Goal: Transaction & Acquisition: Book appointment/travel/reservation

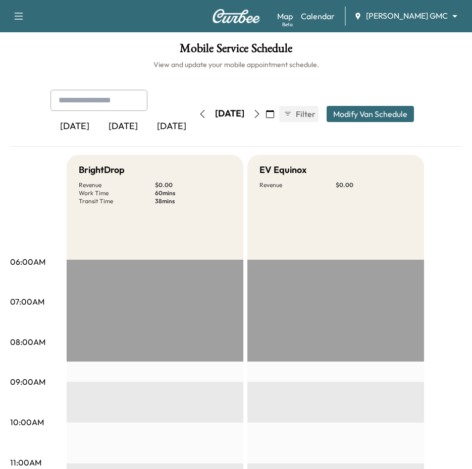
scroll to position [252, 0]
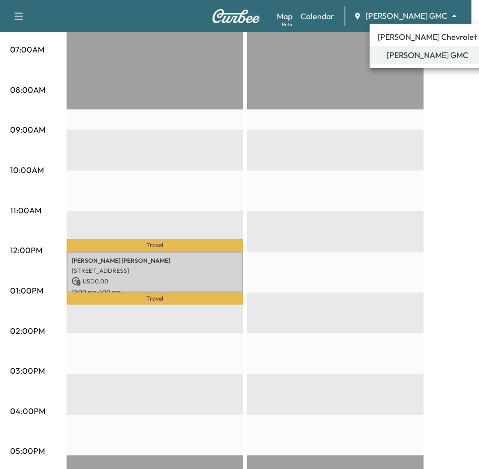
click at [380, 100] on div at bounding box center [239, 234] width 479 height 469
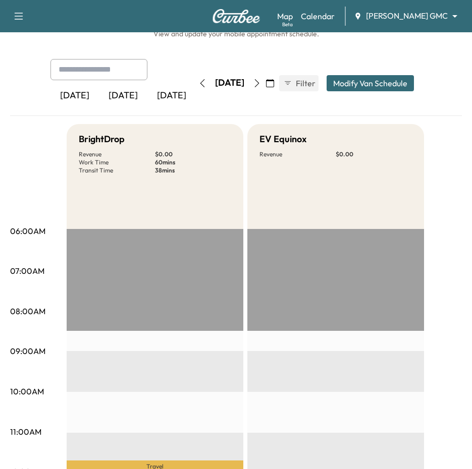
scroll to position [0, 0]
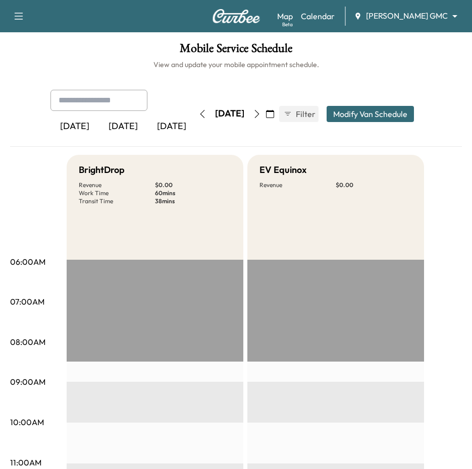
click at [117, 131] on div "[DATE]" at bounding box center [123, 126] width 48 height 23
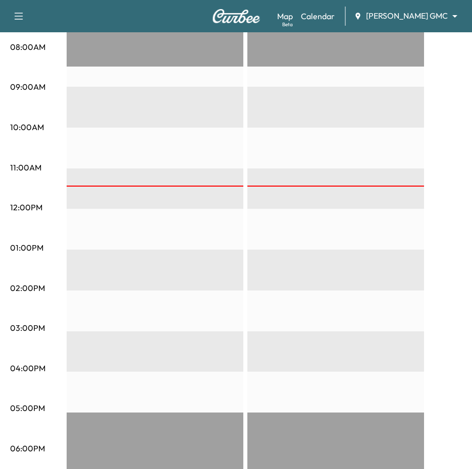
scroll to position [303, 0]
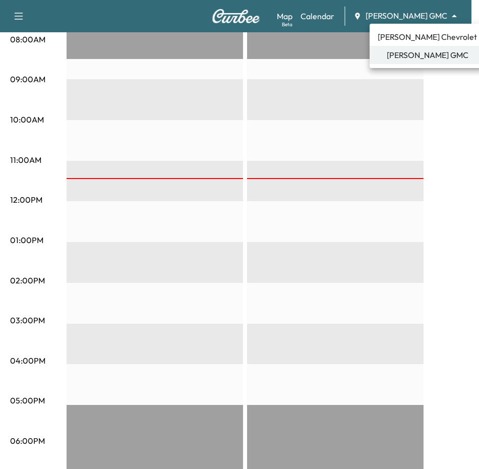
click at [397, 33] on span "[PERSON_NAME] Chevrolet" at bounding box center [427, 37] width 99 height 12
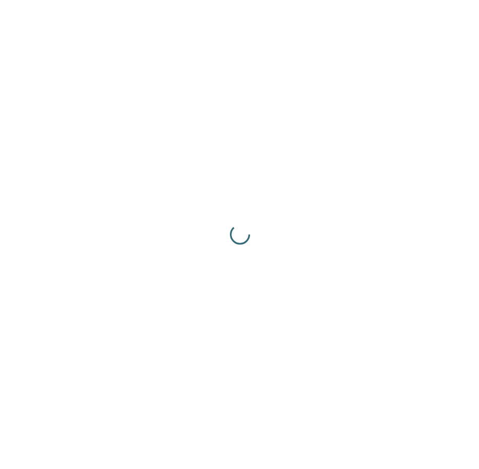
scroll to position [0, 0]
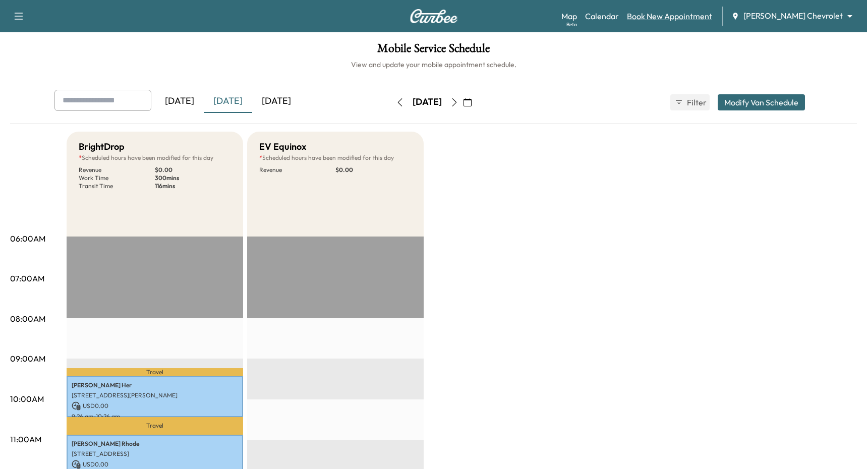
click at [471, 16] on link "Book New Appointment" at bounding box center [669, 16] width 85 height 12
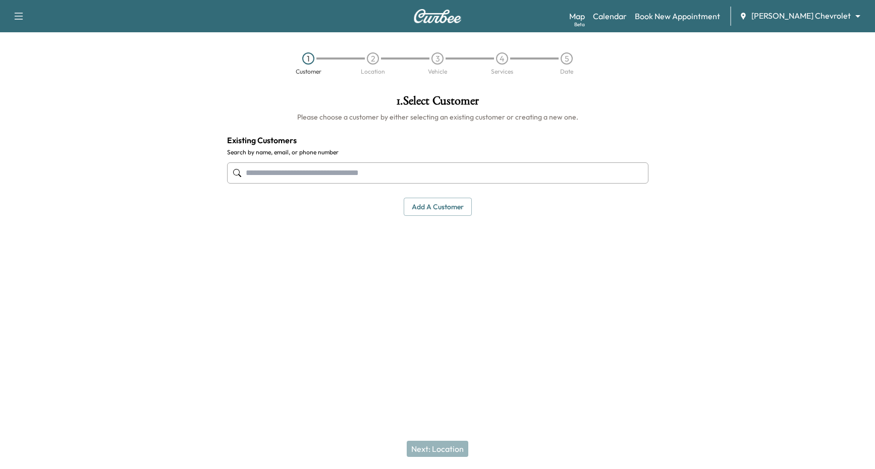
click at [437, 174] on input "text" at bounding box center [437, 172] width 421 height 21
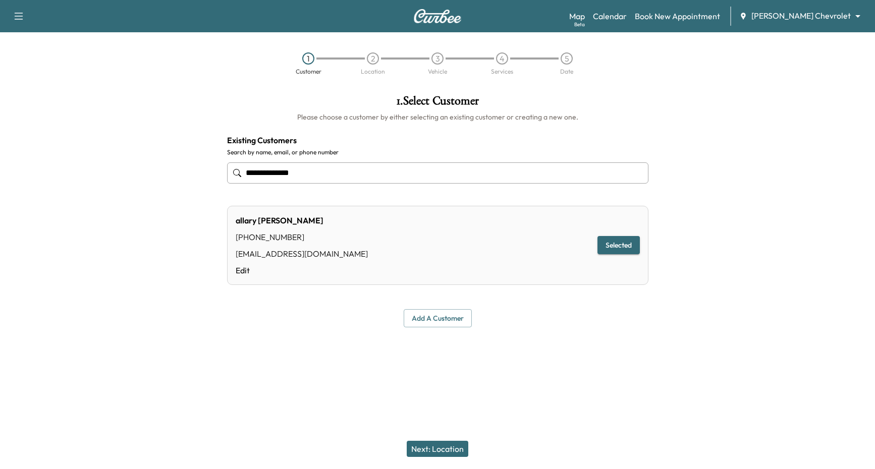
type input "**********"
click at [450, 452] on button "Next: Location" at bounding box center [438, 449] width 62 height 16
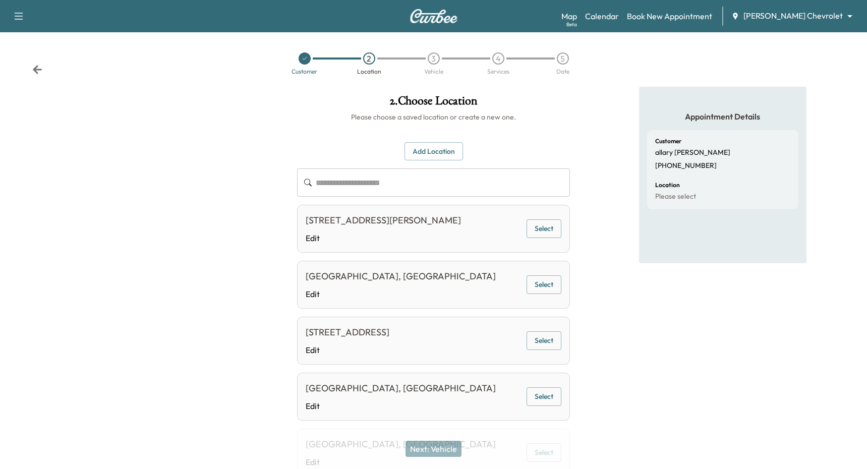
click at [449, 175] on input "text" at bounding box center [443, 183] width 254 height 28
click at [450, 158] on button "Add Location" at bounding box center [434, 151] width 59 height 19
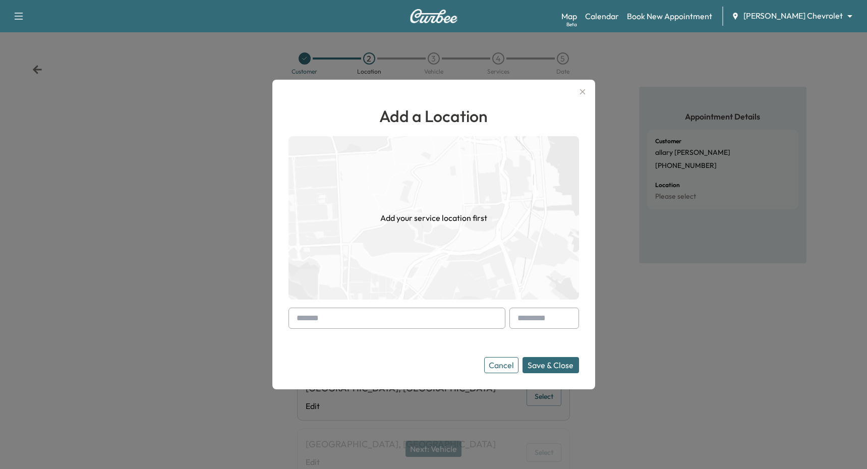
click at [420, 320] on input "text" at bounding box center [397, 318] width 217 height 21
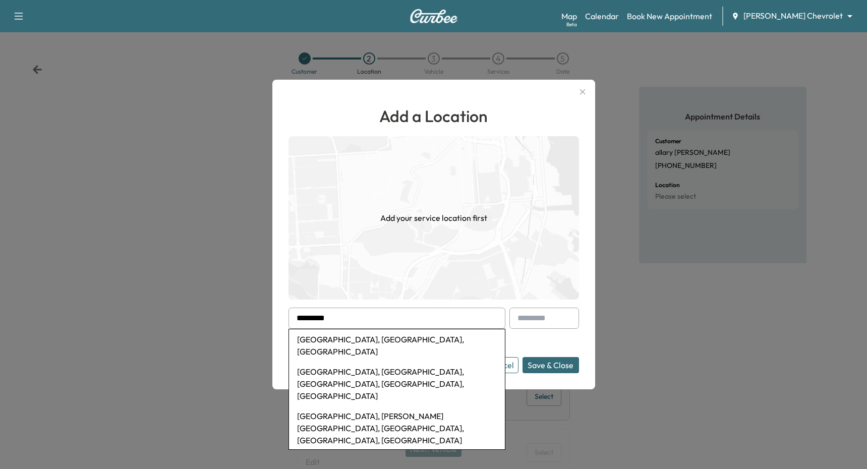
click at [404, 406] on li "[GEOGRAPHIC_DATA], [PERSON_NAME][GEOGRAPHIC_DATA], [GEOGRAPHIC_DATA], [GEOGRAPH…" at bounding box center [397, 428] width 216 height 44
type input "**********"
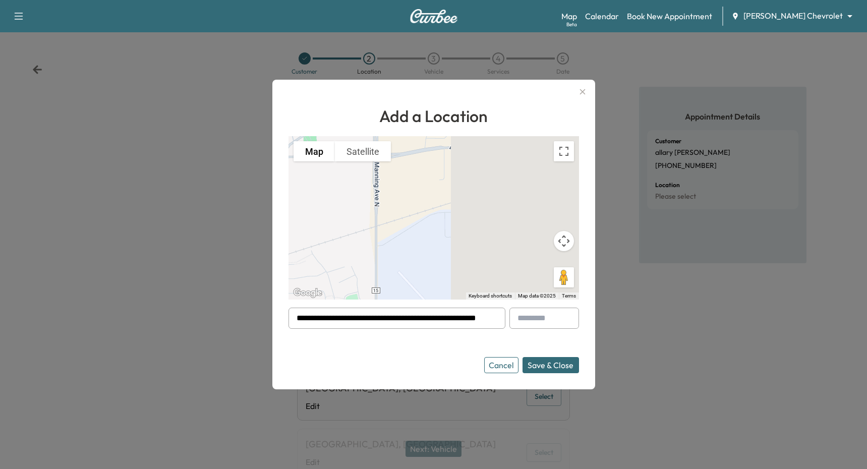
click at [471, 366] on button "Cancel" at bounding box center [501, 365] width 34 height 16
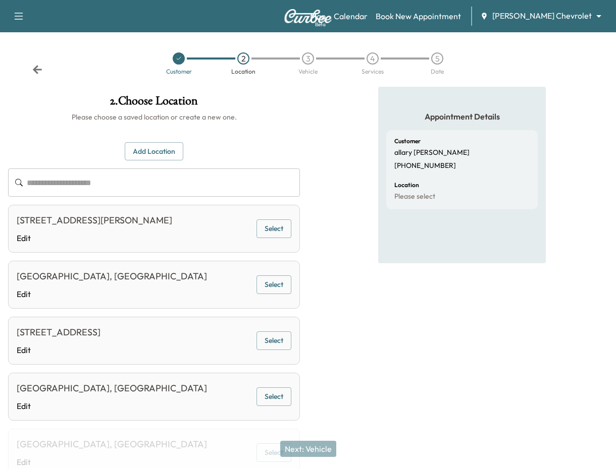
click at [39, 70] on icon at bounding box center [37, 69] width 9 height 9
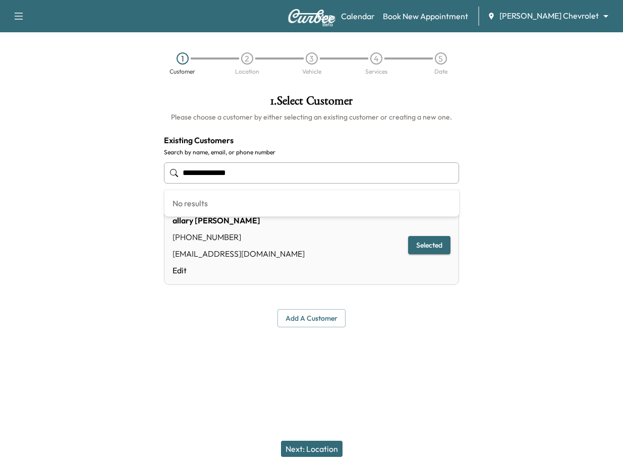
drag, startPoint x: 229, startPoint y: 169, endPoint x: 166, endPoint y: 167, distance: 63.1
click at [166, 167] on input "**********" at bounding box center [312, 172] width 296 height 21
type input "**********"
click at [471, 20] on body "**********" at bounding box center [311, 234] width 623 height 469
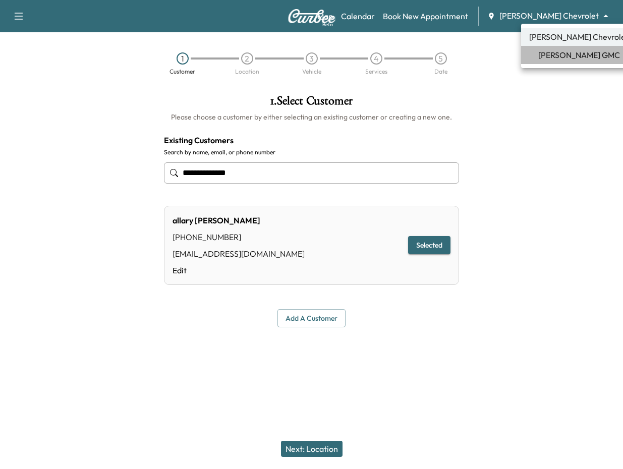
click at [471, 52] on span "[PERSON_NAME] GMC" at bounding box center [579, 55] width 82 height 12
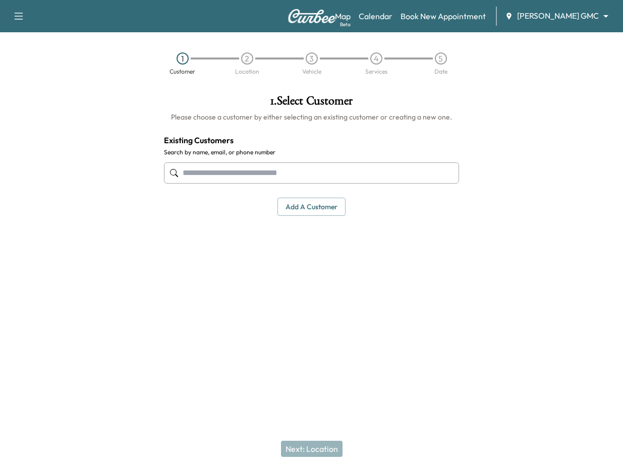
paste input "**********"
type input "**********"
drag, startPoint x: 280, startPoint y: 177, endPoint x: 148, endPoint y: 173, distance: 131.2
click at [148, 173] on div "**********" at bounding box center [311, 204] width 623 height 235
paste input "**********"
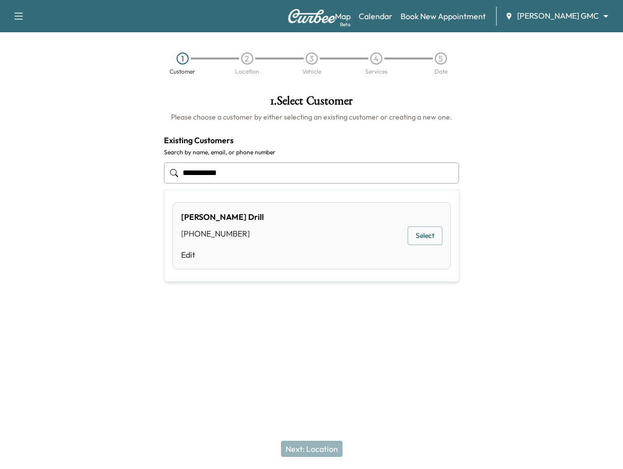
type input "**********"
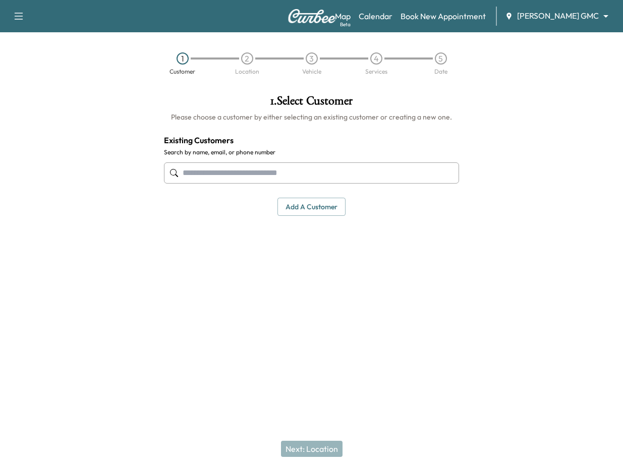
paste input "**********"
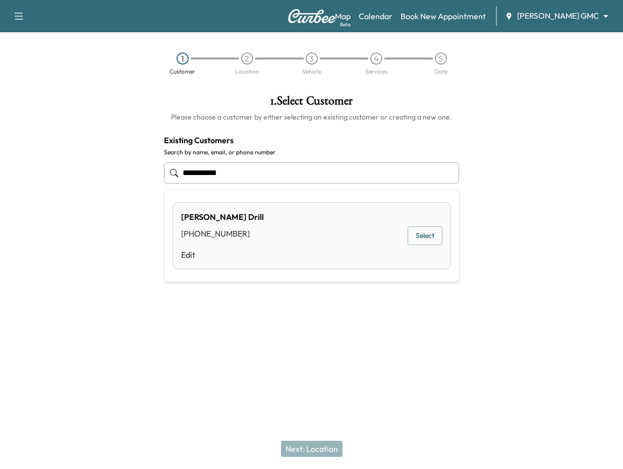
click at [426, 237] on button "Select" at bounding box center [425, 236] width 35 height 19
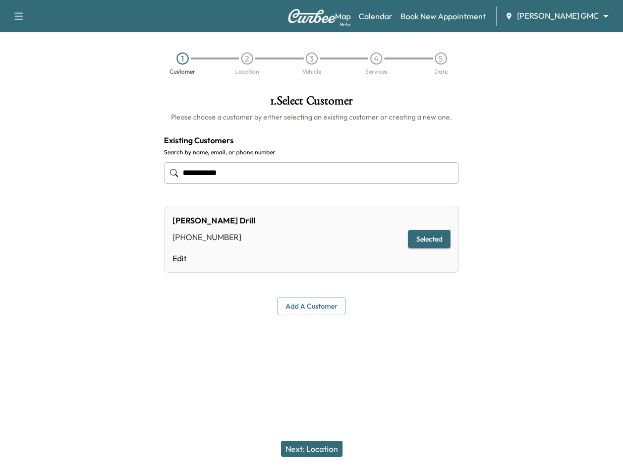
type input "**********"
click at [183, 261] on link "Edit" at bounding box center [214, 258] width 83 height 12
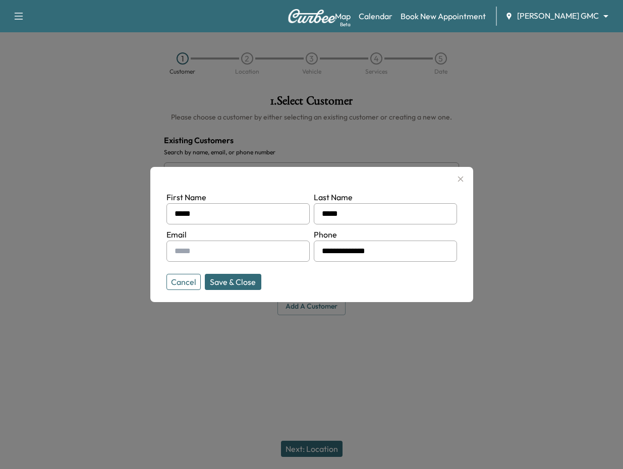
click at [274, 257] on input "text" at bounding box center [238, 251] width 143 height 21
type input "**********"
click at [242, 279] on button "Save & Close" at bounding box center [233, 282] width 57 height 16
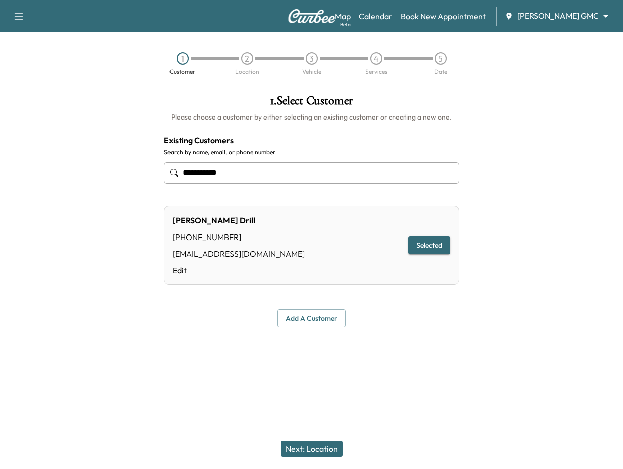
click at [326, 450] on button "Next: Location" at bounding box center [312, 449] width 62 height 16
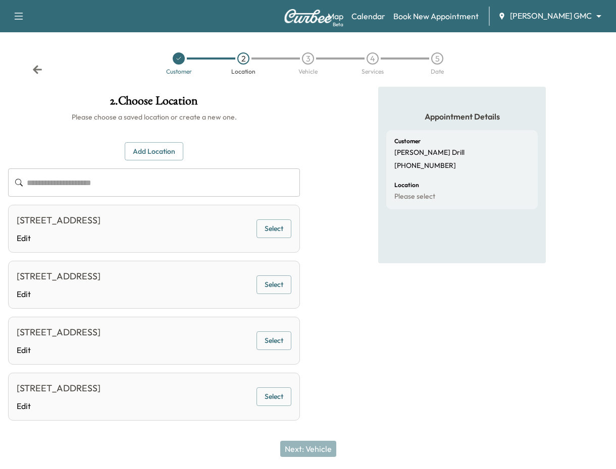
drag, startPoint x: 270, startPoint y: 231, endPoint x: 295, endPoint y: 243, distance: 27.3
click at [271, 231] on button "Select" at bounding box center [273, 229] width 35 height 19
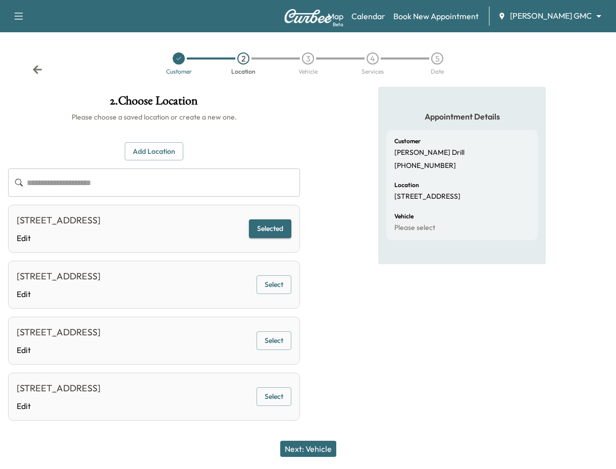
click at [312, 451] on button "Next: Vehicle" at bounding box center [308, 449] width 56 height 16
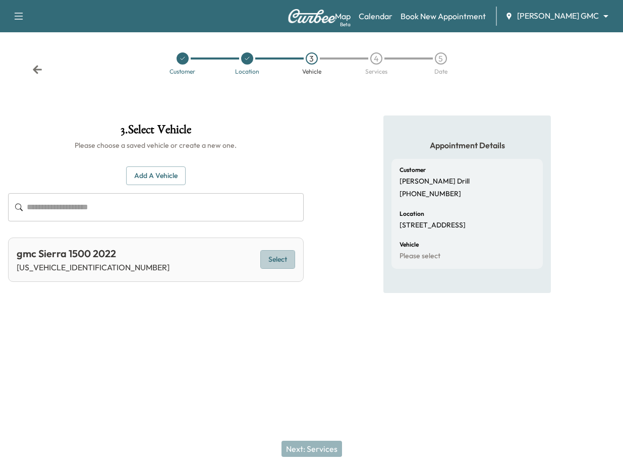
drag, startPoint x: 280, startPoint y: 254, endPoint x: 313, endPoint y: 331, distance: 84.1
click at [280, 255] on button "Select" at bounding box center [277, 259] width 35 height 19
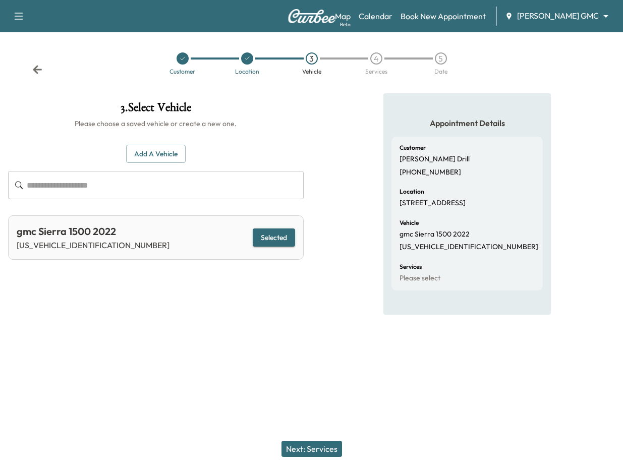
click at [330, 448] on button "Next: Services" at bounding box center [312, 449] width 61 height 16
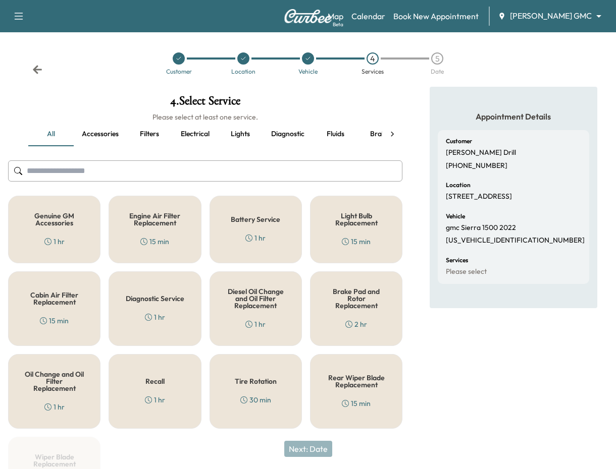
scroll to position [50, 0]
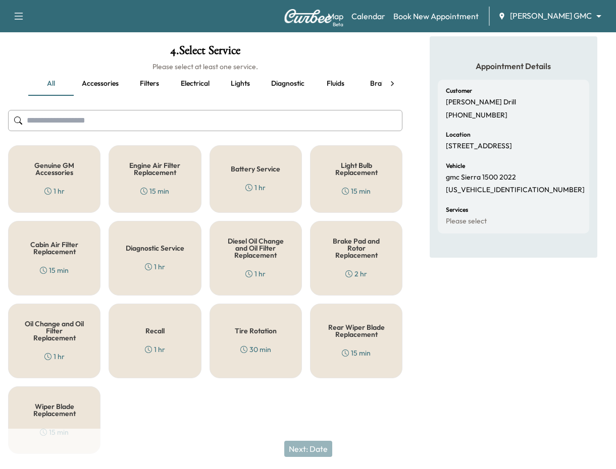
click at [168, 348] on div "Recall 1 hr" at bounding box center [154, 341] width 92 height 75
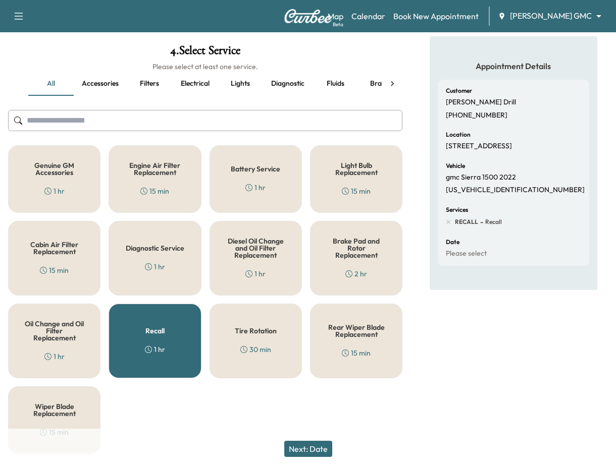
click at [314, 450] on button "Next: Date" at bounding box center [308, 449] width 48 height 16
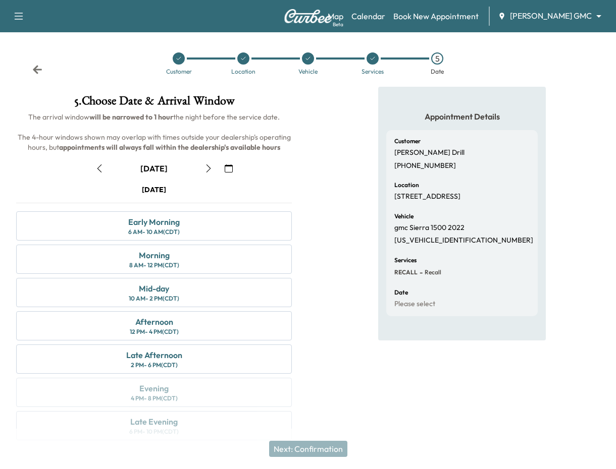
click at [230, 170] on icon "button" at bounding box center [229, 169] width 8 height 8
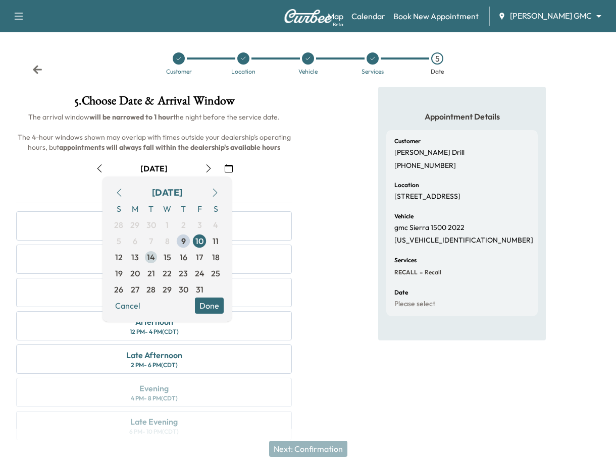
click at [151, 256] on span "14" at bounding box center [151, 257] width 8 height 12
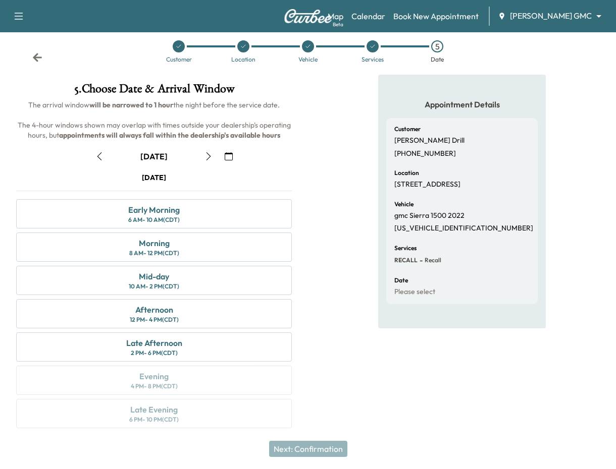
scroll to position [16, 0]
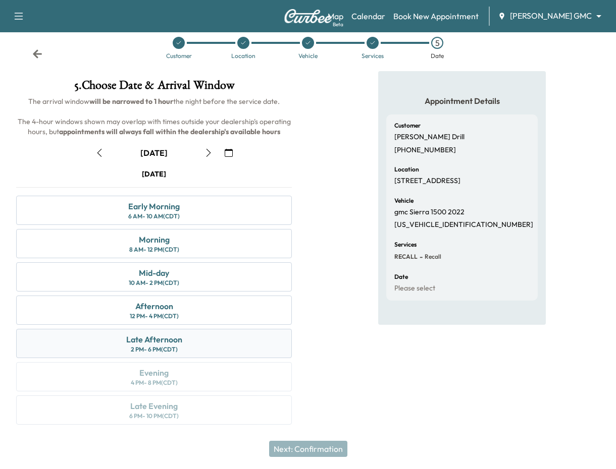
click at [218, 338] on div "Late Afternoon 2 PM - 6 PM (CDT)" at bounding box center [154, 343] width 276 height 29
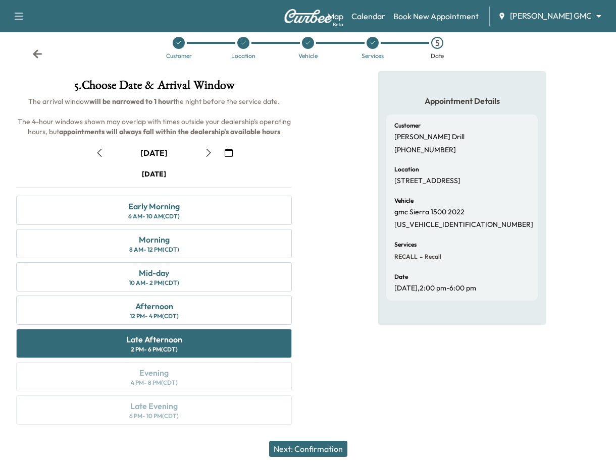
click at [344, 454] on button "Next: Confirmation" at bounding box center [308, 449] width 78 height 16
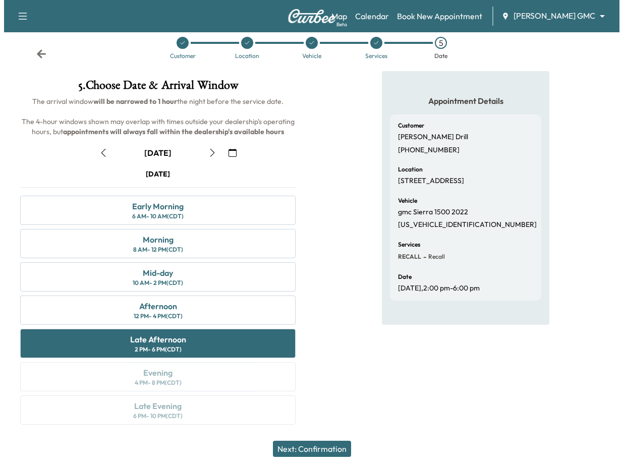
scroll to position [0, 0]
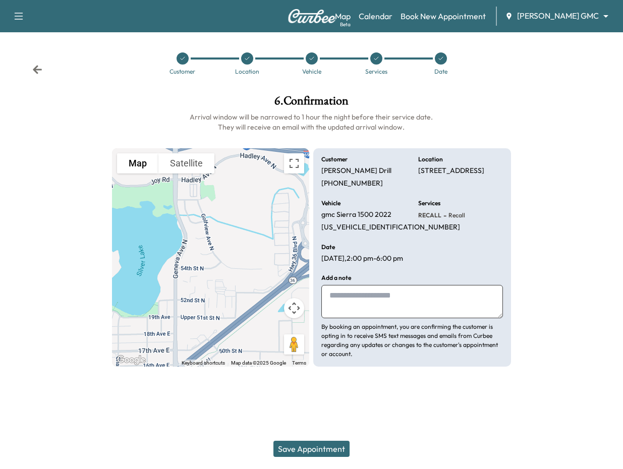
paste textarea "**********"
click at [331, 303] on textarea "**********" at bounding box center [412, 301] width 182 height 33
click at [444, 318] on textarea "**********" at bounding box center [412, 301] width 182 height 33
paste textarea "**********"
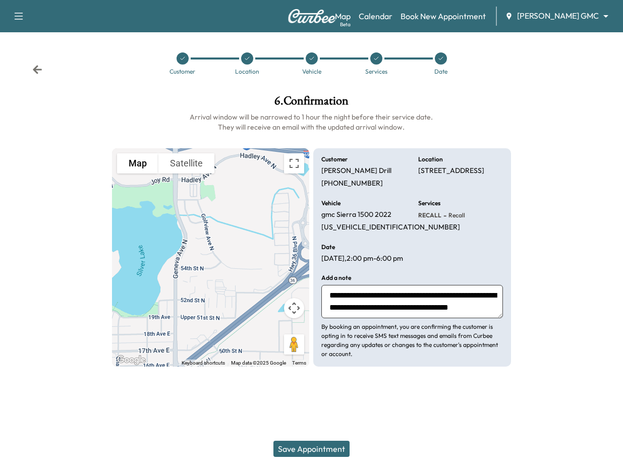
drag, startPoint x: 400, startPoint y: 323, endPoint x: 390, endPoint y: 321, distance: 9.7
click at [390, 318] on textarea "**********" at bounding box center [412, 301] width 182 height 33
paste textarea "**********"
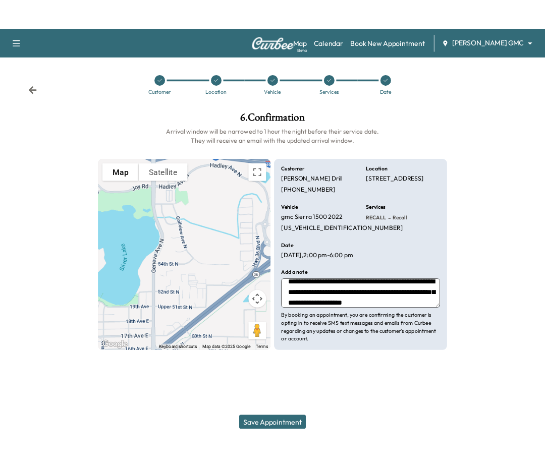
scroll to position [19, 0]
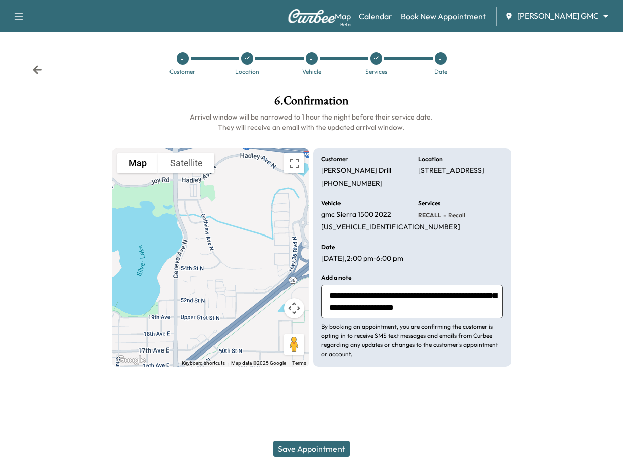
type textarea "**********"
click at [334, 449] on button "Save Appointment" at bounding box center [312, 449] width 76 height 16
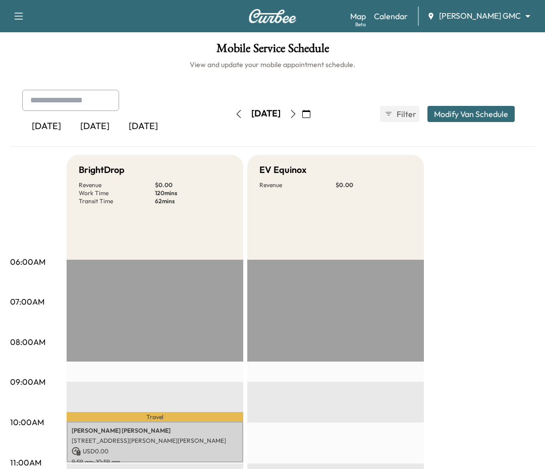
click at [470, 22] on div "[PERSON_NAME] GMC ******** ​" at bounding box center [482, 16] width 110 height 12
click at [471, 68] on h6 "View and update your mobile appointment schedule." at bounding box center [272, 65] width 525 height 10
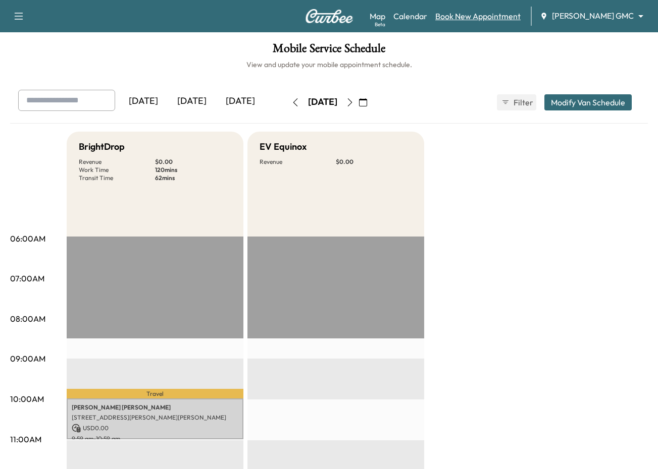
click at [471, 17] on link "Book New Appointment" at bounding box center [477, 16] width 85 height 12
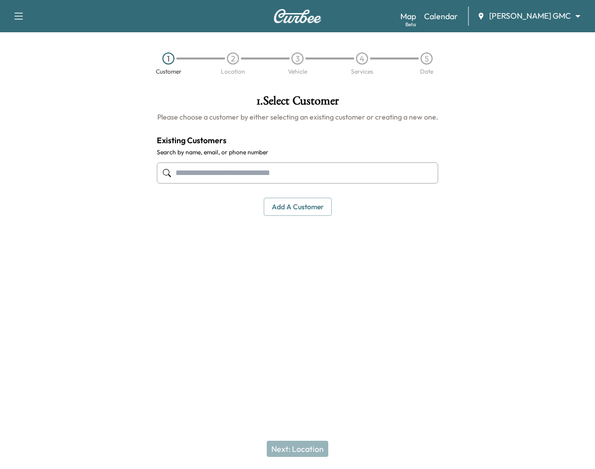
paste input "**********"
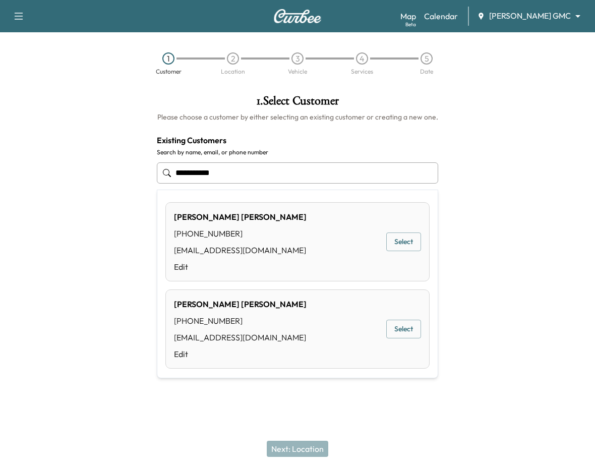
click at [398, 243] on button "Select" at bounding box center [404, 242] width 35 height 19
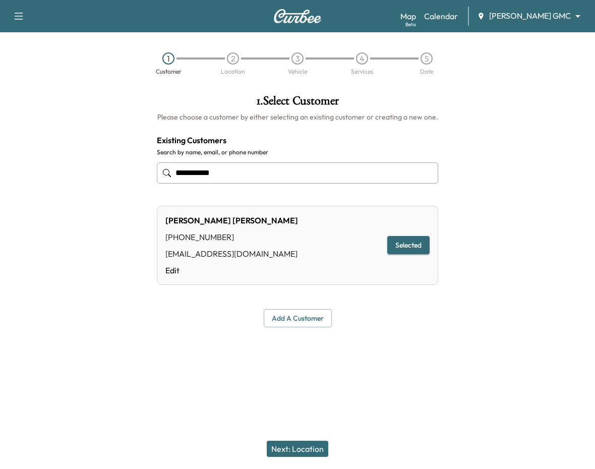
type input "**********"
click at [311, 452] on button "Next: Location" at bounding box center [298, 449] width 62 height 16
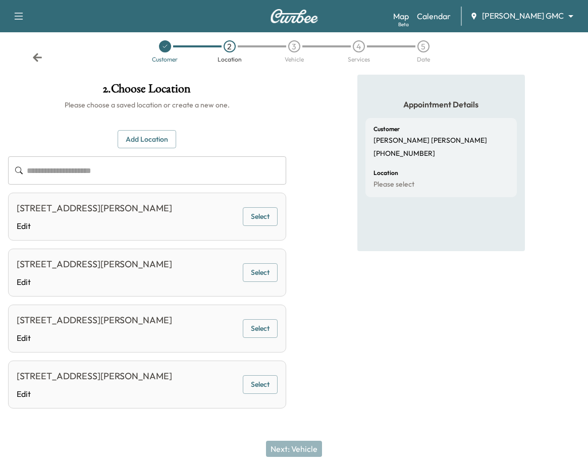
scroll to position [69, 0]
click at [250, 207] on button "Select" at bounding box center [260, 216] width 35 height 19
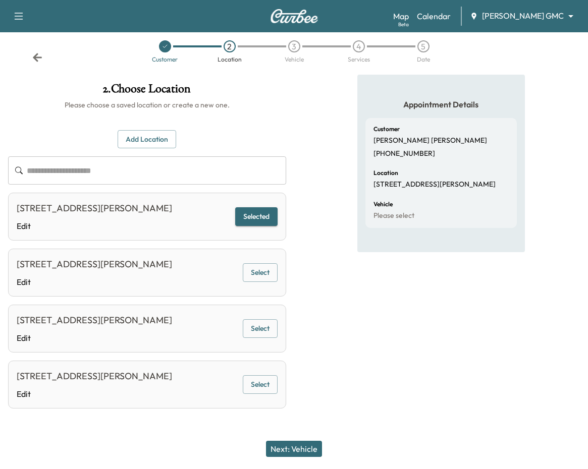
click at [312, 452] on button "Next: Vehicle" at bounding box center [294, 449] width 56 height 16
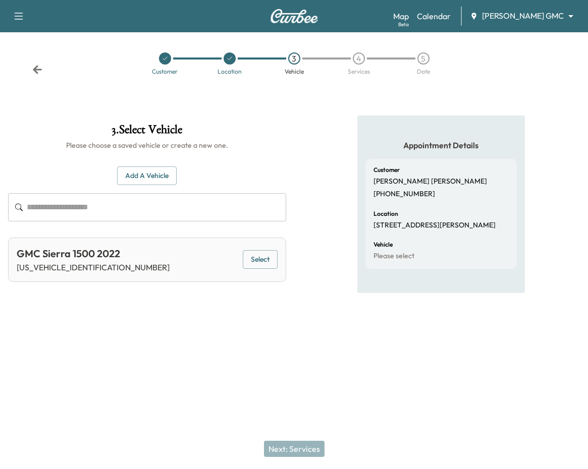
scroll to position [0, 0]
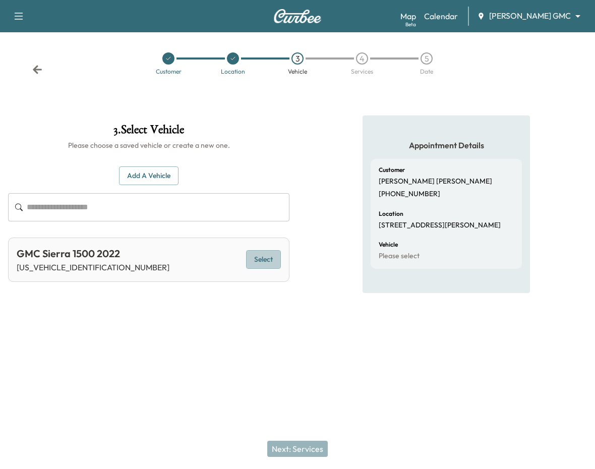
click at [261, 254] on button "Select" at bounding box center [263, 259] width 35 height 19
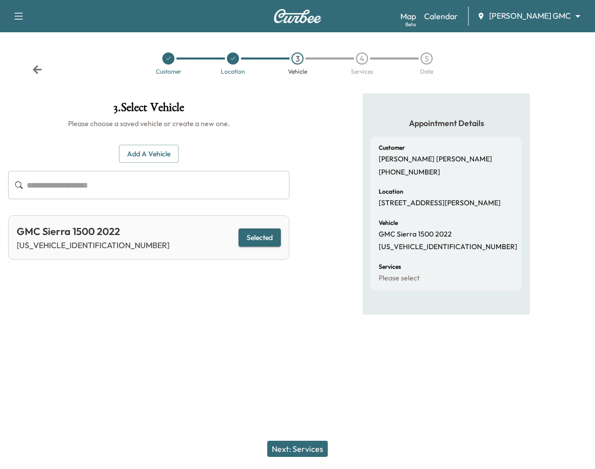
click at [314, 451] on button "Next: Services" at bounding box center [297, 449] width 61 height 16
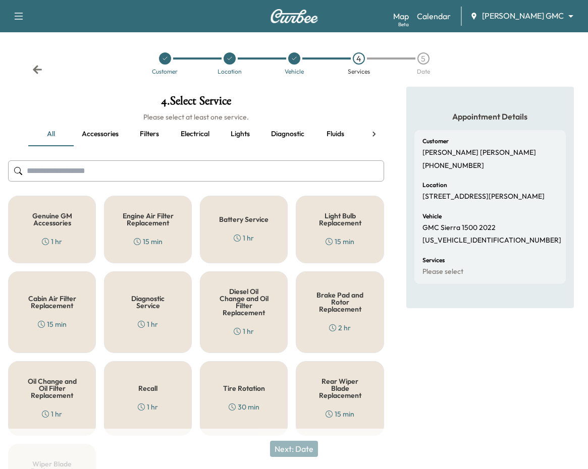
click at [152, 389] on h5 "Recall" at bounding box center [147, 388] width 19 height 7
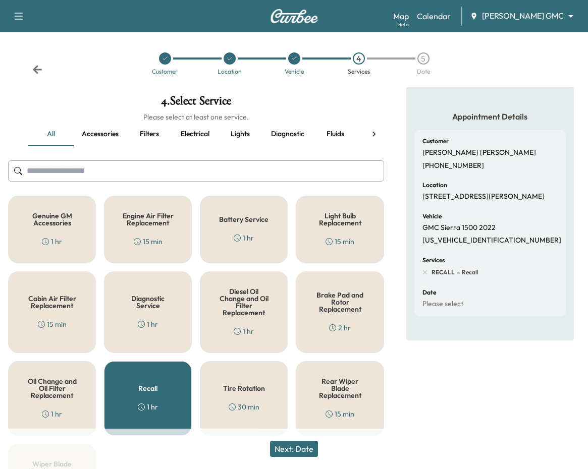
click at [291, 448] on button "Next: Date" at bounding box center [294, 449] width 48 height 16
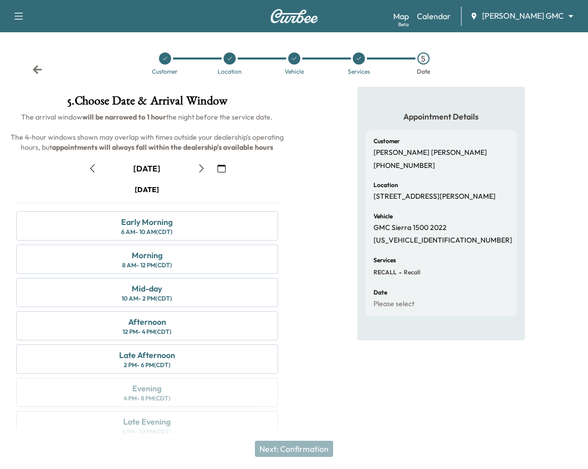
click at [222, 170] on icon "button" at bounding box center [221, 169] width 8 height 8
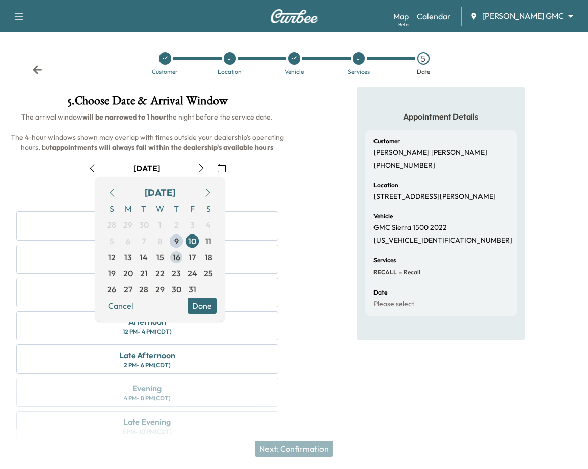
click at [180, 258] on span "16" at bounding box center [176, 257] width 16 height 16
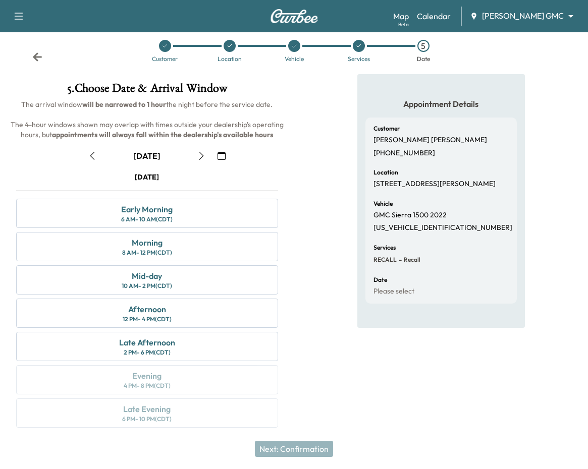
scroll to position [16, 0]
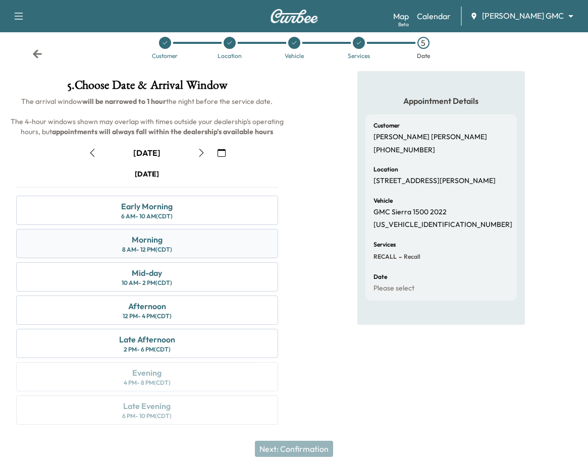
click at [195, 244] on div "Morning 8 AM - 12 PM (CDT)" at bounding box center [147, 243] width 262 height 29
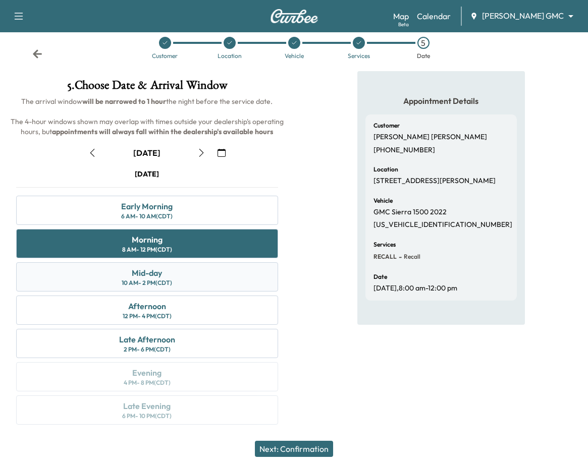
click at [220, 279] on div "Mid-day 10 AM - 2 PM (CDT)" at bounding box center [147, 276] width 262 height 29
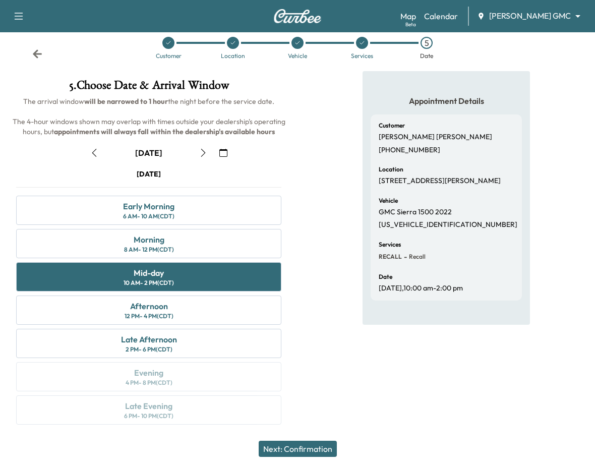
click at [471, 14] on body "Book New Appointment Support Log Out Map Beta Calendar [PERSON_NAME] GMC ******…" at bounding box center [297, 218] width 595 height 469
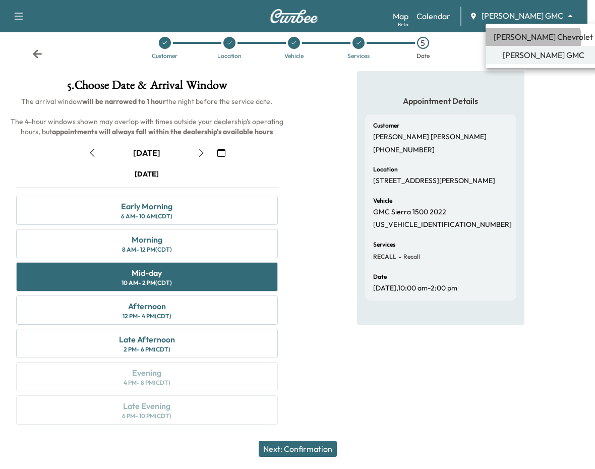
click at [471, 39] on span "[PERSON_NAME] Chevrolet" at bounding box center [543, 37] width 99 height 12
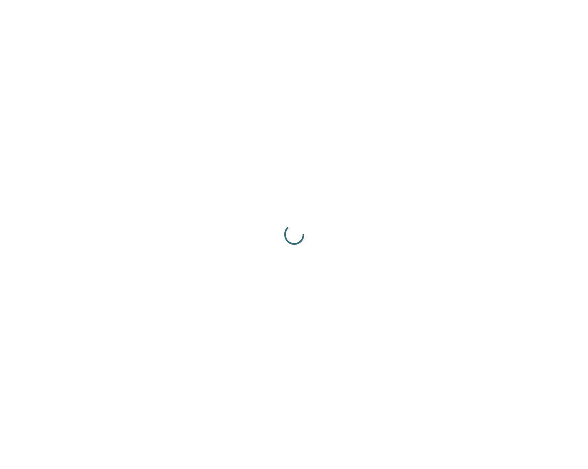
scroll to position [0, 0]
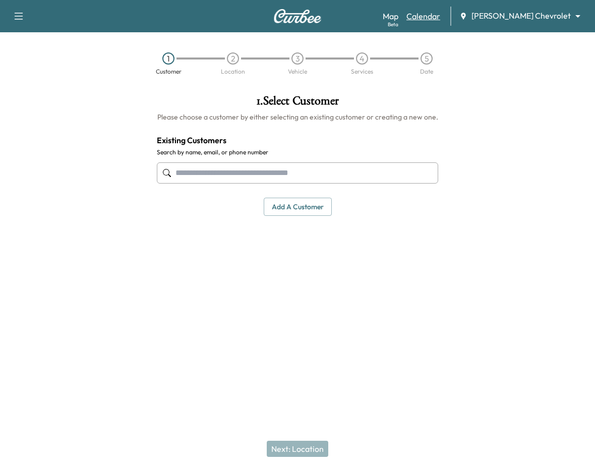
click at [441, 20] on link "Calendar" at bounding box center [424, 16] width 34 height 12
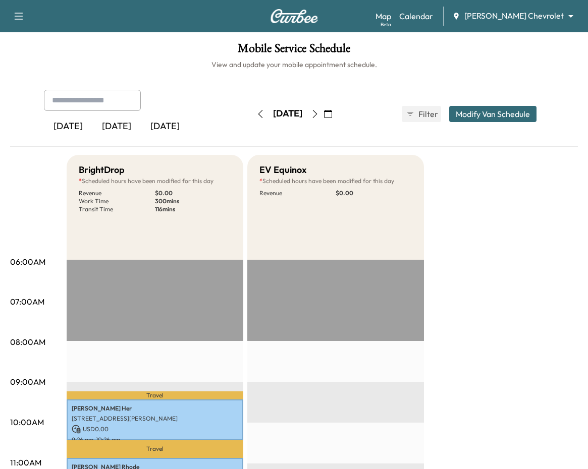
click at [332, 115] on icon "button" at bounding box center [328, 114] width 8 height 8
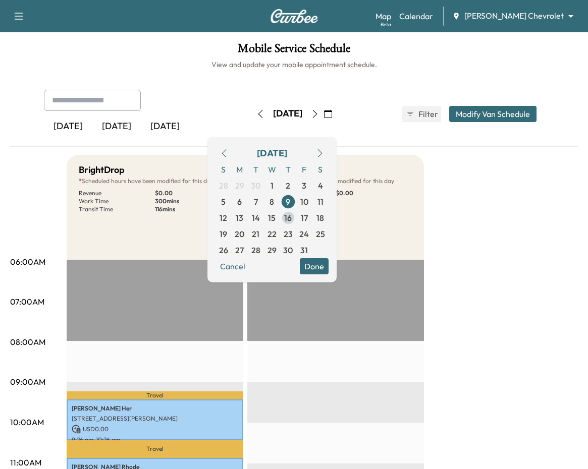
click at [292, 217] on span "16" at bounding box center [288, 218] width 8 height 12
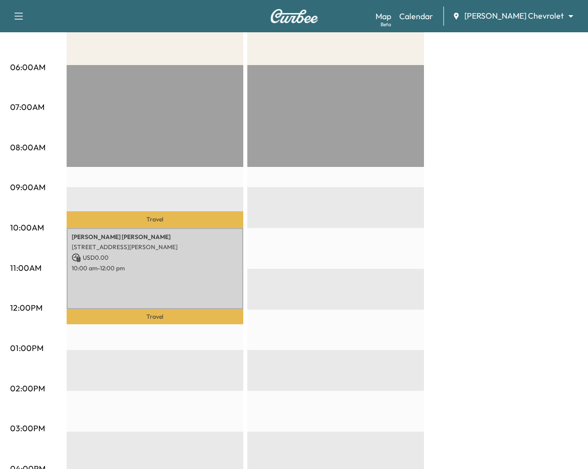
scroll to position [252, 0]
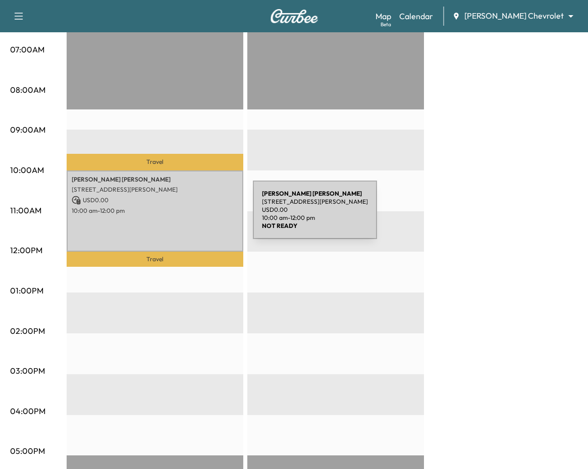
click at [177, 216] on div "[PERSON_NAME] [STREET_ADDRESS][PERSON_NAME] USD 0.00 10:00 am - 12:00 pm" at bounding box center [155, 212] width 177 height 82
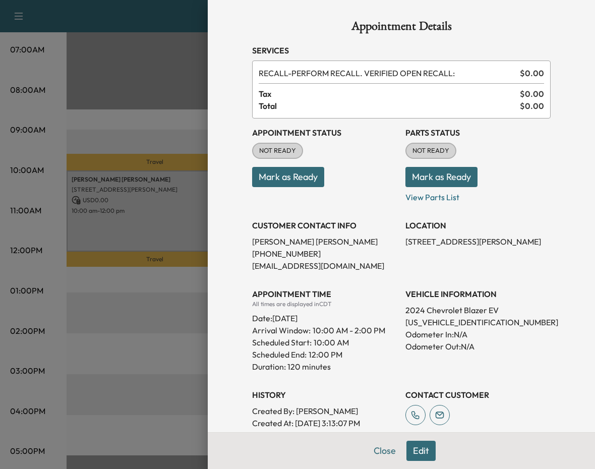
click at [133, 324] on div at bounding box center [297, 234] width 595 height 469
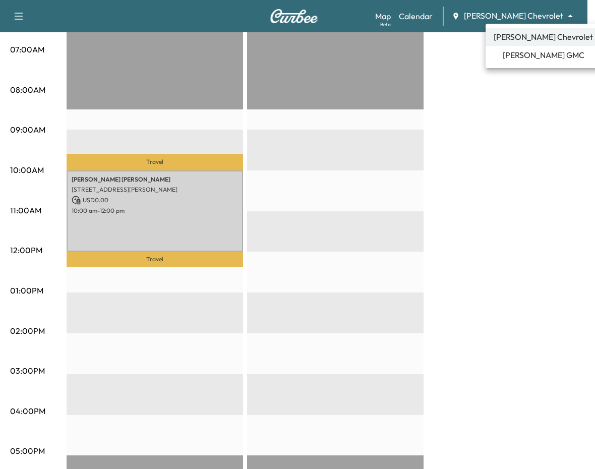
click at [471, 57] on span "[PERSON_NAME] GMC" at bounding box center [544, 55] width 82 height 12
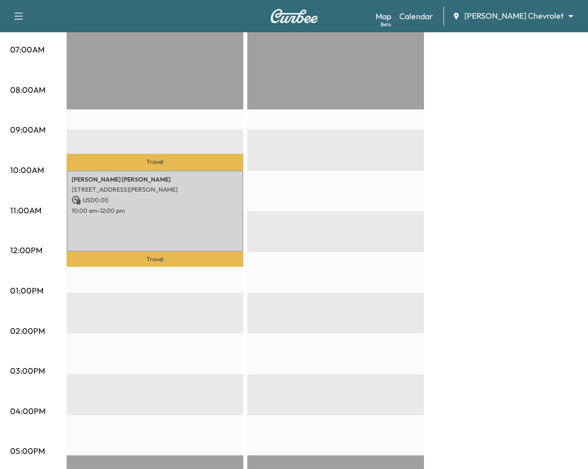
scroll to position [0, 0]
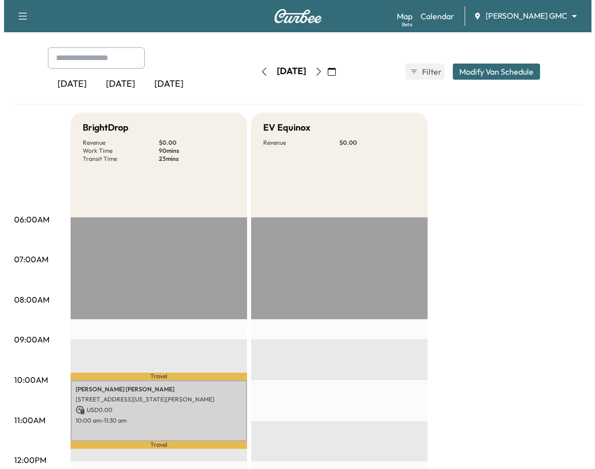
scroll to position [101, 0]
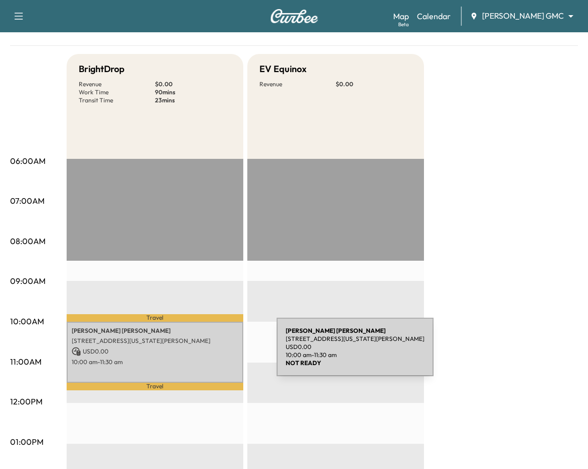
click at [201, 353] on p "USD 0.00" at bounding box center [155, 351] width 167 height 9
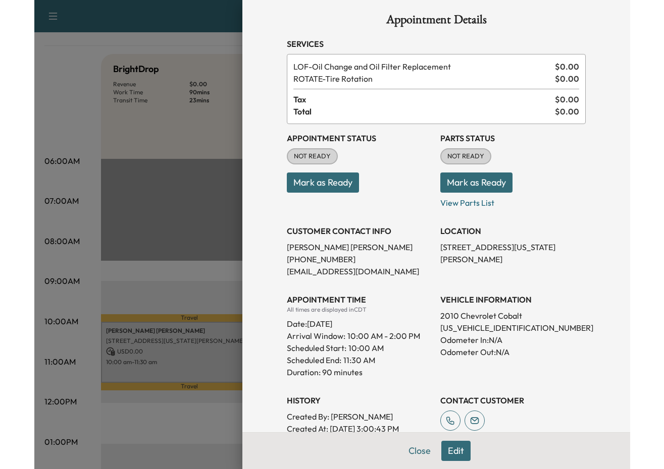
scroll to position [0, 0]
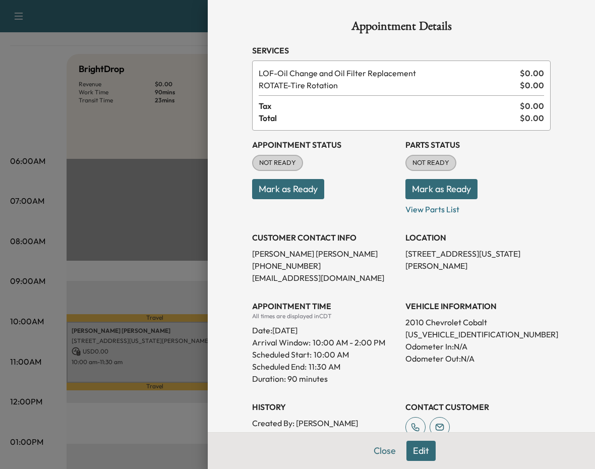
click at [360, 378] on p "Duration: 90 minutes" at bounding box center [324, 379] width 145 height 12
click at [184, 283] on div at bounding box center [297, 234] width 595 height 469
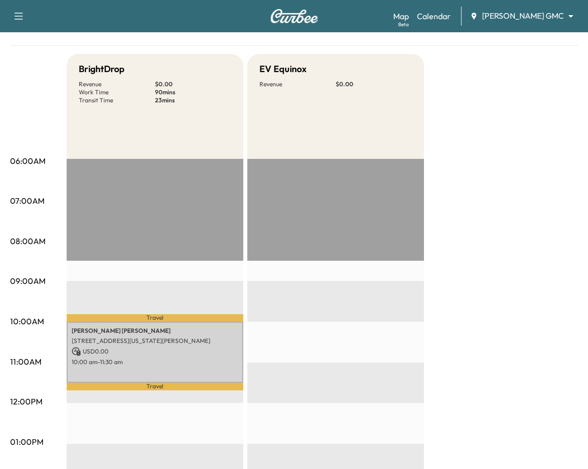
click at [471, 17] on body "Book New Appointment Support Log Out Map Beta Calendar [PERSON_NAME] GMC ******…" at bounding box center [294, 133] width 588 height 469
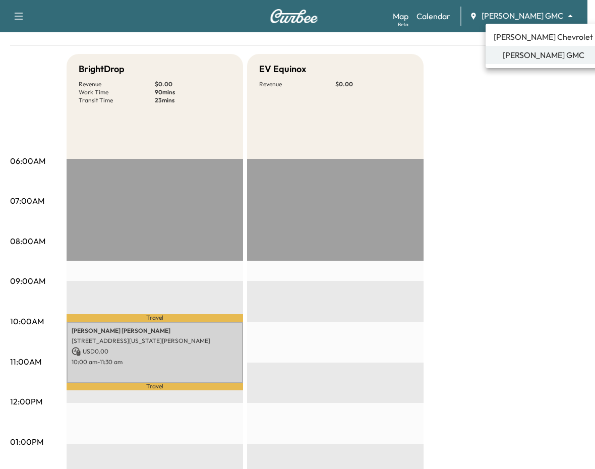
click at [471, 120] on div at bounding box center [297, 234] width 595 height 469
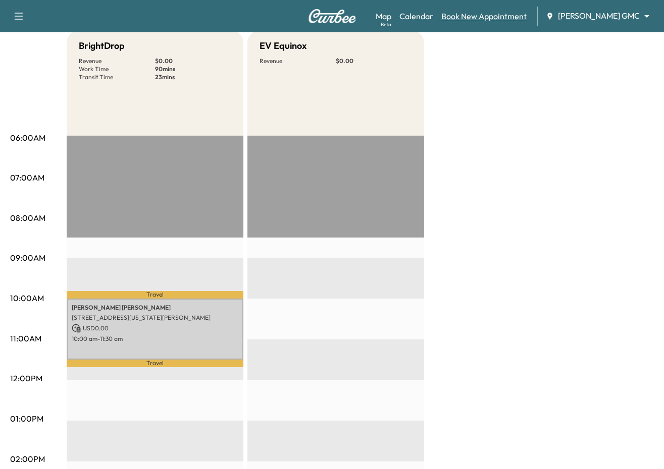
click at [471, 16] on link "Book New Appointment" at bounding box center [483, 16] width 85 height 12
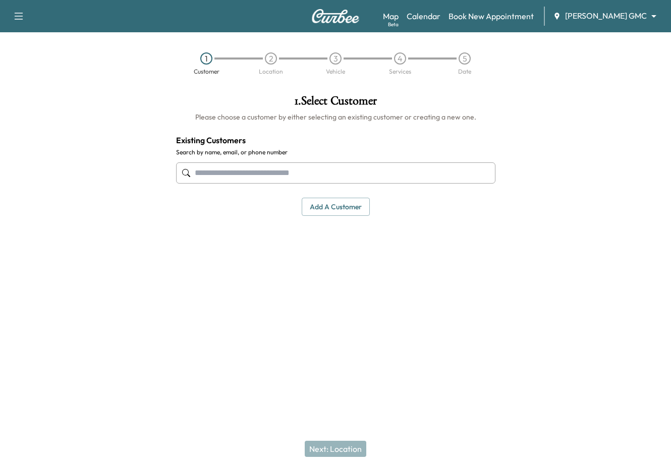
paste input "**********"
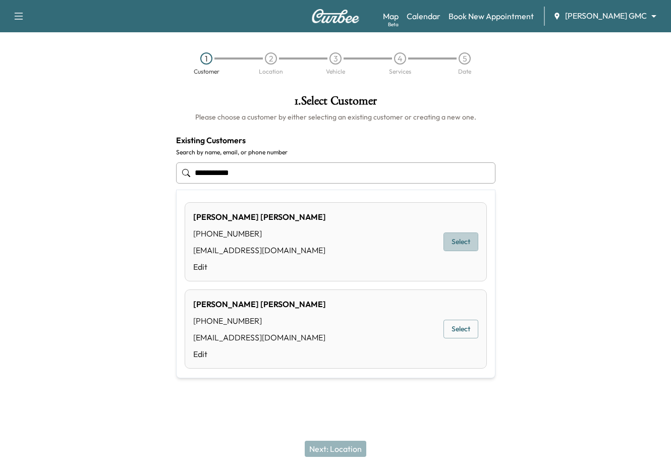
click at [458, 242] on button "Select" at bounding box center [461, 242] width 35 height 19
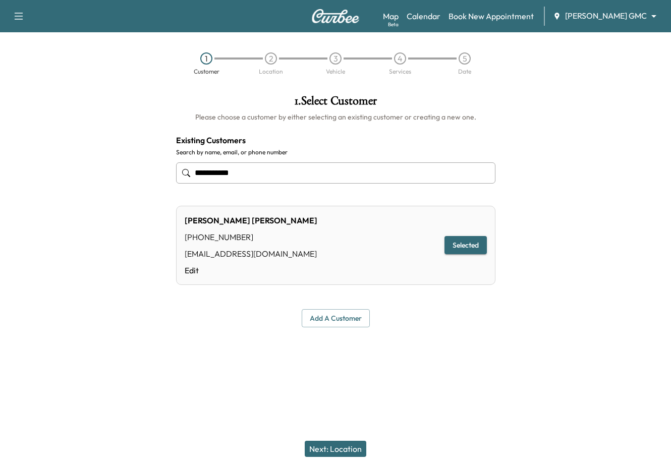
type input "**********"
click at [349, 444] on button "Next: Location" at bounding box center [336, 449] width 62 height 16
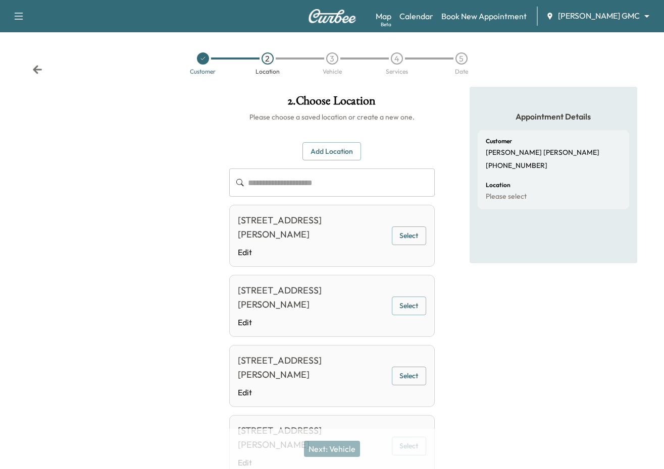
click at [412, 238] on button "Select" at bounding box center [409, 236] width 34 height 19
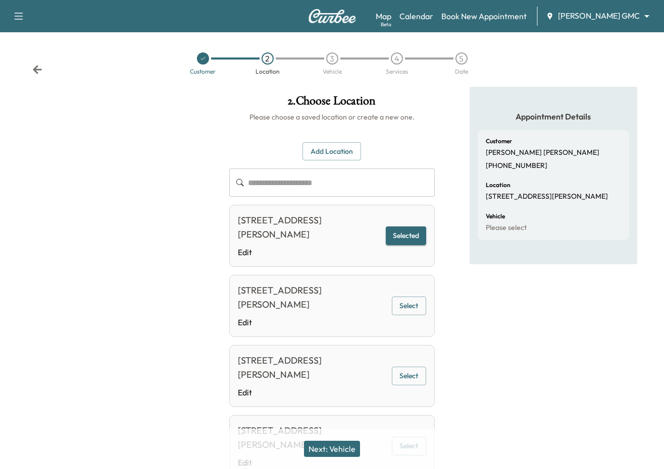
click at [359, 447] on button "Next: Vehicle" at bounding box center [332, 449] width 56 height 16
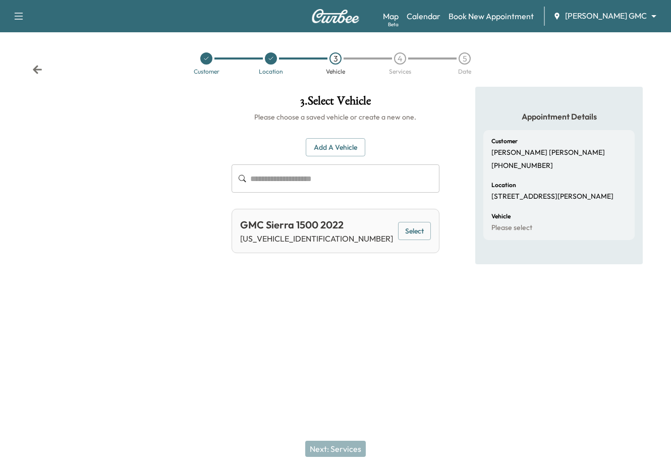
click at [411, 233] on button "Select" at bounding box center [414, 231] width 32 height 19
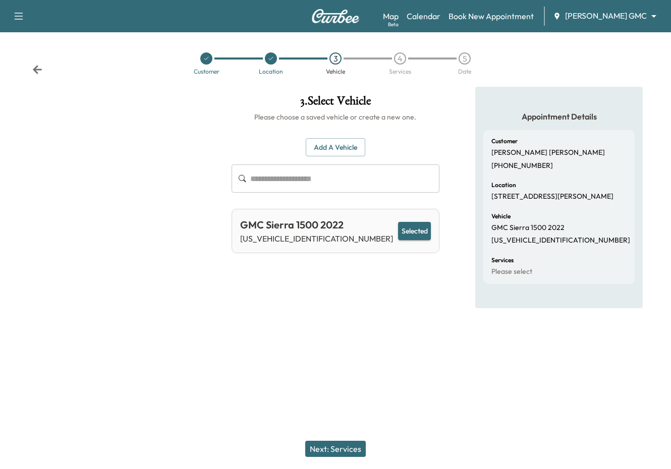
drag, startPoint x: 340, startPoint y: 443, endPoint x: 356, endPoint y: 436, distance: 17.0
click at [341, 443] on button "Next: Services" at bounding box center [335, 449] width 61 height 16
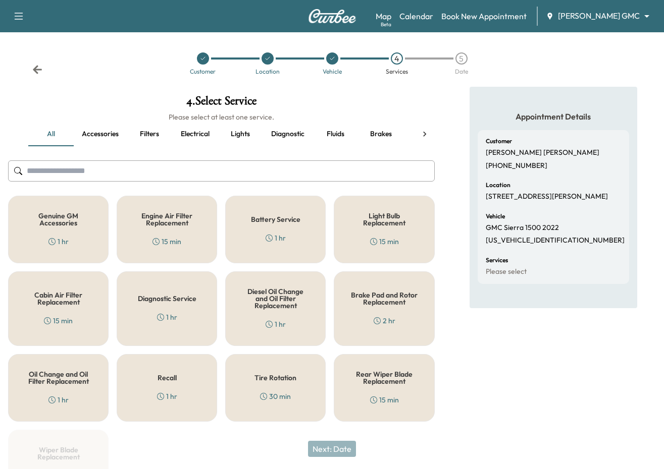
click at [189, 391] on div "Recall 1 hr" at bounding box center [167, 388] width 100 height 68
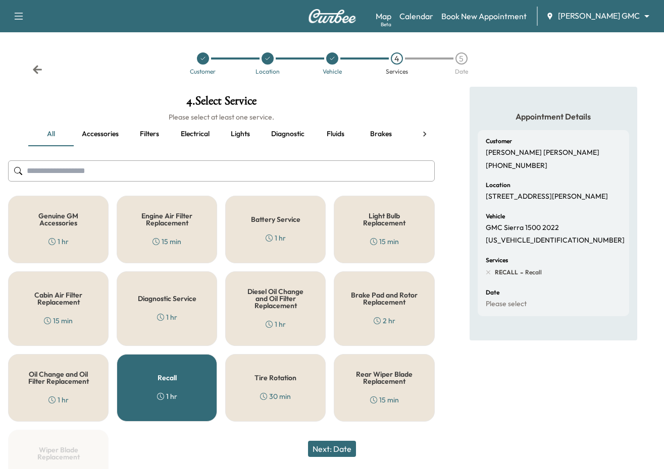
drag, startPoint x: 333, startPoint y: 449, endPoint x: 336, endPoint y: 435, distance: 14.0
click at [334, 449] on button "Next: Date" at bounding box center [332, 449] width 48 height 16
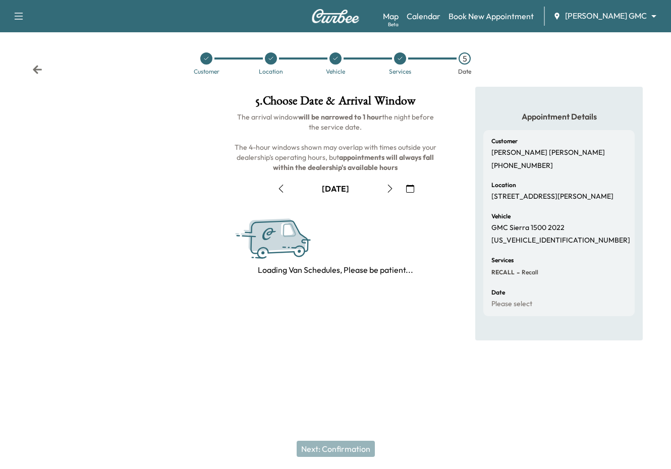
click at [390, 187] on icon "button" at bounding box center [390, 189] width 5 height 8
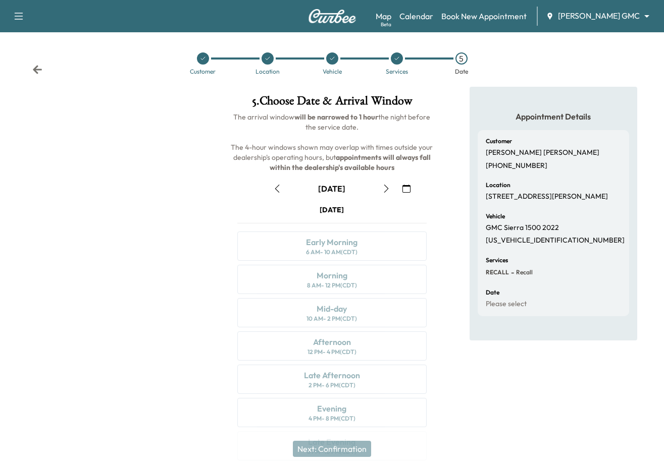
click at [403, 189] on icon "button" at bounding box center [406, 189] width 8 height 8
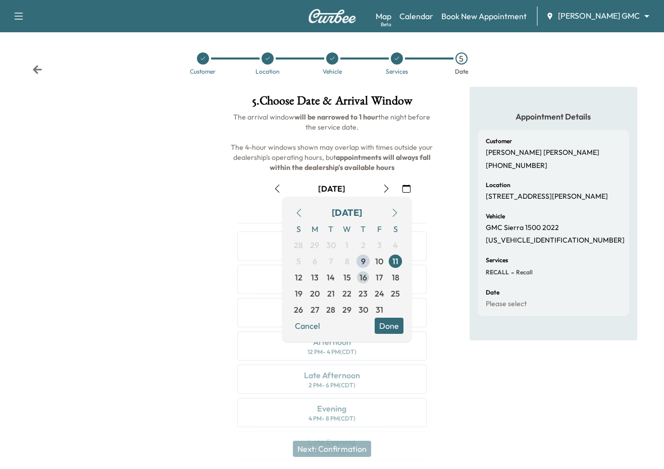
click at [365, 280] on span "16" at bounding box center [363, 277] width 8 height 12
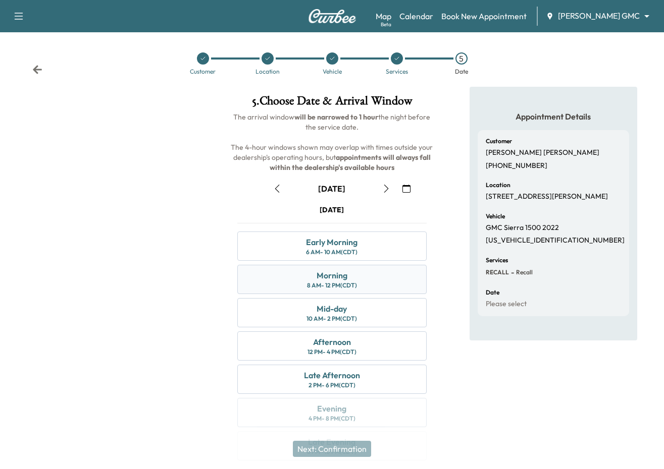
click at [360, 281] on div "Morning 8 AM - 12 PM (CDT)" at bounding box center [331, 279] width 189 height 29
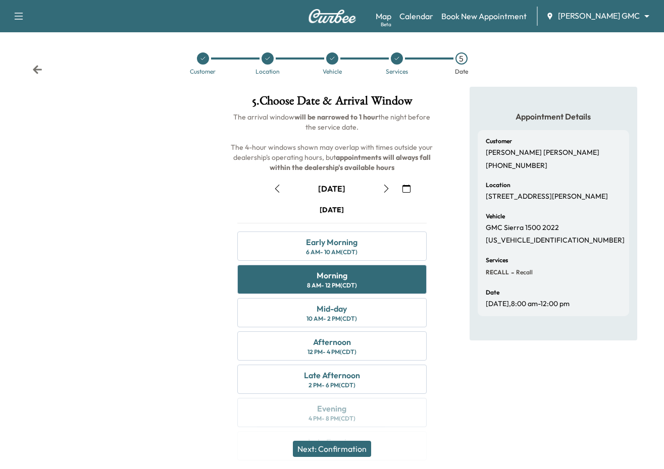
click at [359, 447] on button "Next: Confirmation" at bounding box center [332, 449] width 78 height 16
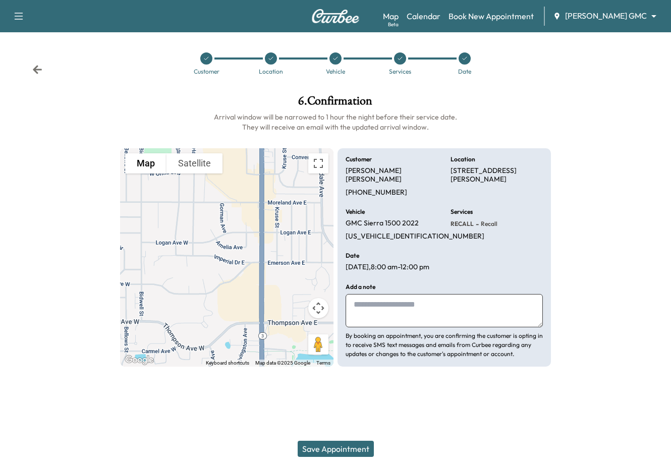
paste textarea "**********"
type textarea "**********"
click at [356, 446] on button "Save Appointment" at bounding box center [336, 449] width 76 height 16
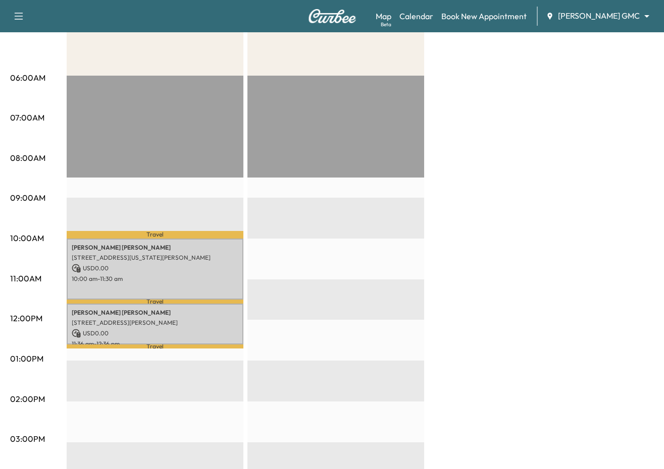
scroll to position [202, 0]
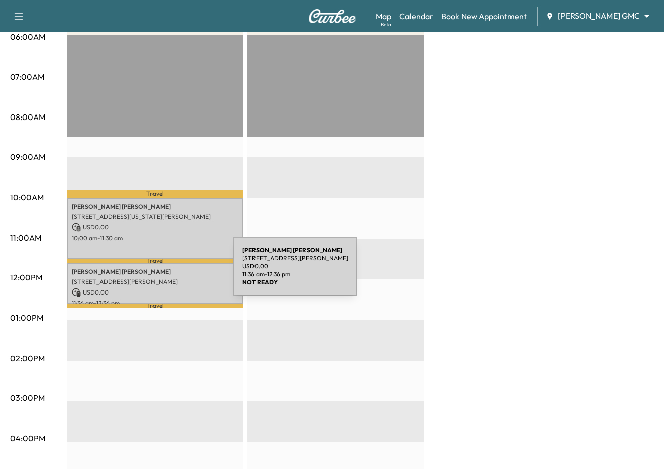
click at [157, 272] on p "[PERSON_NAME]" at bounding box center [155, 272] width 167 height 8
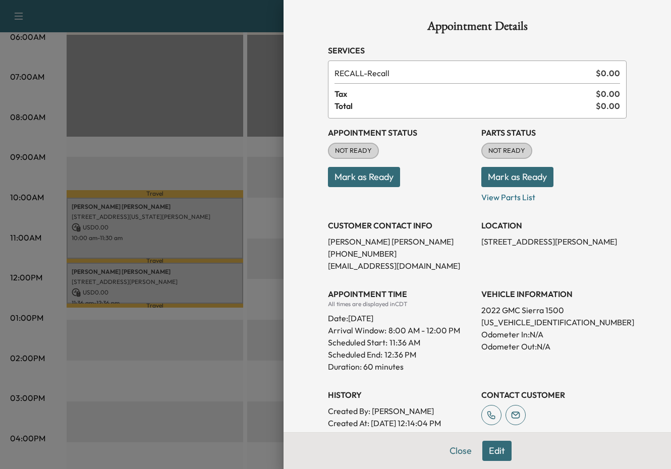
click at [136, 207] on div at bounding box center [335, 234] width 671 height 469
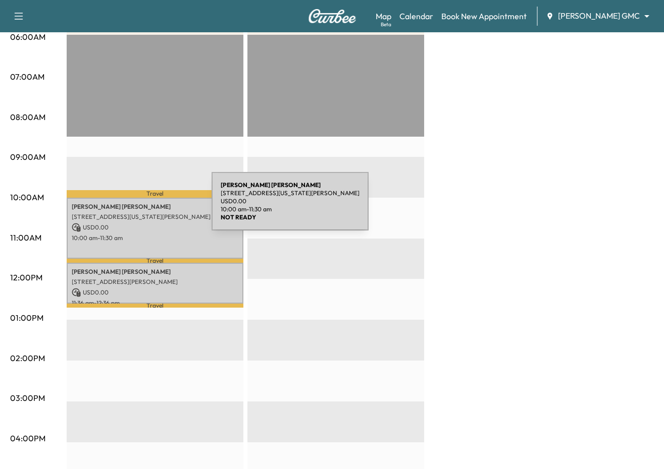
click at [136, 210] on div "[PERSON_NAME] [STREET_ADDRESS][US_STATE][PERSON_NAME] USD 0.00 10:00 am - 11:30…" at bounding box center [155, 228] width 177 height 61
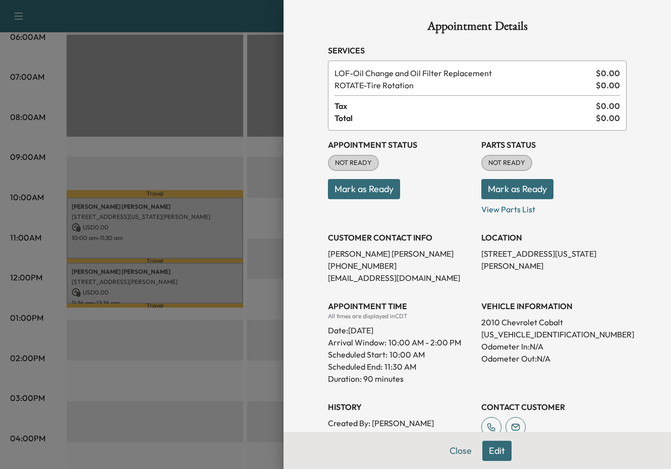
click at [186, 217] on div at bounding box center [335, 234] width 671 height 469
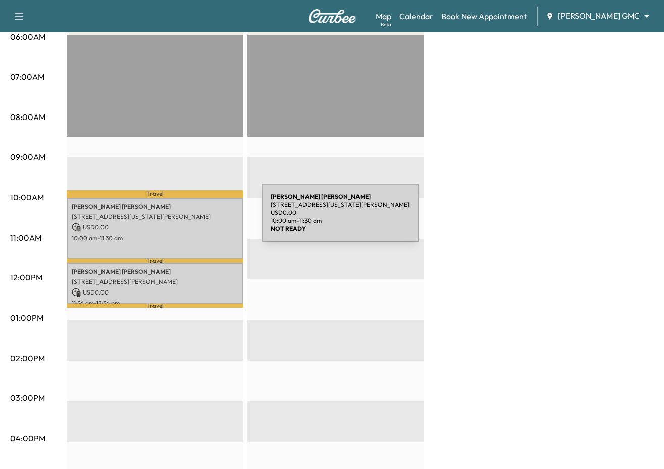
click at [186, 219] on div "[PERSON_NAME] [STREET_ADDRESS][US_STATE][PERSON_NAME] USD 0.00 10:00 am - 11:30…" at bounding box center [155, 228] width 177 height 61
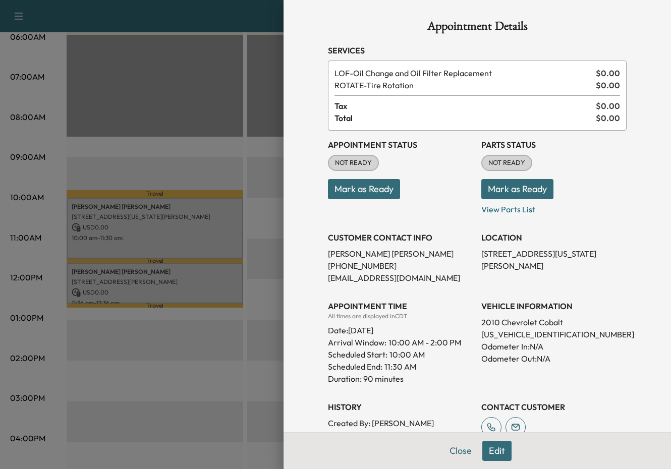
click at [115, 358] on div at bounding box center [335, 234] width 671 height 469
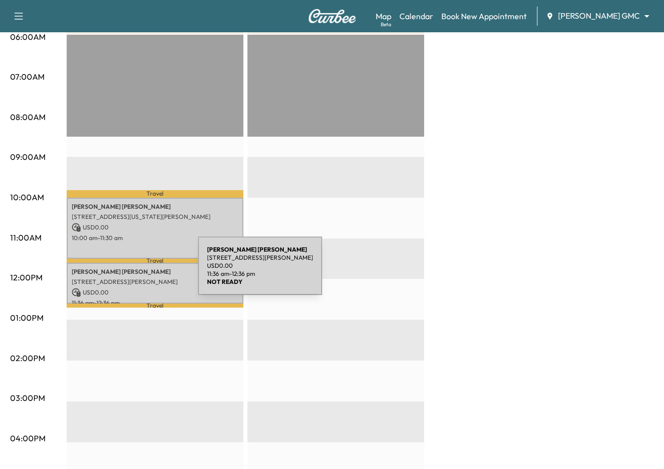
click at [122, 272] on p "[PERSON_NAME]" at bounding box center [155, 272] width 167 height 8
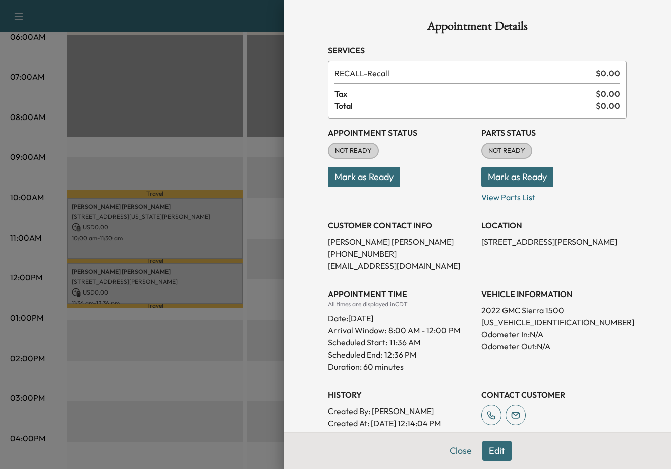
click at [142, 205] on div at bounding box center [335, 234] width 671 height 469
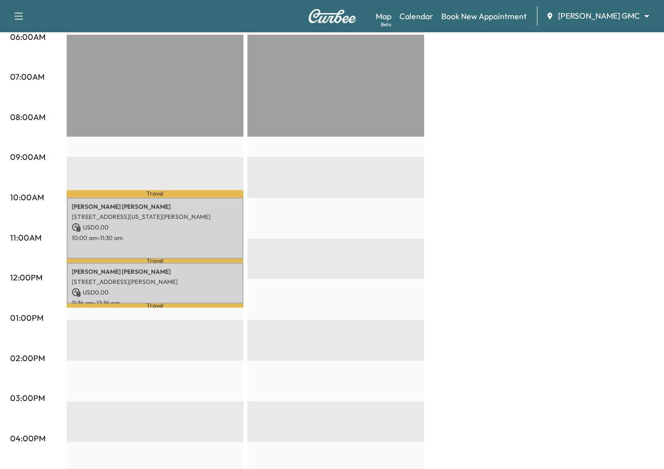
click at [471, 20] on body "Support Log Out Map Beta Calendar Book New Appointment [PERSON_NAME] GMC ******…" at bounding box center [332, 32] width 664 height 469
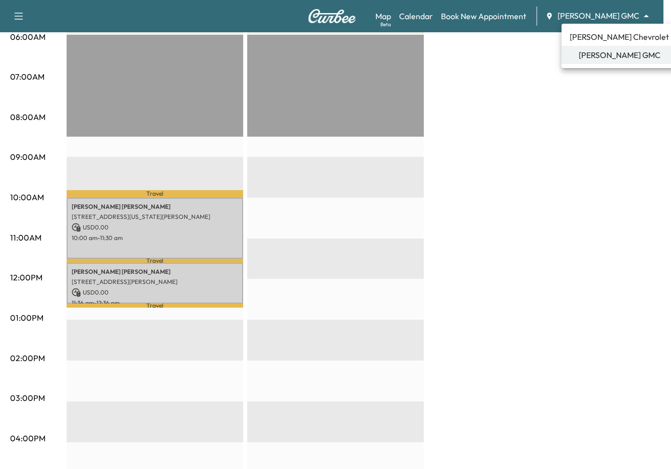
click at [471, 38] on span "[PERSON_NAME] Chevrolet" at bounding box center [619, 37] width 99 height 12
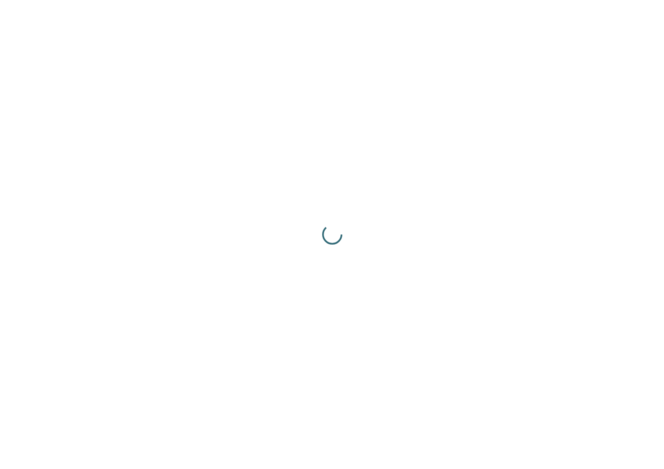
scroll to position [0, 0]
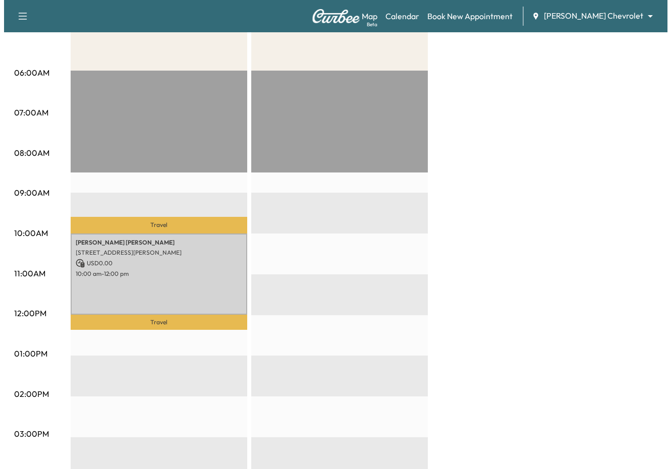
scroll to position [202, 0]
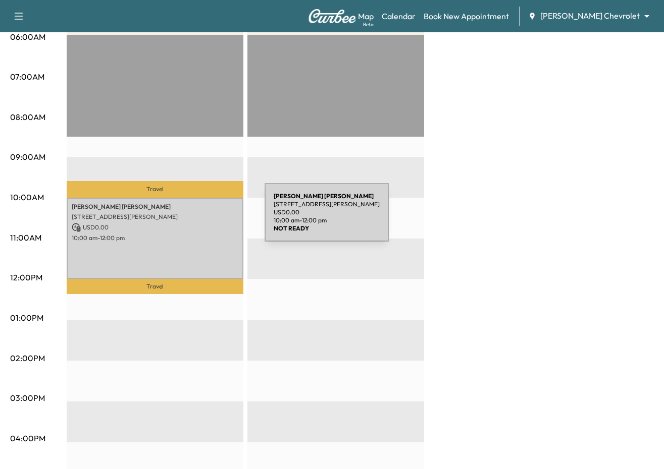
click at [189, 218] on p "[STREET_ADDRESS][PERSON_NAME]" at bounding box center [155, 217] width 167 height 8
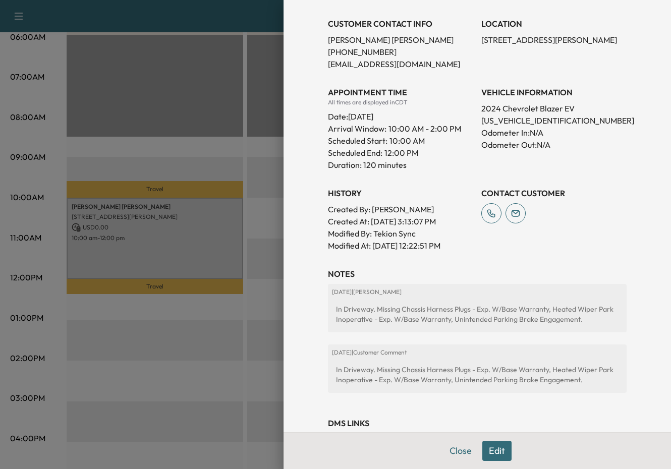
click at [210, 132] on div at bounding box center [335, 234] width 671 height 469
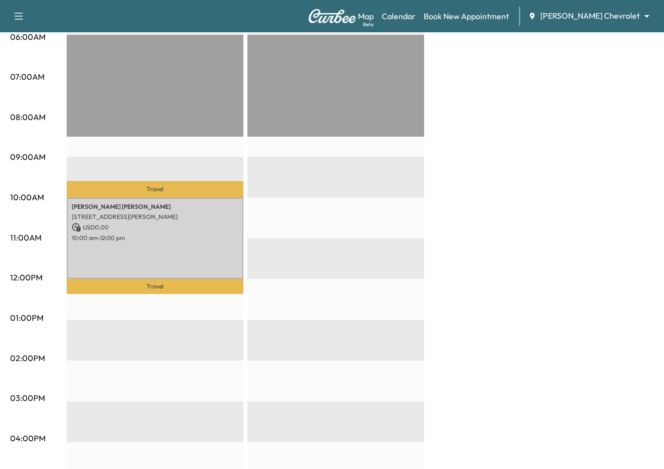
click at [471, 10] on div "Map Beta Calendar Book New Appointment [PERSON_NAME] Chevrolet ******** ​" at bounding box center [507, 16] width 298 height 19
click at [471, 13] on body "Support Log Out Map Beta Calendar Book New Appointment [PERSON_NAME] Chevrolet …" at bounding box center [332, 32] width 664 height 469
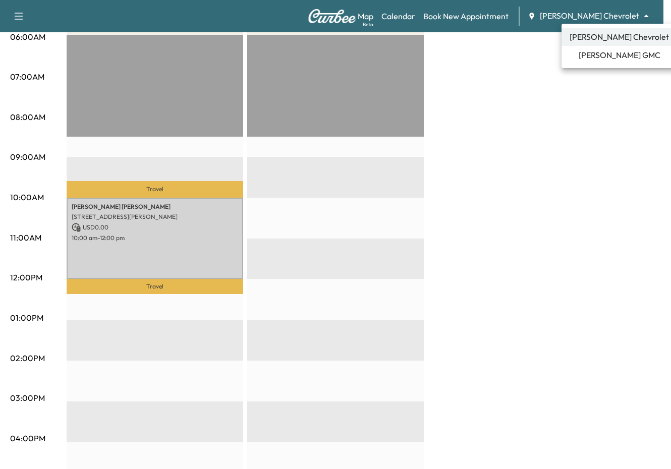
click at [471, 107] on div at bounding box center [335, 234] width 671 height 469
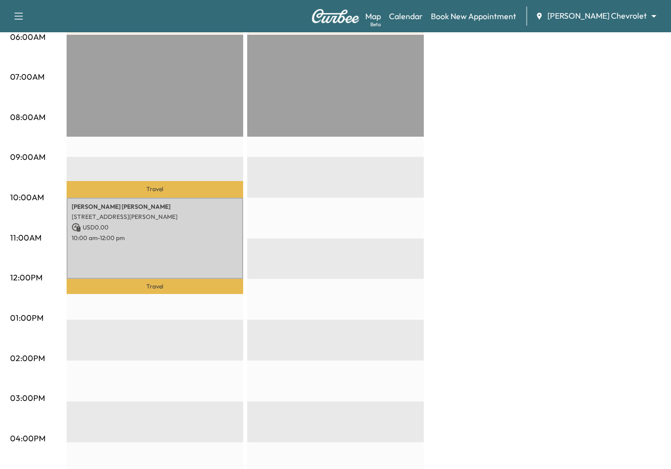
click at [471, 16] on body "Support Log Out Map Beta Calendar Book New Appointment [PERSON_NAME] Chevrolet …" at bounding box center [335, 32] width 671 height 469
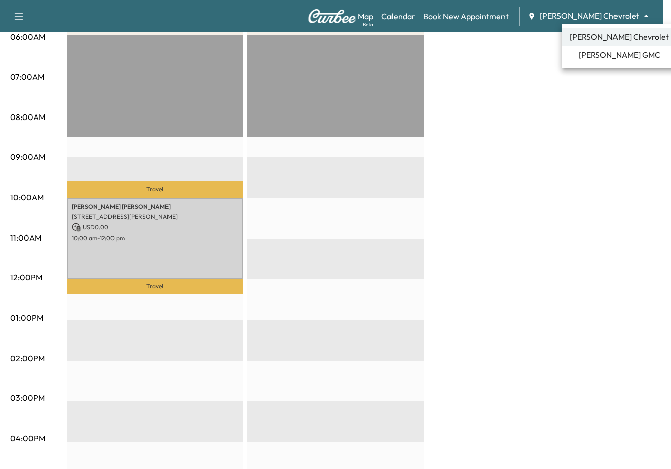
click at [471, 136] on div at bounding box center [335, 234] width 671 height 469
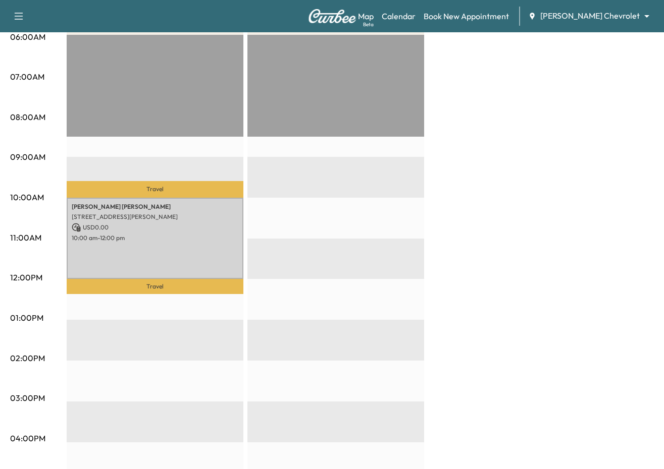
scroll to position [0, 0]
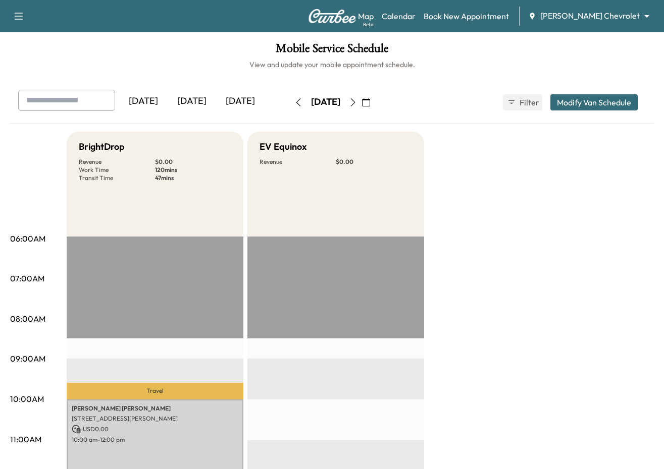
click at [370, 99] on icon "button" at bounding box center [366, 102] width 8 height 8
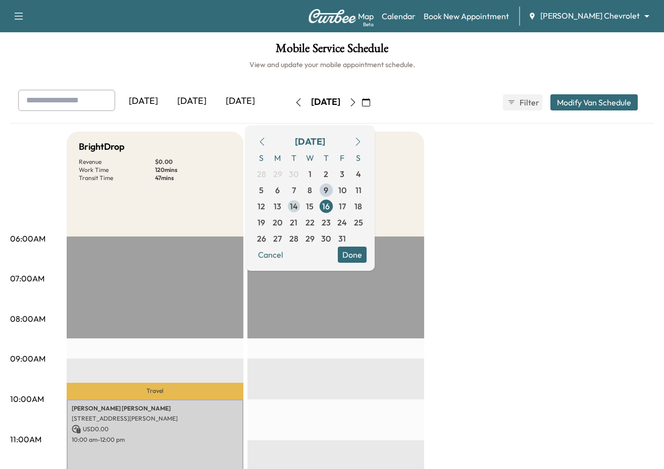
click at [298, 206] on span "14" at bounding box center [294, 206] width 8 height 12
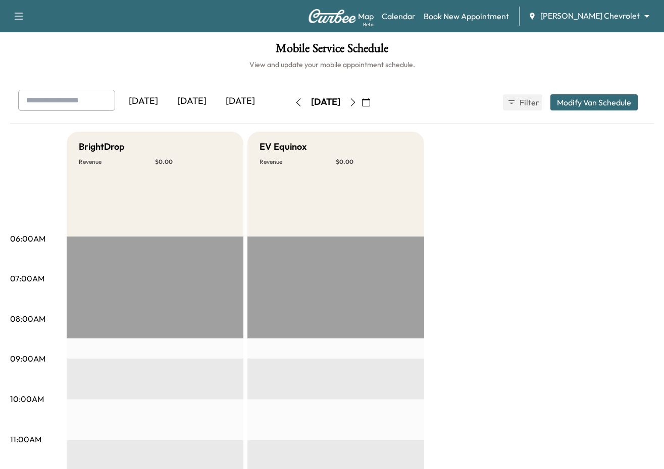
click at [471, 57] on h1 "Mobile Service Schedule" at bounding box center [331, 50] width 643 height 17
click at [471, 13] on body "Support Log Out Map Beta Calendar Book New Appointment [PERSON_NAME] Chevrolet …" at bounding box center [332, 234] width 664 height 469
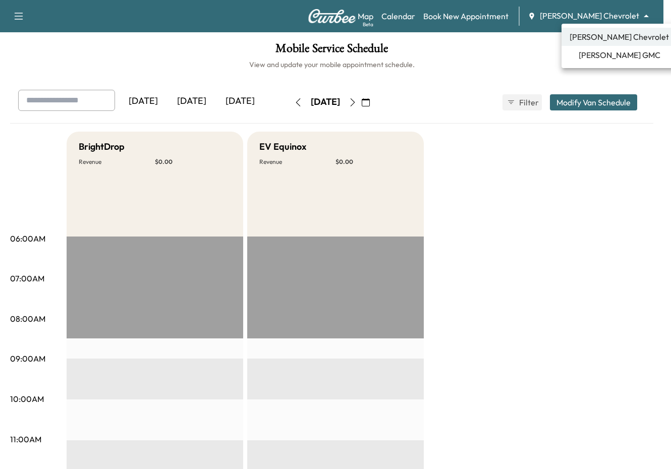
click at [471, 51] on span "[PERSON_NAME] GMC" at bounding box center [620, 55] width 82 height 12
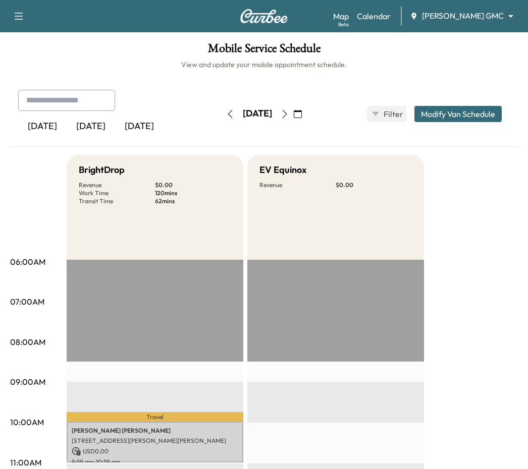
drag, startPoint x: 456, startPoint y: 216, endPoint x: 479, endPoint y: 209, distance: 23.9
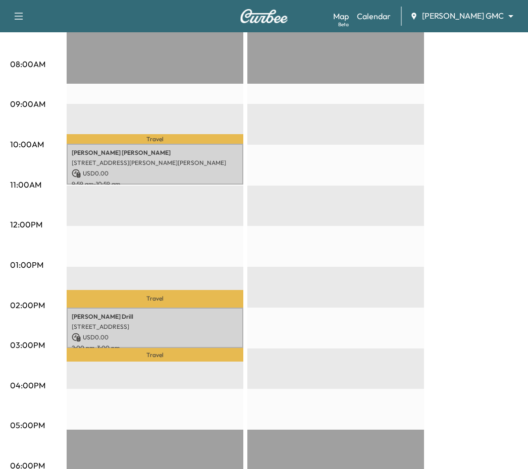
scroll to position [303, 0]
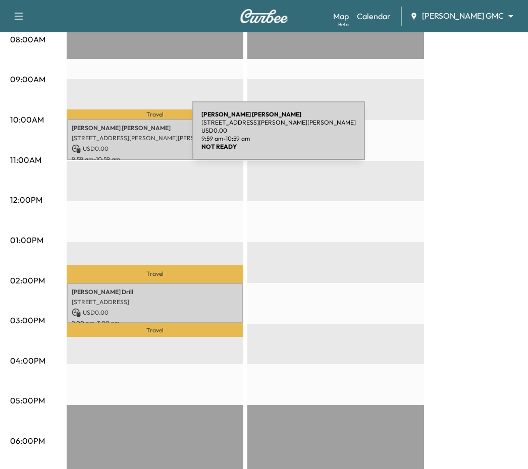
click at [117, 137] on p "[STREET_ADDRESS][PERSON_NAME][PERSON_NAME]" at bounding box center [155, 138] width 167 height 8
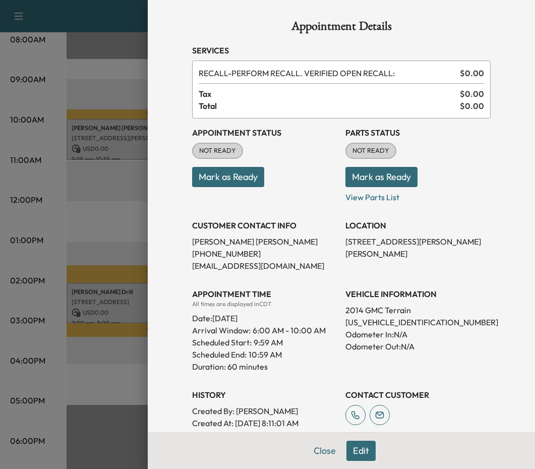
click at [117, 137] on div at bounding box center [267, 234] width 535 height 469
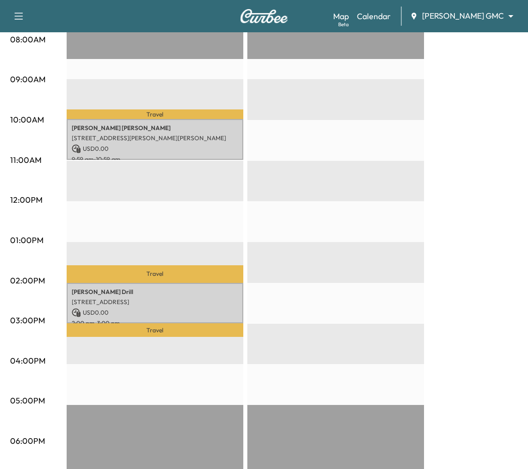
click at [471, 155] on div "BrightDrop Revenue $ 0.00 Work Time 120 mins Transit Time 62 mins Travel [PERSO…" at bounding box center [292, 230] width 451 height 757
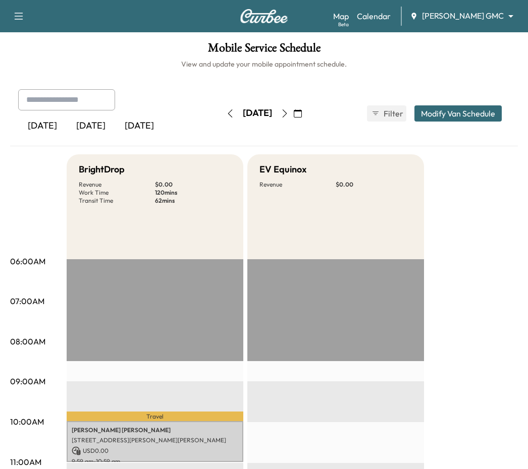
scroll to position [0, 0]
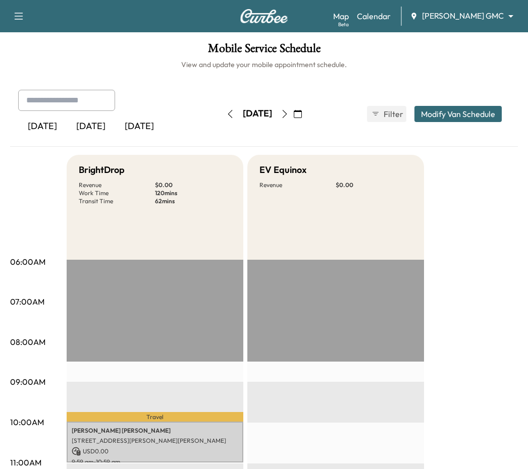
click at [289, 113] on icon "button" at bounding box center [285, 114] width 8 height 8
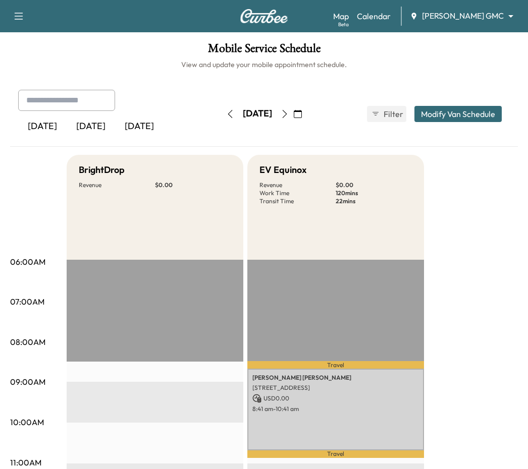
click at [289, 116] on icon "button" at bounding box center [285, 114] width 8 height 8
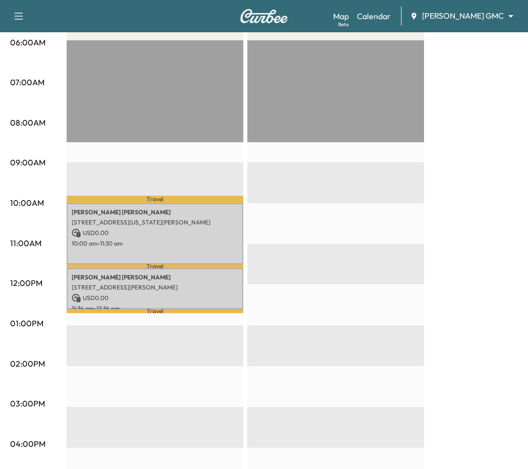
scroll to position [202, 0]
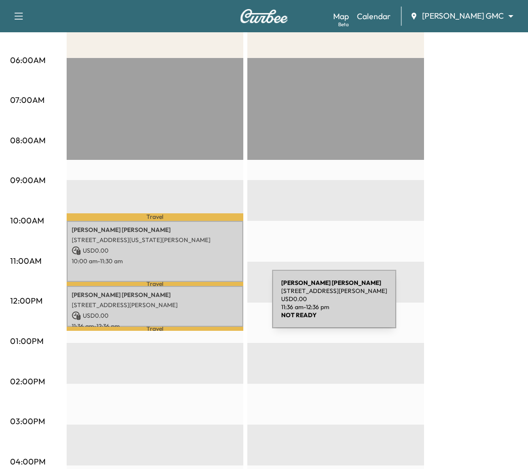
click at [196, 305] on p "[STREET_ADDRESS][PERSON_NAME]" at bounding box center [155, 305] width 167 height 8
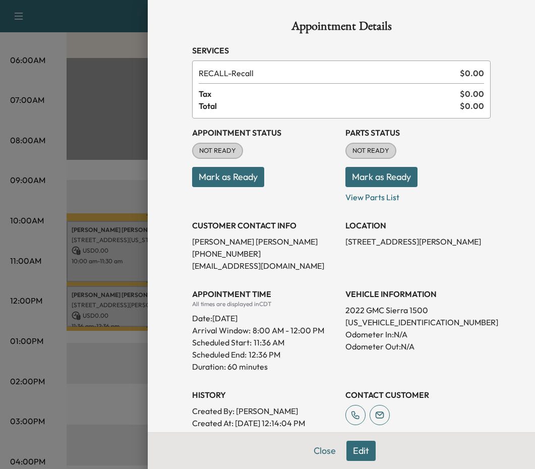
click at [120, 191] on div at bounding box center [267, 234] width 535 height 469
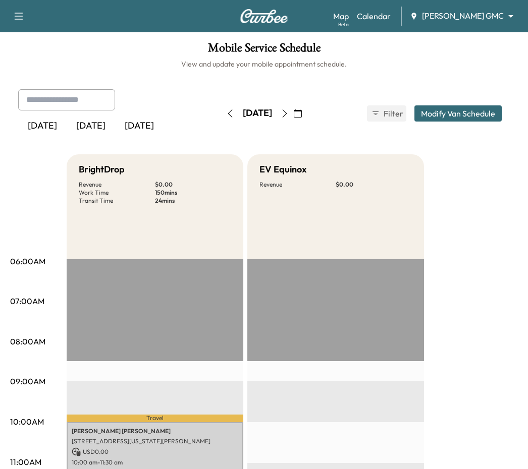
scroll to position [0, 0]
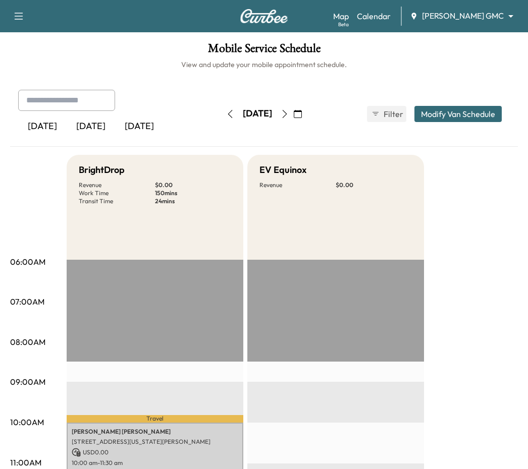
click at [226, 115] on icon "button" at bounding box center [230, 114] width 8 height 8
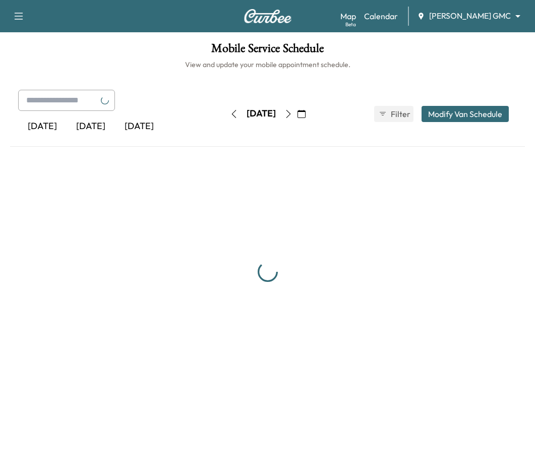
click at [230, 115] on icon "button" at bounding box center [234, 114] width 8 height 8
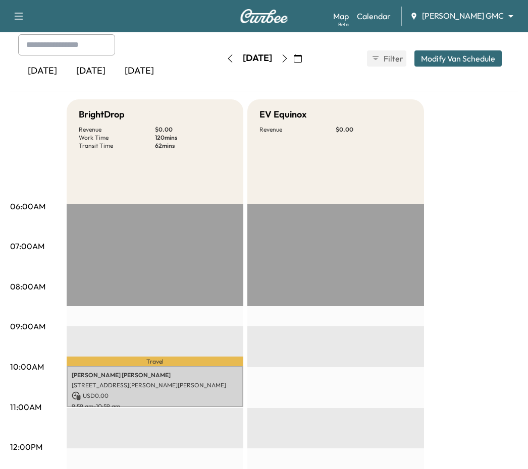
scroll to position [202, 0]
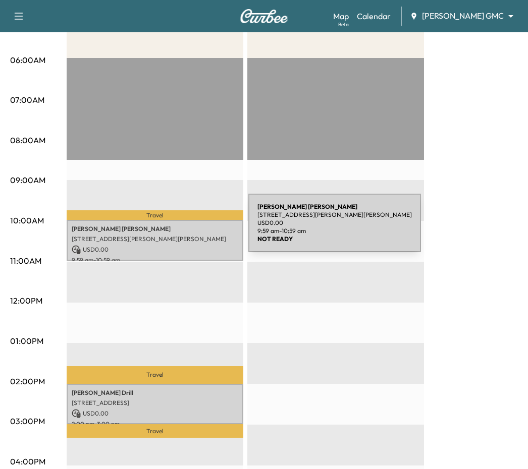
click at [173, 229] on p "[PERSON_NAME]" at bounding box center [155, 229] width 167 height 8
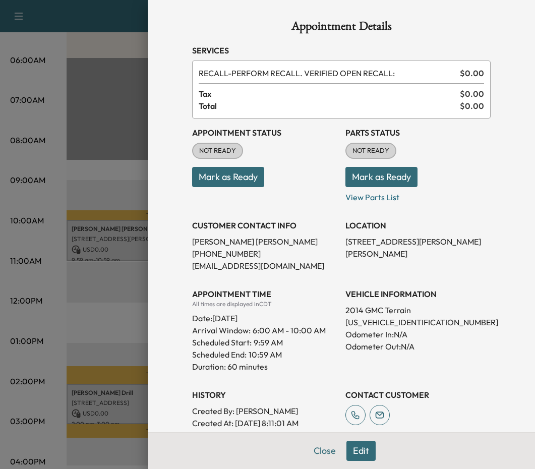
click at [125, 231] on div at bounding box center [267, 234] width 535 height 469
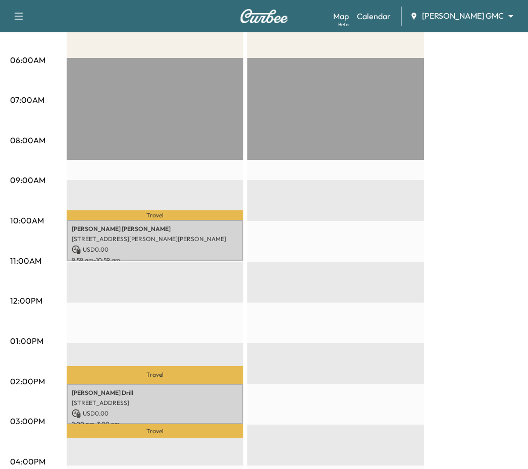
click at [137, 384] on div "[PERSON_NAME] Drill [STREET_ADDRESS] USD 0.00 2:00 pm - 3:00 pm" at bounding box center [155, 404] width 177 height 41
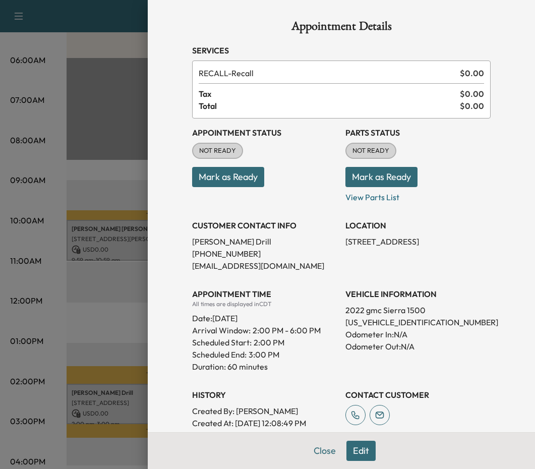
click at [130, 328] on div at bounding box center [267, 234] width 535 height 469
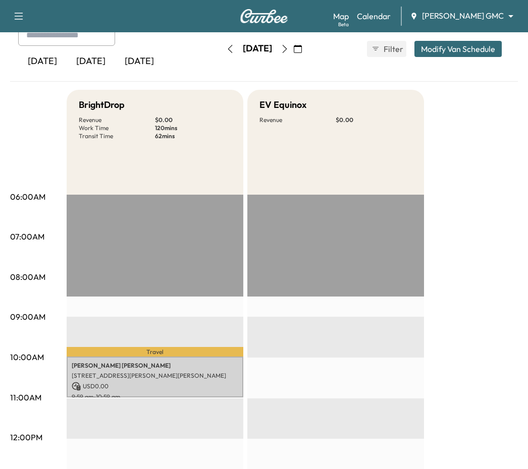
scroll to position [50, 0]
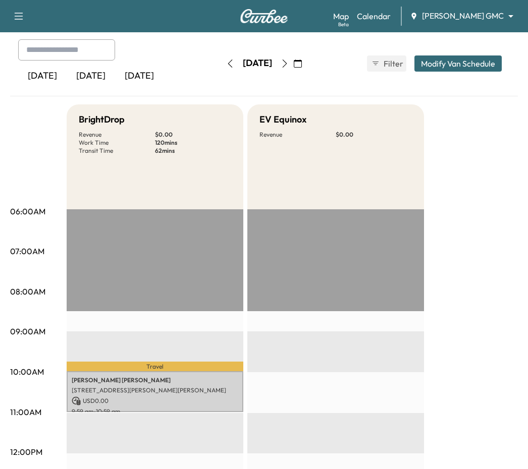
click at [289, 64] on icon "button" at bounding box center [285, 64] width 8 height 8
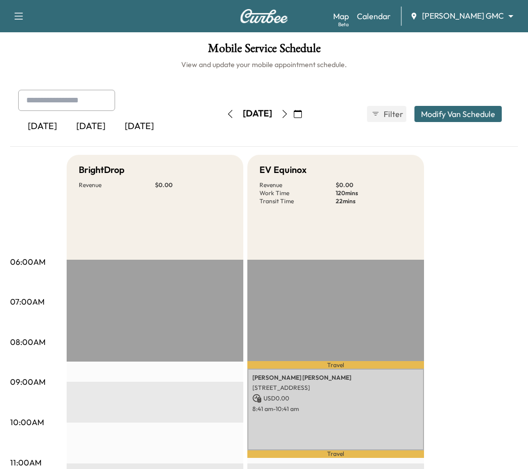
click at [289, 116] on icon "button" at bounding box center [285, 114] width 8 height 8
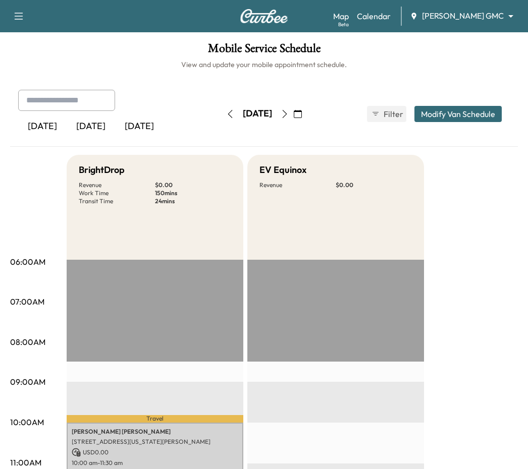
click at [228, 116] on icon "button" at bounding box center [230, 114] width 5 height 8
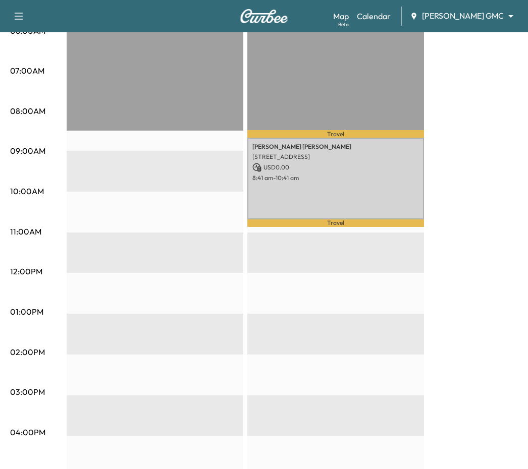
scroll to position [252, 0]
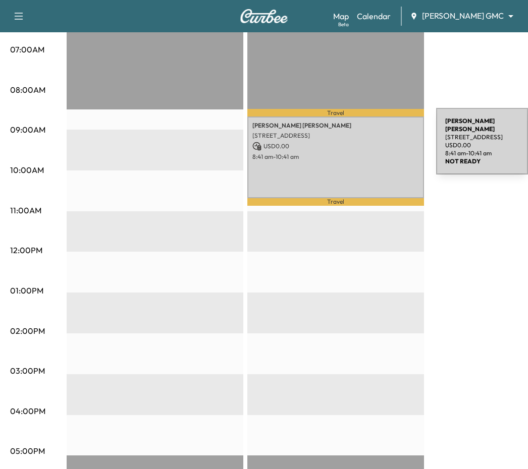
click at [360, 143] on p "USD 0.00" at bounding box center [335, 146] width 167 height 9
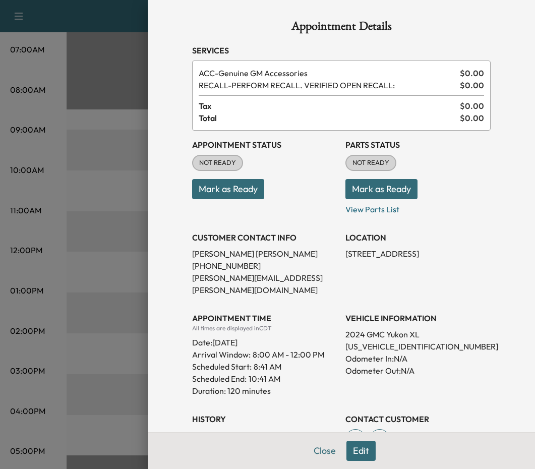
click at [84, 298] on div at bounding box center [267, 234] width 535 height 469
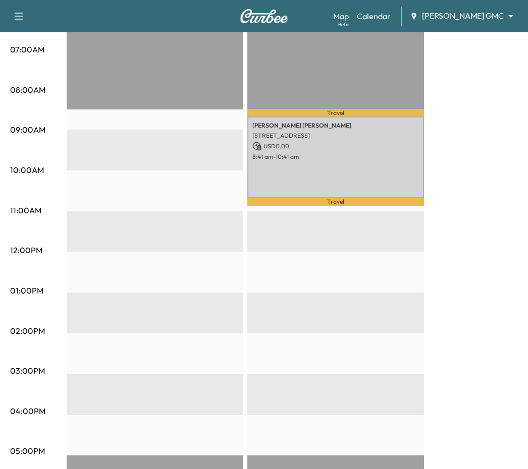
click at [471, 243] on div "BrightDrop Revenue $ 0.00 EV Equinox Revenue $ 0.00 Work Time 120 mins Transit …" at bounding box center [292, 281] width 451 height 757
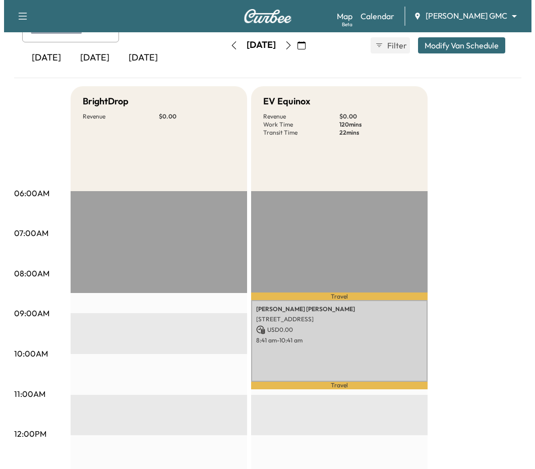
scroll to position [50, 0]
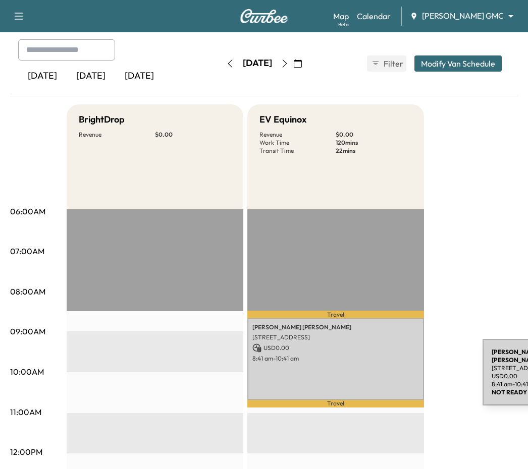
click at [407, 374] on div "[PERSON_NAME] [STREET_ADDRESS] USD 0.00 8:41 am - 10:41 am" at bounding box center [335, 359] width 177 height 82
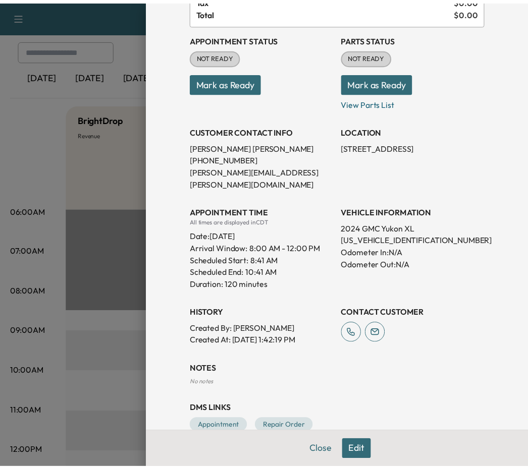
scroll to position [116, 0]
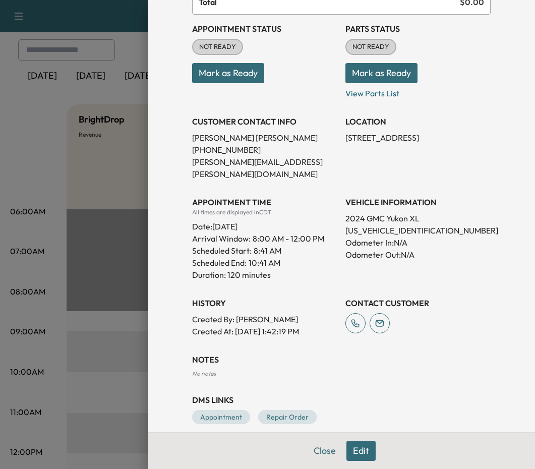
click at [66, 168] on div at bounding box center [267, 234] width 535 height 469
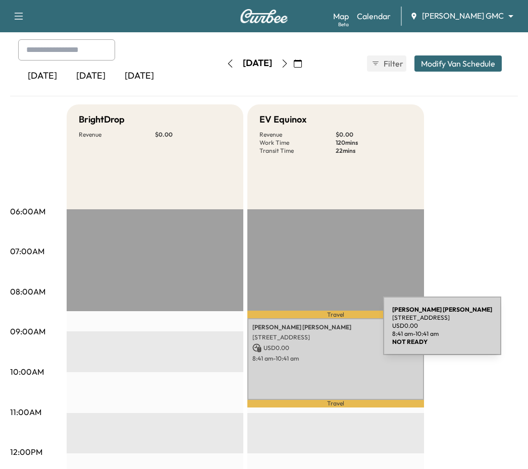
click at [307, 334] on p "[STREET_ADDRESS]" at bounding box center [335, 338] width 167 height 8
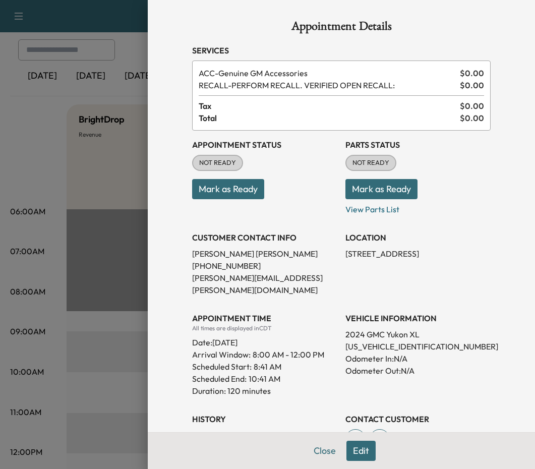
click at [94, 264] on div at bounding box center [267, 234] width 535 height 469
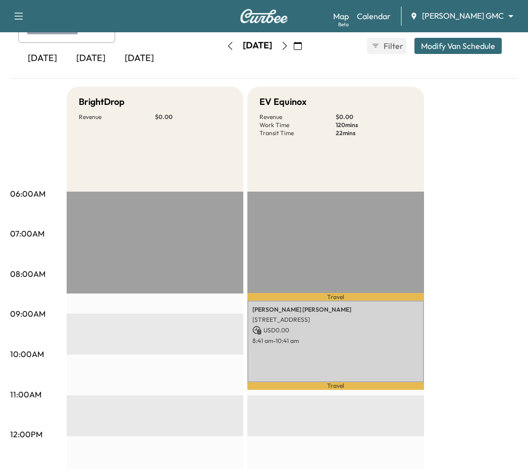
scroll to position [50, 0]
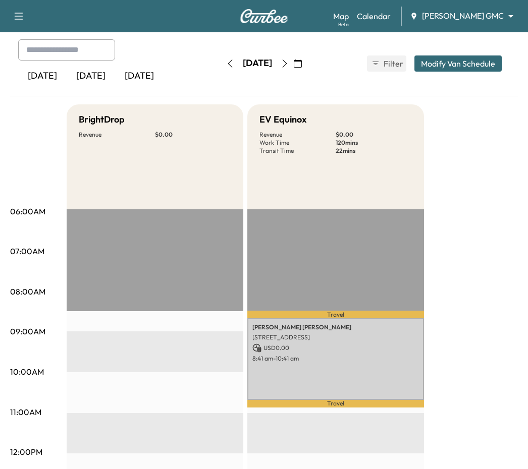
click at [226, 65] on icon "button" at bounding box center [230, 64] width 8 height 8
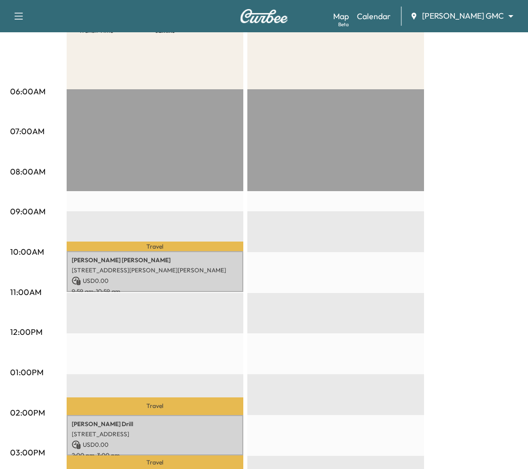
scroll to position [202, 0]
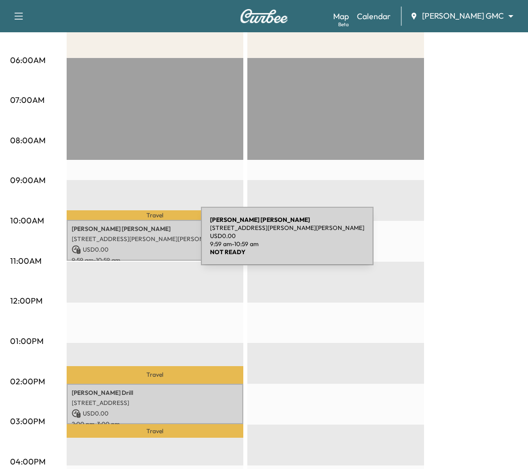
click at [125, 242] on div "[PERSON_NAME] [STREET_ADDRESS][PERSON_NAME][PERSON_NAME] USD 0.00 9:59 am - 10:…" at bounding box center [155, 240] width 177 height 41
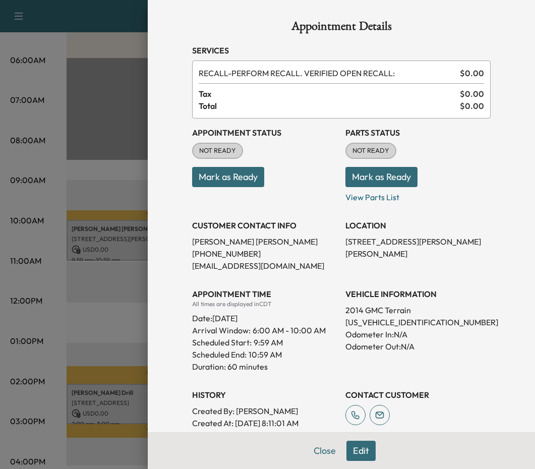
click at [122, 306] on div at bounding box center [267, 234] width 535 height 469
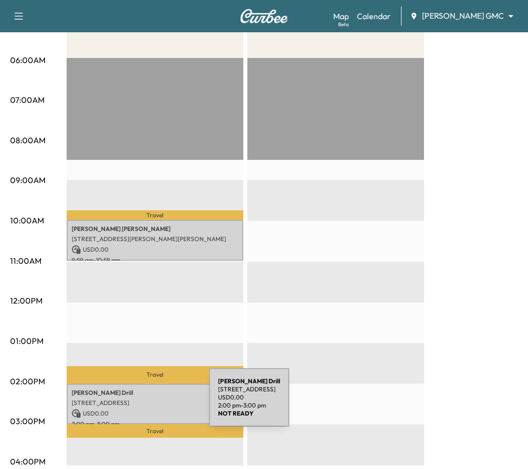
click at [134, 404] on div "[PERSON_NAME] Drill [STREET_ADDRESS] USD 0.00 2:00 pm - 3:00 pm" at bounding box center [155, 404] width 177 height 41
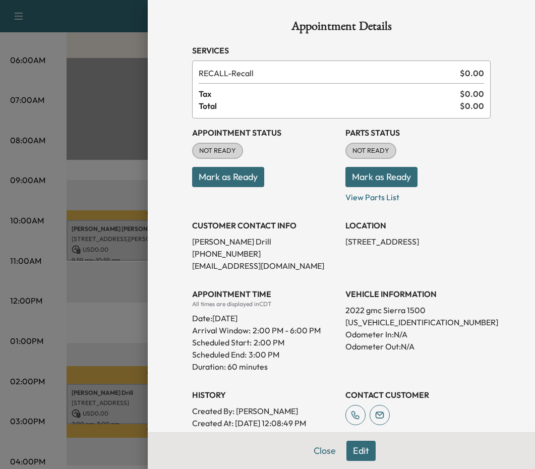
drag, startPoint x: 134, startPoint y: 404, endPoint x: 159, endPoint y: 303, distance: 103.5
click at [159, 303] on div "Appointment Details Services RECALL - Recall $ 0.00 Tax $ 0.00 Total $ 0.00 App…" at bounding box center [342, 234] width 388 height 469
click at [122, 308] on div at bounding box center [267, 234] width 535 height 469
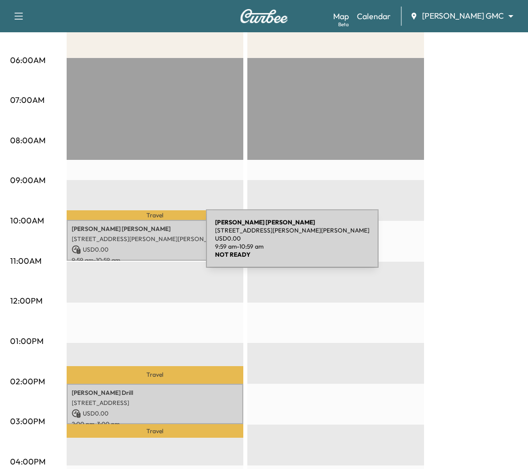
click at [130, 245] on p "USD 0.00" at bounding box center [155, 249] width 167 height 9
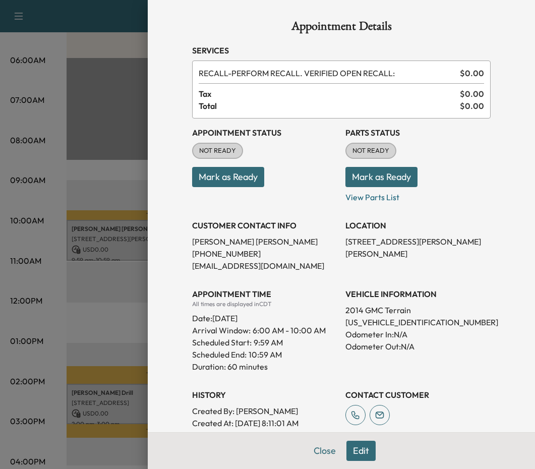
click at [135, 338] on div at bounding box center [267, 234] width 535 height 469
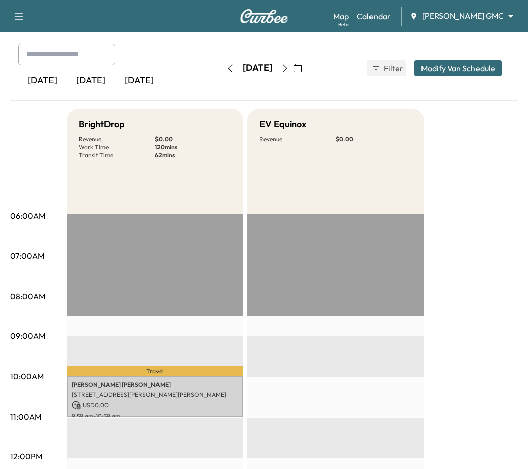
scroll to position [0, 0]
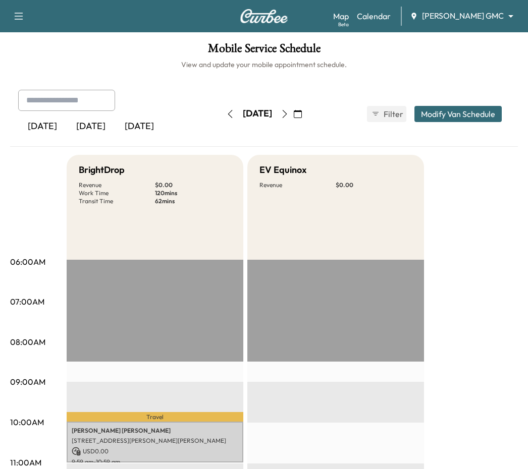
click at [293, 119] on button "button" at bounding box center [284, 114] width 17 height 16
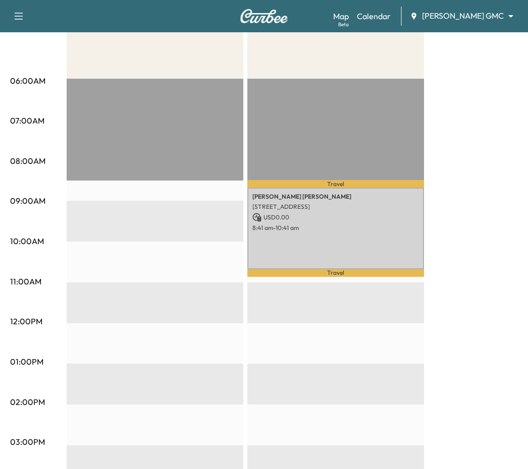
scroll to position [151, 0]
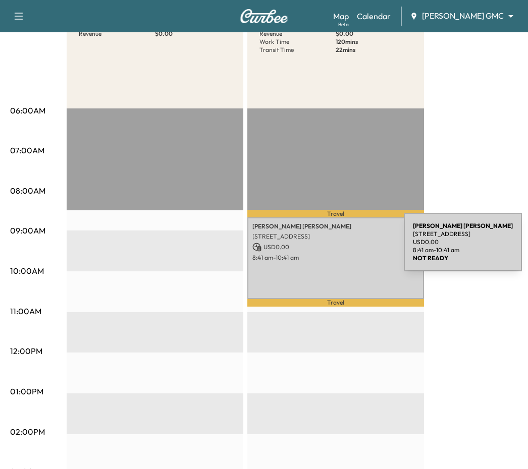
click at [328, 248] on p "USD 0.00" at bounding box center [335, 247] width 167 height 9
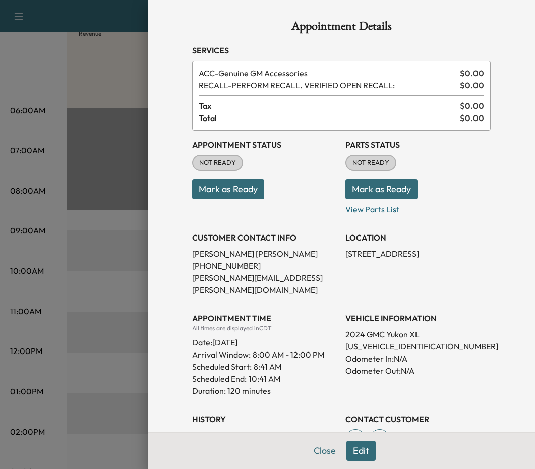
drag, startPoint x: 127, startPoint y: 209, endPoint x: 176, endPoint y: 198, distance: 49.7
click at [129, 208] on div at bounding box center [267, 234] width 535 height 469
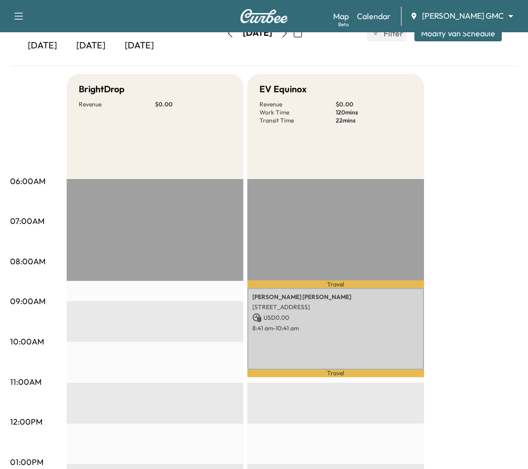
scroll to position [0, 0]
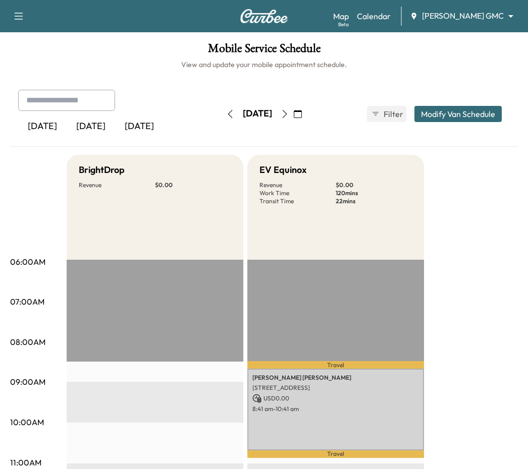
click at [293, 119] on button "button" at bounding box center [284, 114] width 17 height 16
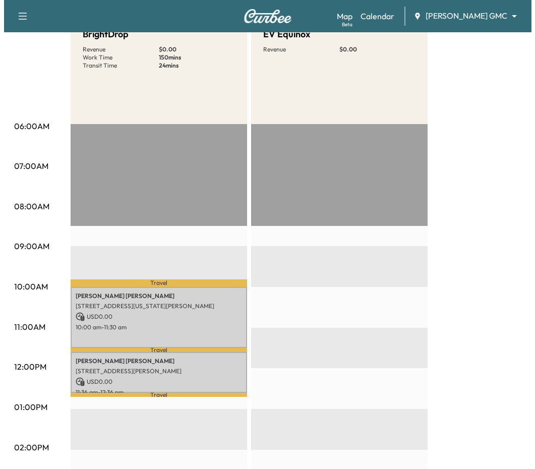
scroll to position [151, 0]
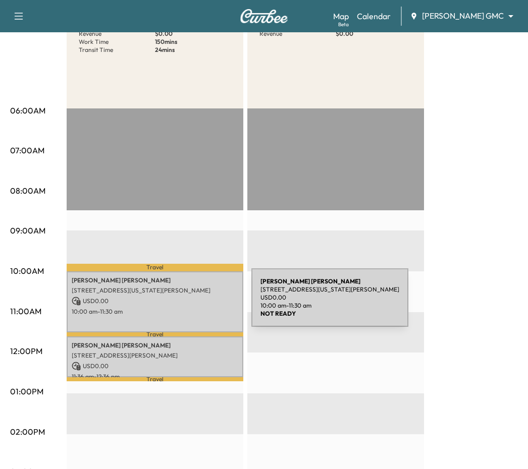
click at [176, 304] on div "[PERSON_NAME] [STREET_ADDRESS][US_STATE][PERSON_NAME] USD 0.00 10:00 am - 11:30…" at bounding box center [155, 301] width 177 height 61
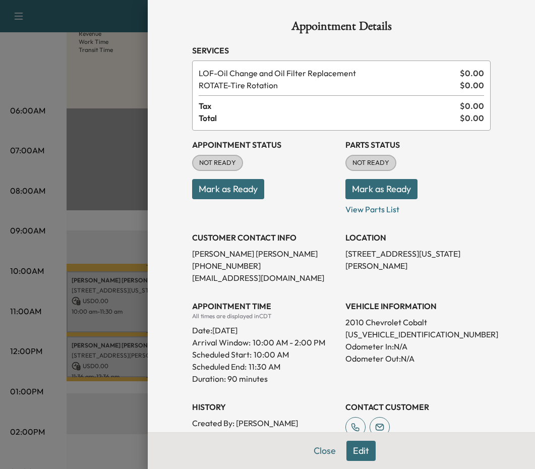
click at [91, 388] on div at bounding box center [267, 234] width 535 height 469
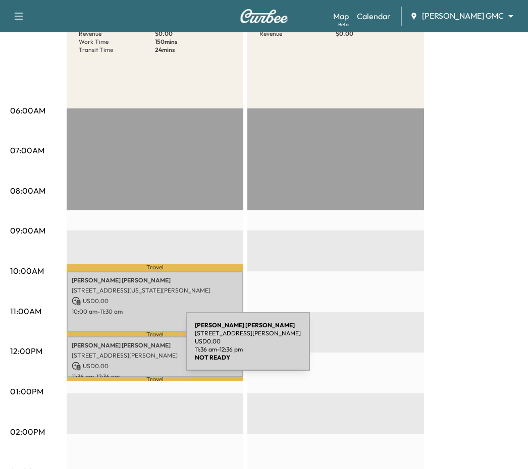
click at [110, 348] on div "[PERSON_NAME] [STREET_ADDRESS][PERSON_NAME] USD 0.00 11:36 am - 12:36 pm" at bounding box center [155, 357] width 177 height 41
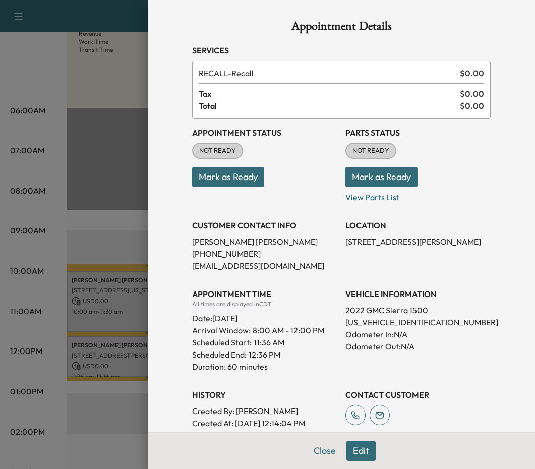
click at [121, 388] on div at bounding box center [267, 234] width 535 height 469
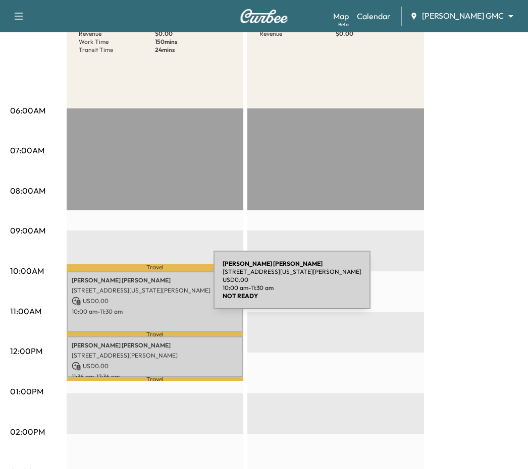
click at [138, 287] on p "[STREET_ADDRESS][US_STATE][PERSON_NAME]" at bounding box center [155, 291] width 167 height 8
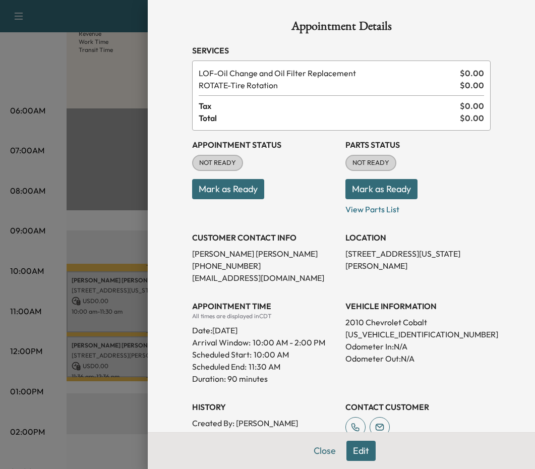
click at [130, 262] on div at bounding box center [267, 234] width 535 height 469
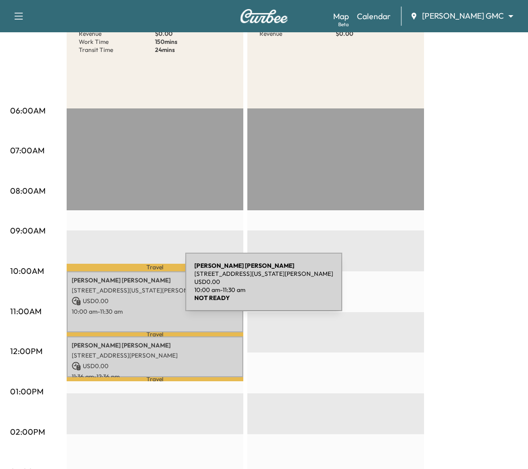
click at [110, 288] on p "[STREET_ADDRESS][US_STATE][PERSON_NAME]" at bounding box center [155, 291] width 167 height 8
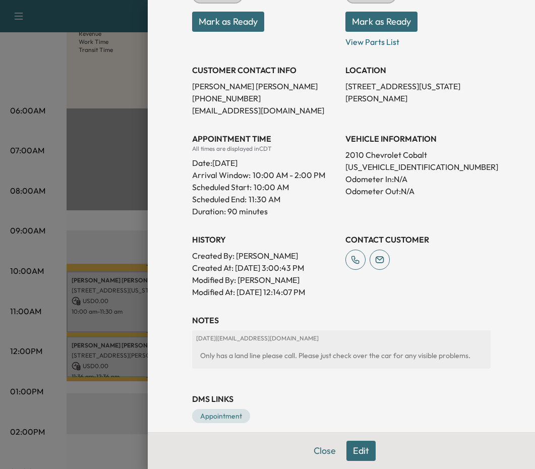
scroll to position [179, 0]
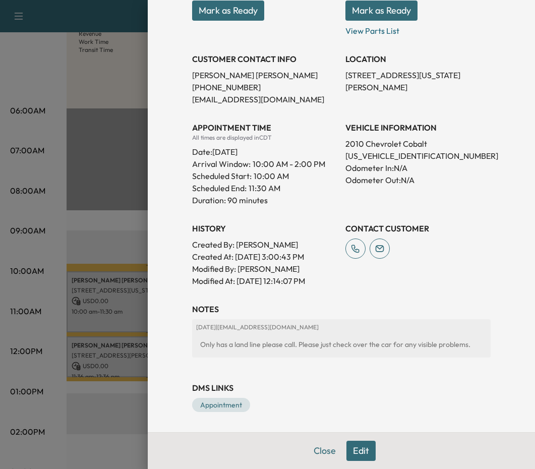
click at [354, 451] on button "Edit" at bounding box center [361, 451] width 29 height 20
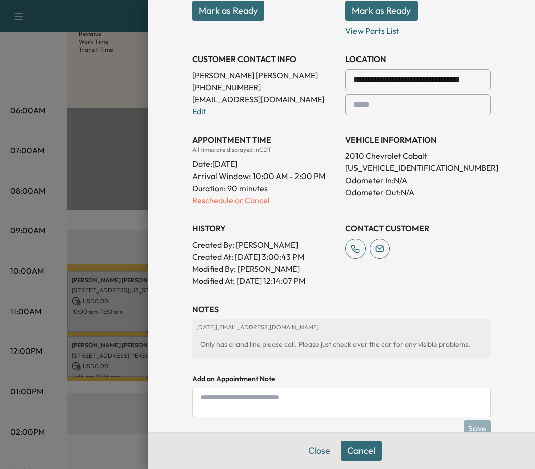
click at [249, 408] on textarea at bounding box center [341, 402] width 299 height 29
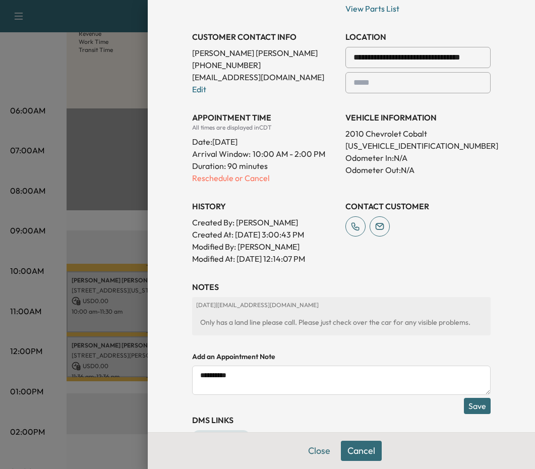
scroll to position [254, 0]
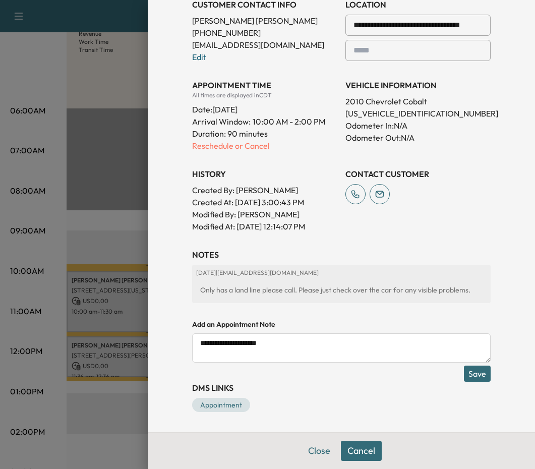
type textarea "**********"
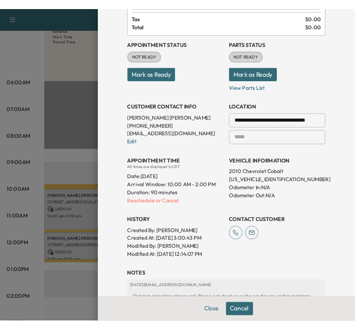
scroll to position [204, 0]
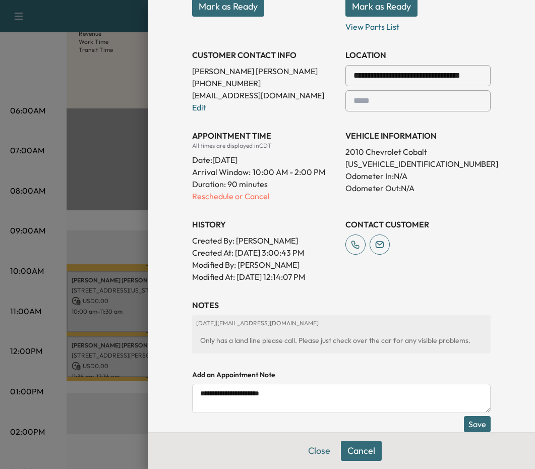
drag, startPoint x: 297, startPoint y: 398, endPoint x: 190, endPoint y: 403, distance: 107.6
click at [192, 403] on textarea "**********" at bounding box center [341, 398] width 299 height 29
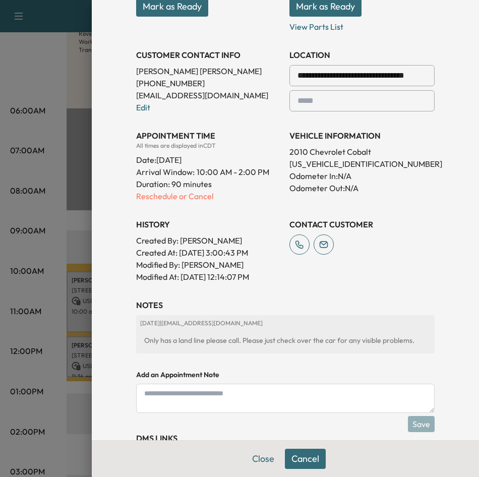
click at [35, 281] on div at bounding box center [239, 238] width 479 height 477
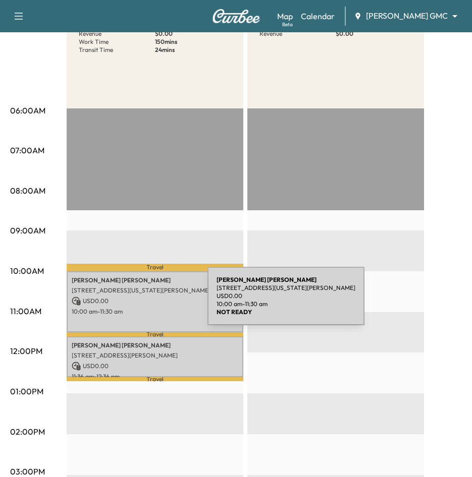
click at [132, 302] on p "USD 0.00" at bounding box center [155, 301] width 167 height 9
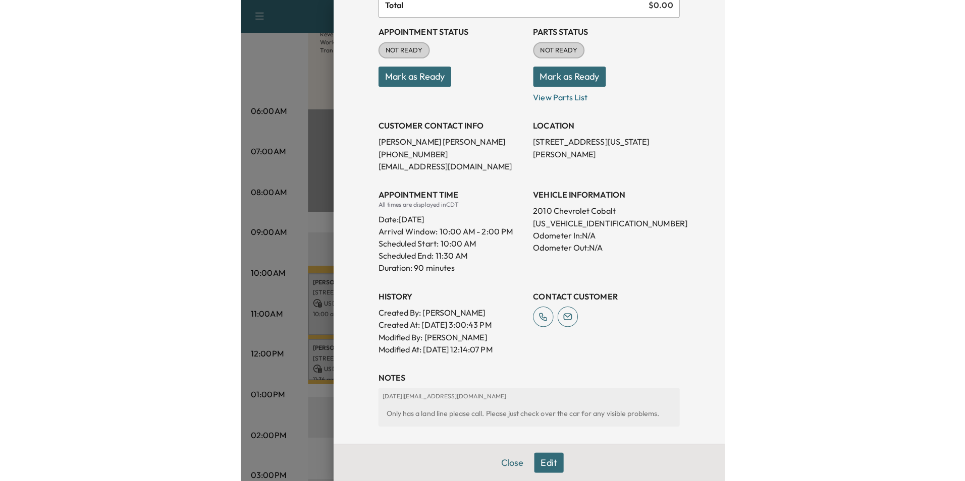
scroll to position [0, 0]
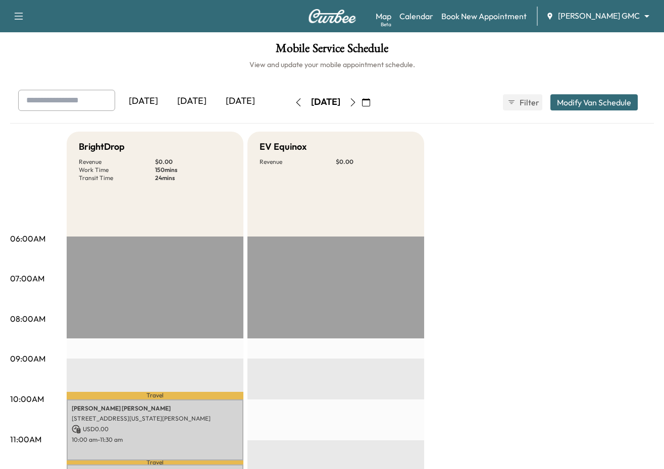
click at [610, 8] on div "Map Beta Calendar Book New Appointment Mauer GMC ******** ​" at bounding box center [515, 16] width 280 height 19
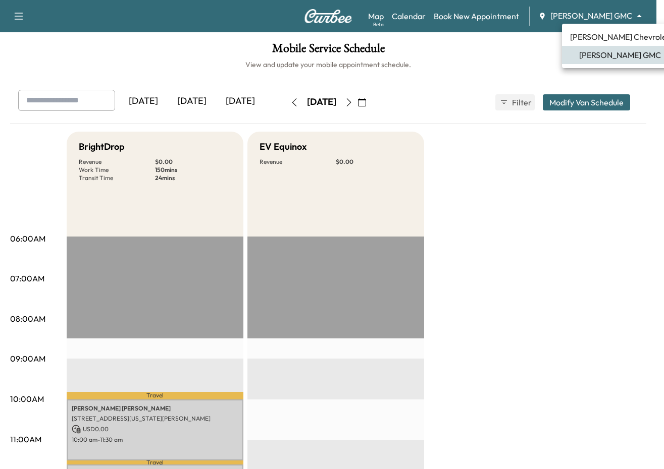
click at [606, 14] on body "Support Log Out Map Beta Calendar Book New Appointment [PERSON_NAME] GMC ******…" at bounding box center [332, 234] width 664 height 469
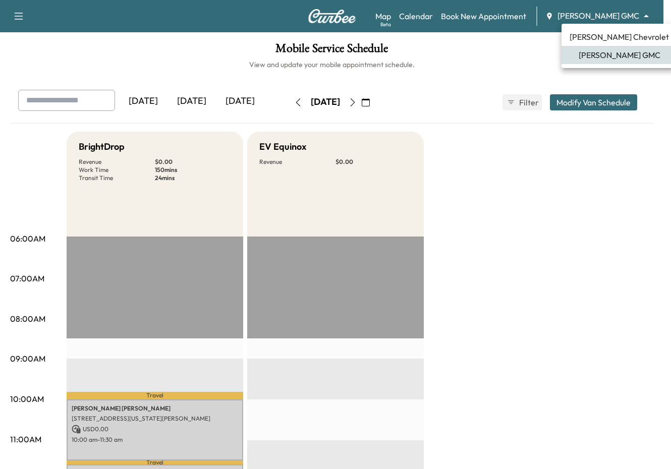
click at [608, 36] on span "[PERSON_NAME] Chevrolet" at bounding box center [619, 37] width 99 height 12
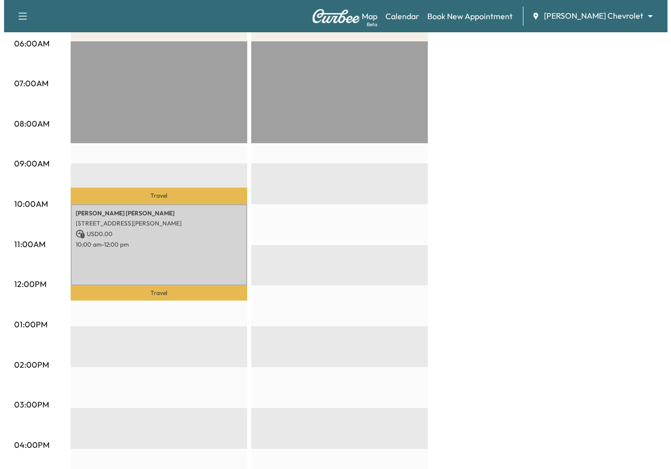
scroll to position [202, 0]
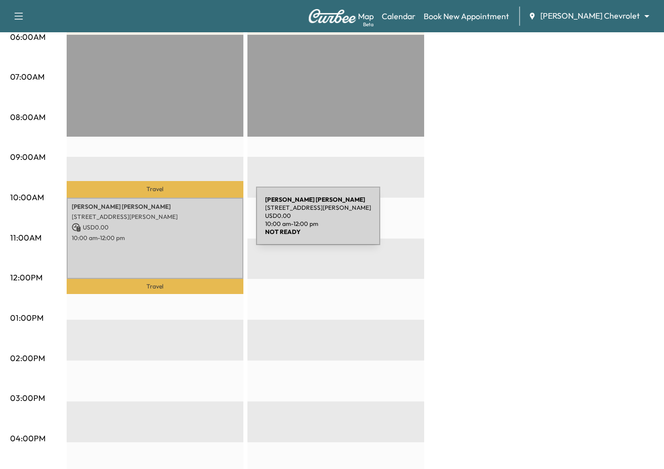
click at [180, 223] on p "USD 0.00" at bounding box center [155, 227] width 167 height 9
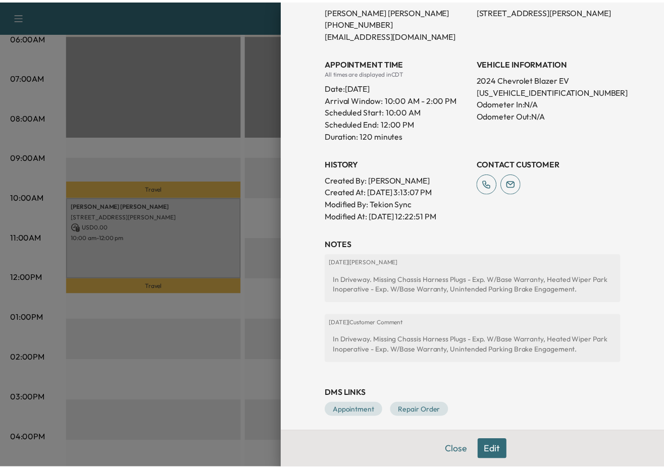
scroll to position [237, 0]
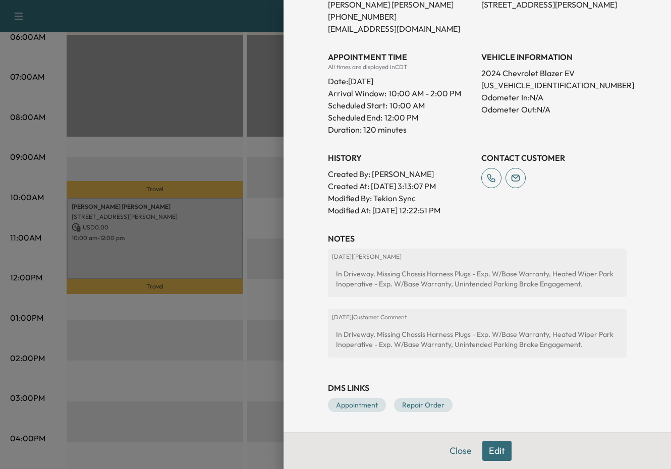
click at [246, 313] on div at bounding box center [335, 234] width 671 height 469
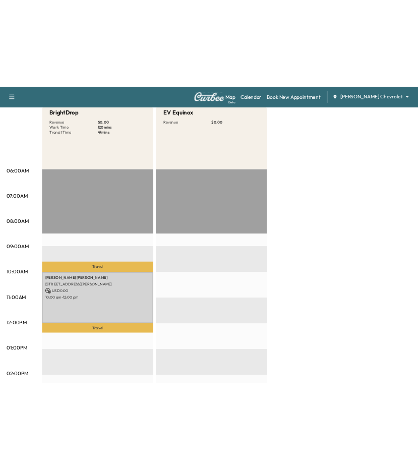
scroll to position [0, 0]
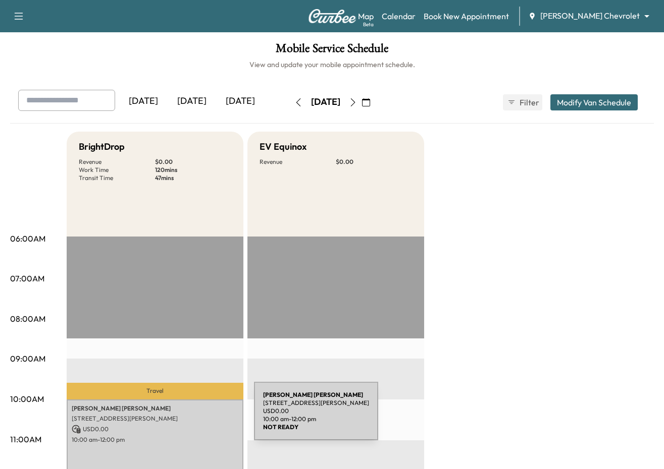
click at [178, 417] on p "[STREET_ADDRESS][PERSON_NAME]" at bounding box center [155, 419] width 167 height 8
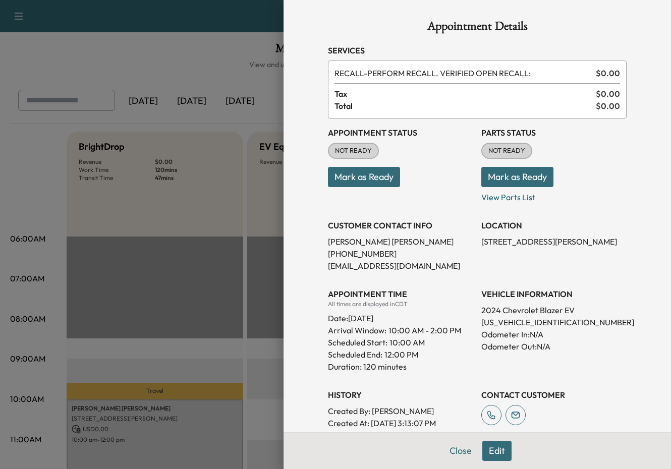
drag, startPoint x: 185, startPoint y: 106, endPoint x: 213, endPoint y: 74, distance: 43.2
click at [185, 106] on div at bounding box center [335, 234] width 671 height 469
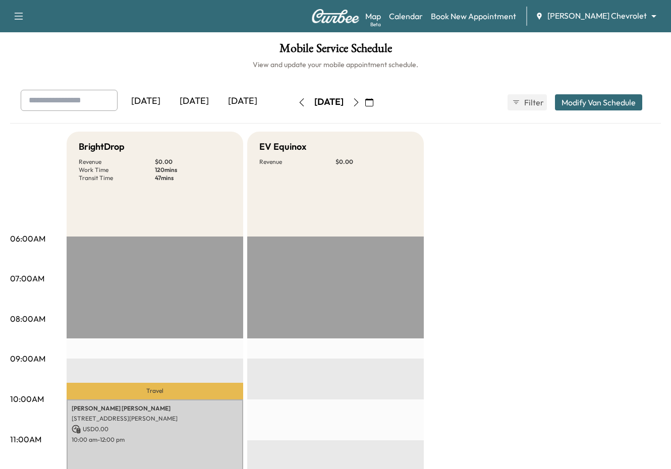
click at [591, 18] on body "Support Log Out Map Beta Calendar Book New Appointment [PERSON_NAME] Chevrolet …" at bounding box center [335, 234] width 671 height 469
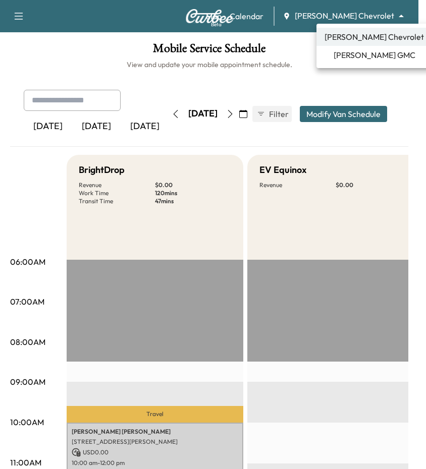
click at [52, 187] on div at bounding box center [213, 234] width 426 height 469
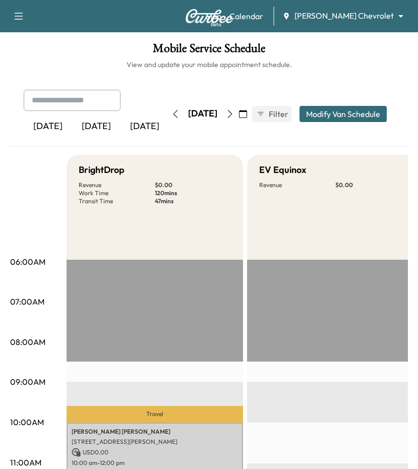
click at [173, 117] on icon "button" at bounding box center [175, 114] width 5 height 8
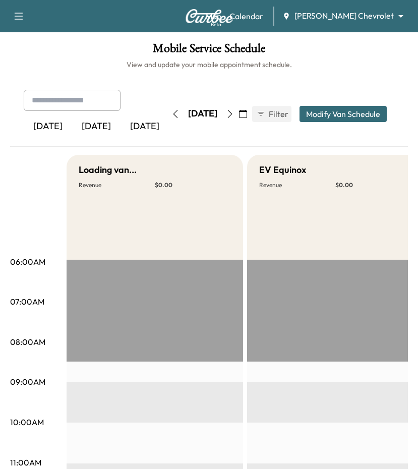
click at [167, 117] on button "button" at bounding box center [175, 114] width 17 height 16
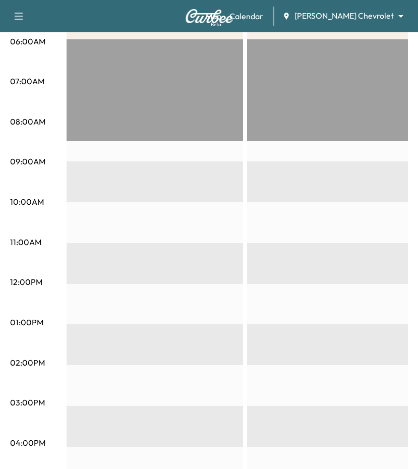
scroll to position [252, 0]
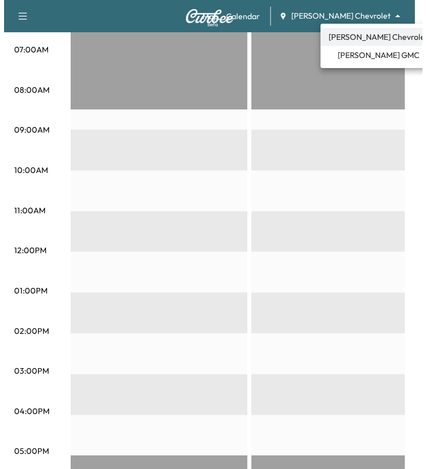
drag, startPoint x: 359, startPoint y: 15, endPoint x: 358, endPoint y: 20, distance: 5.1
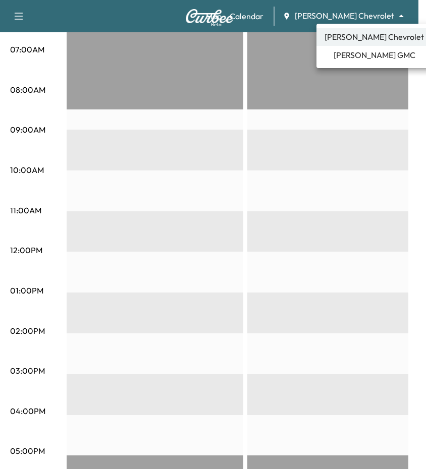
click at [263, 186] on div at bounding box center [213, 234] width 426 height 469
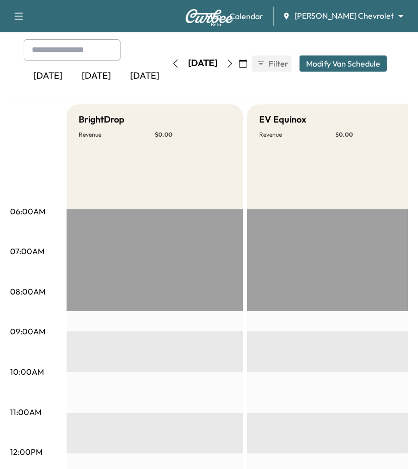
scroll to position [0, 0]
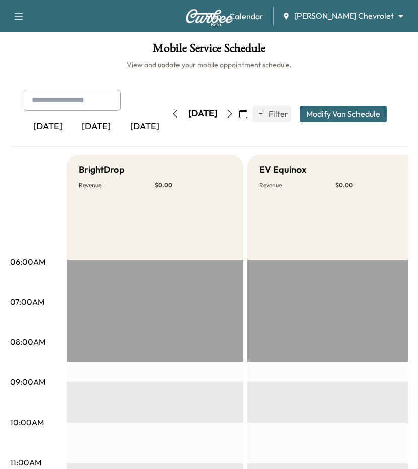
click at [234, 114] on icon "button" at bounding box center [230, 114] width 8 height 8
click at [234, 118] on icon "button" at bounding box center [230, 114] width 8 height 8
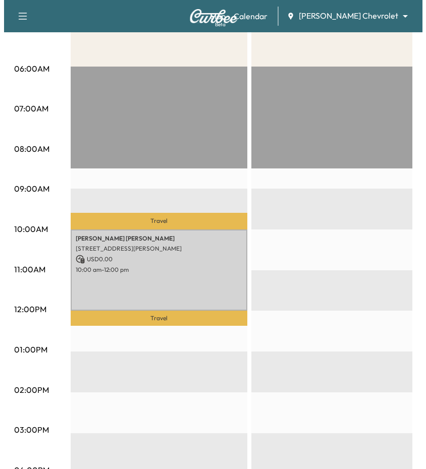
scroll to position [202, 0]
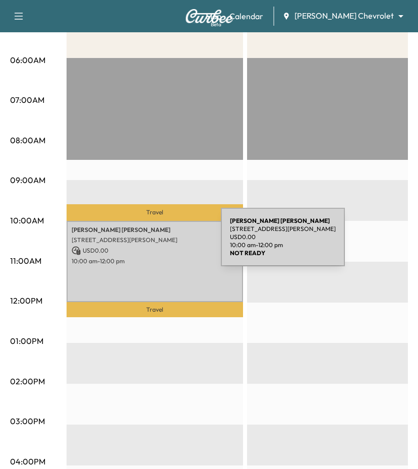
click at [145, 243] on div "[PERSON_NAME] [STREET_ADDRESS][PERSON_NAME] USD 0.00 10:00 am - 12:00 pm" at bounding box center [155, 262] width 177 height 82
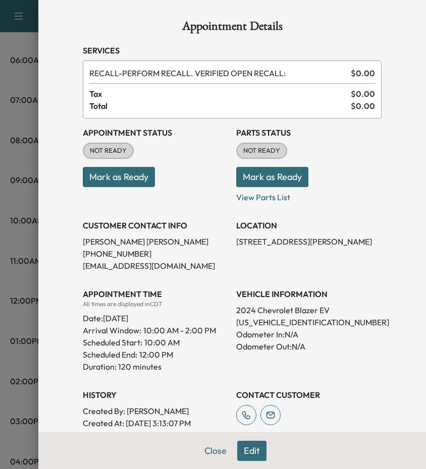
click at [11, 320] on div at bounding box center [213, 234] width 426 height 469
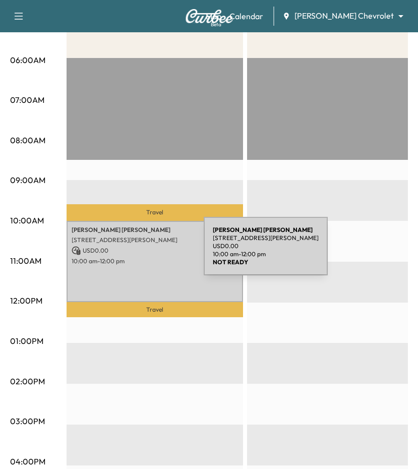
click at [128, 252] on p "USD 0.00" at bounding box center [155, 250] width 167 height 9
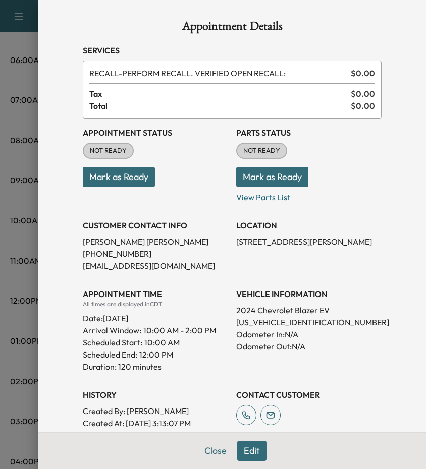
click at [15, 357] on div at bounding box center [213, 234] width 426 height 469
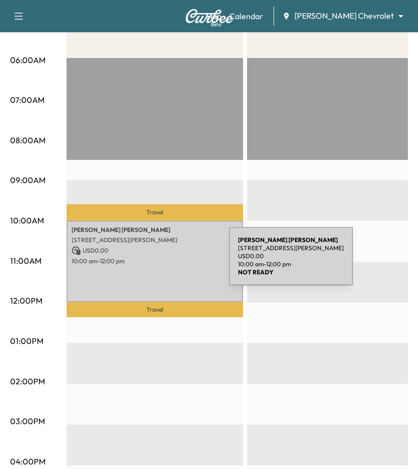
click at [153, 262] on p "10:00 am - 12:00 pm" at bounding box center [155, 261] width 167 height 8
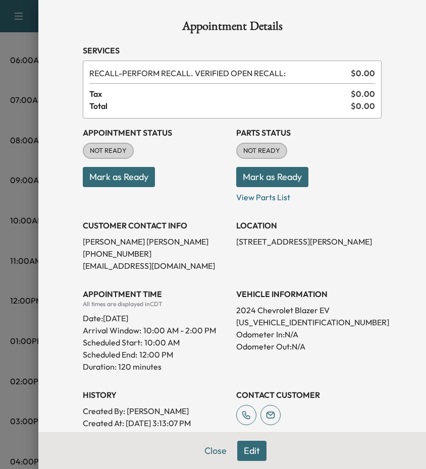
click at [8, 321] on div at bounding box center [213, 234] width 426 height 469
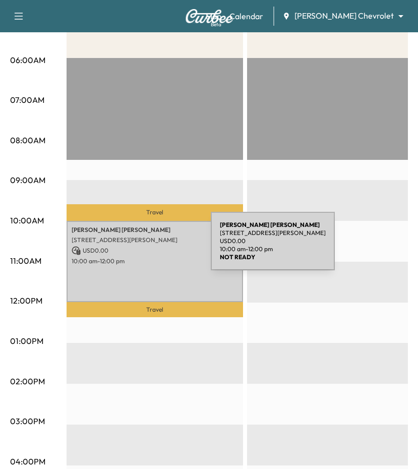
click at [135, 247] on p "USD 0.00" at bounding box center [155, 250] width 167 height 9
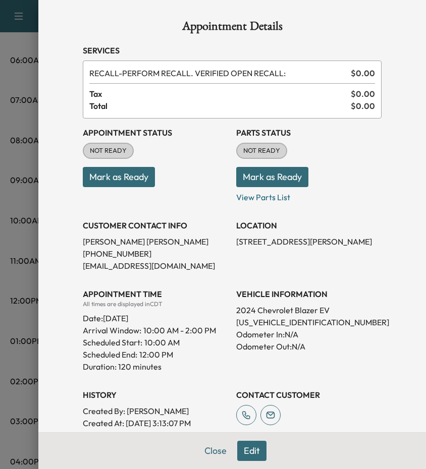
click at [21, 281] on div at bounding box center [213, 234] width 426 height 469
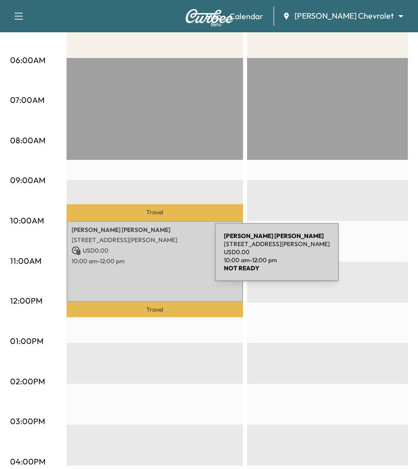
click at [139, 258] on p "10:00 am - 12:00 pm" at bounding box center [155, 261] width 167 height 8
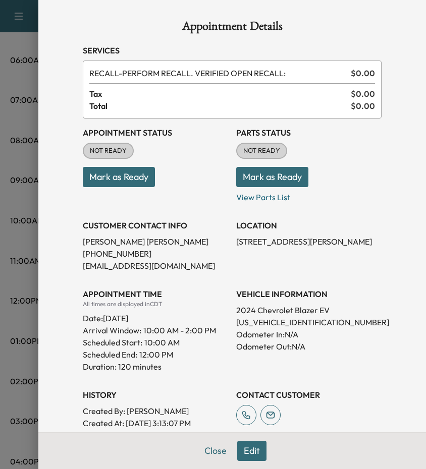
click at [244, 453] on button "Edit" at bounding box center [251, 451] width 29 height 20
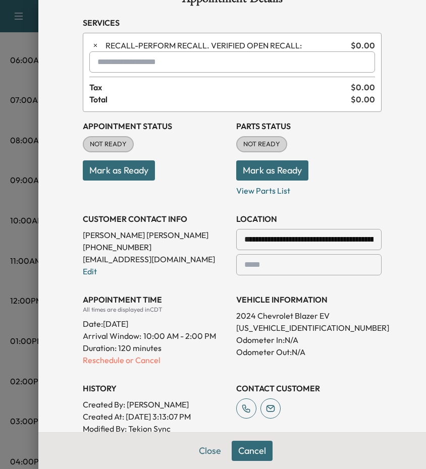
scroll to position [50, 0]
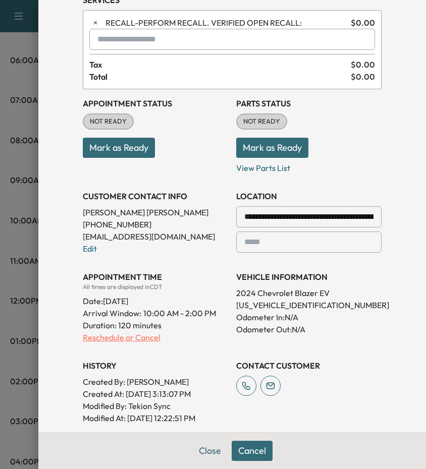
click at [102, 340] on p "Reschedule or Cancel" at bounding box center [155, 338] width 145 height 12
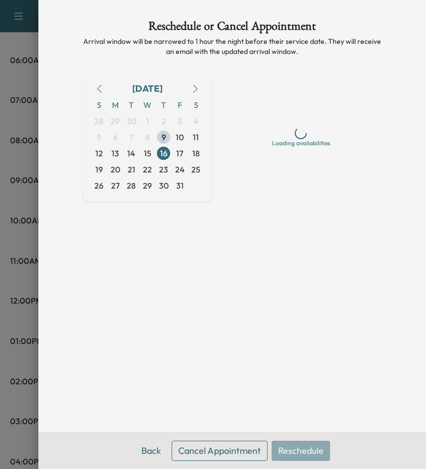
scroll to position [0, 0]
click at [147, 154] on span "15" at bounding box center [148, 153] width 8 height 12
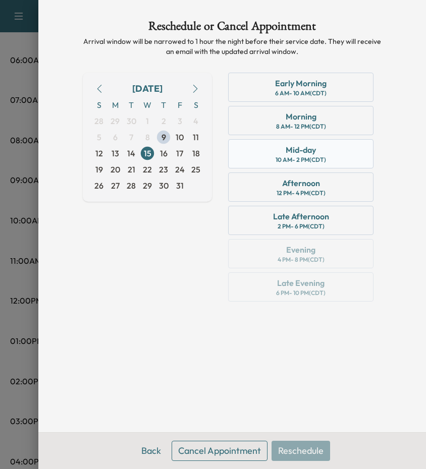
click at [317, 150] on div "Mid-day 10 AM - 2 PM (CDT)" at bounding box center [300, 153] width 145 height 29
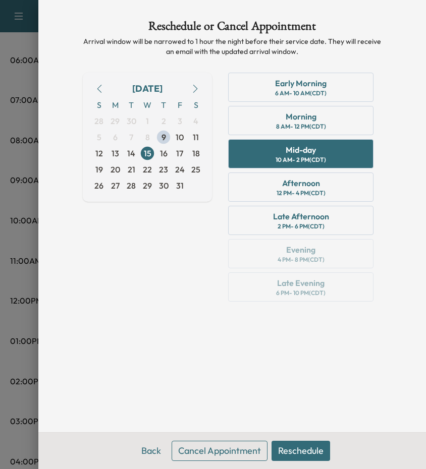
click at [320, 450] on button "Reschedule" at bounding box center [300, 451] width 59 height 20
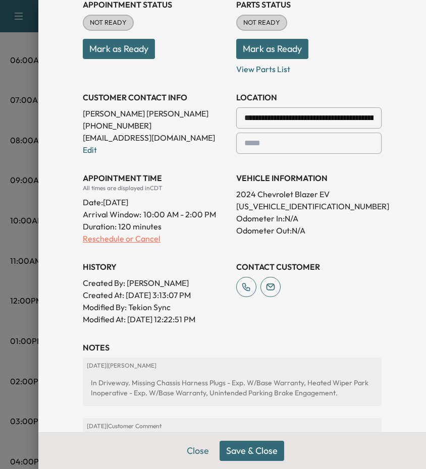
scroll to position [151, 0]
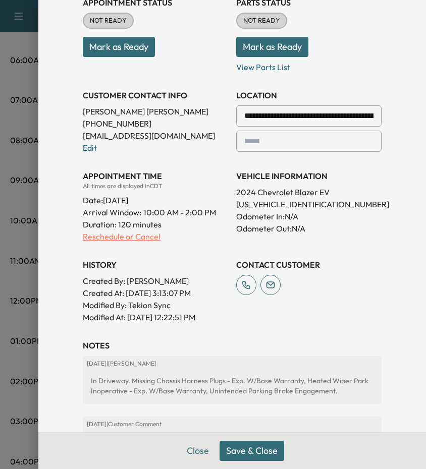
click at [111, 239] on p "Reschedule or Cancel" at bounding box center [155, 237] width 145 height 12
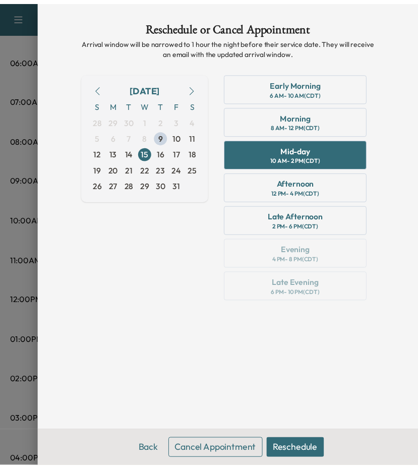
scroll to position [0, 0]
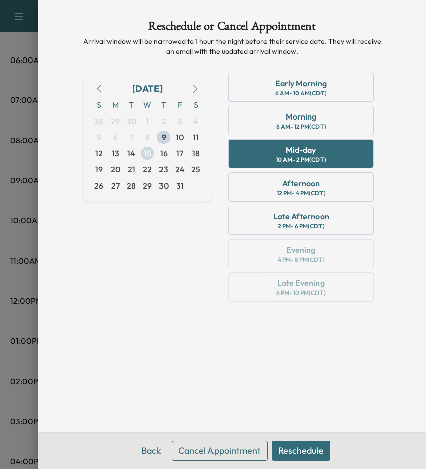
click at [148, 155] on span "15" at bounding box center [148, 153] width 8 height 12
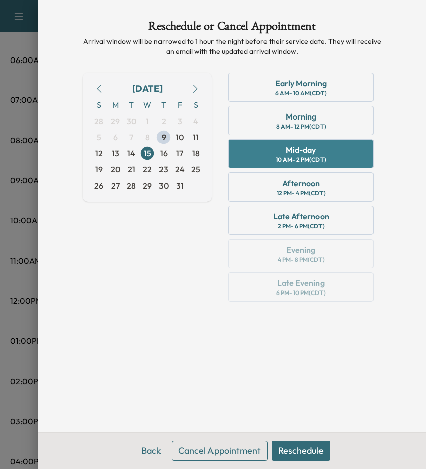
click at [284, 153] on div "Mid-day 10 AM - 2 PM (CDT)" at bounding box center [300, 153] width 145 height 29
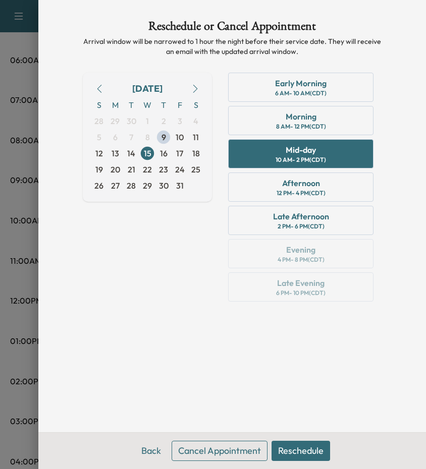
click at [305, 449] on button "Reschedule" at bounding box center [300, 451] width 59 height 20
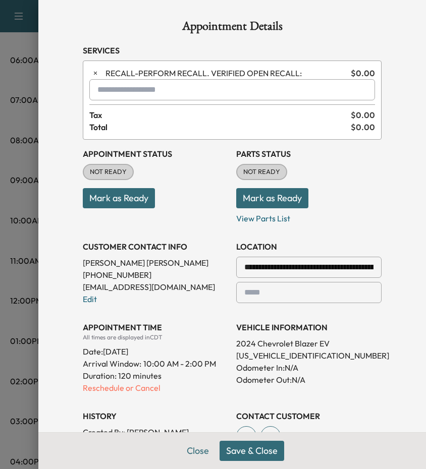
click at [249, 448] on button "Save & Close" at bounding box center [252, 451] width 65 height 20
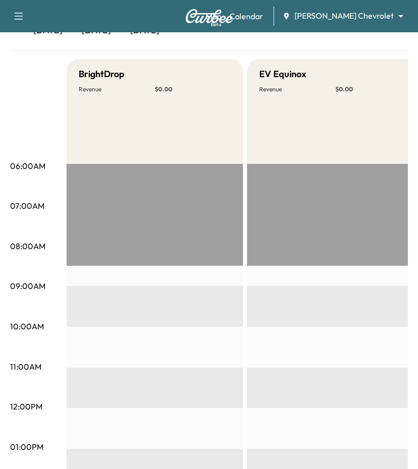
scroll to position [50, 0]
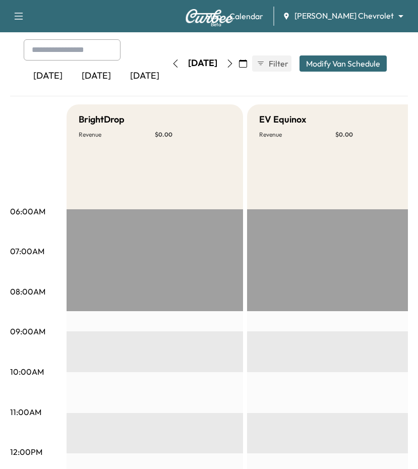
click at [234, 63] on icon "button" at bounding box center [230, 64] width 8 height 8
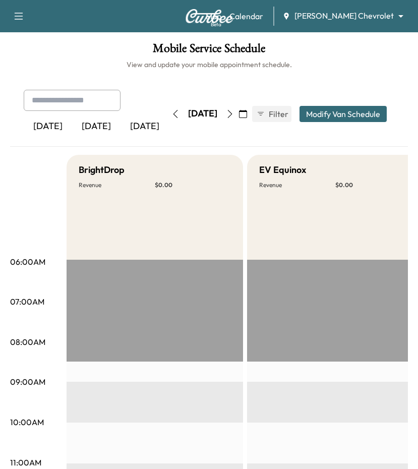
click at [172, 114] on icon "button" at bounding box center [176, 114] width 8 height 8
click at [172, 113] on icon "button" at bounding box center [176, 114] width 8 height 8
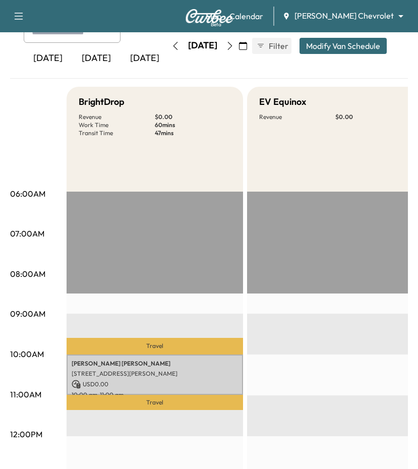
scroll to position [50, 0]
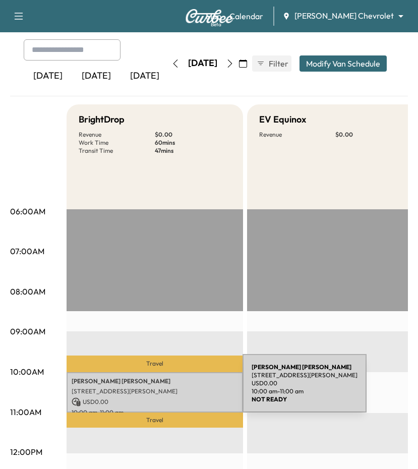
click at [167, 390] on p "[STREET_ADDRESS][PERSON_NAME]" at bounding box center [155, 392] width 167 height 8
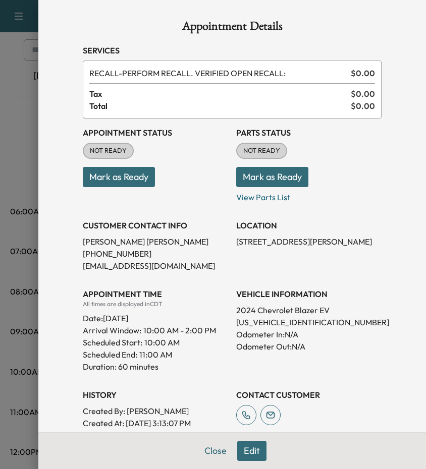
click at [17, 331] on div at bounding box center [213, 234] width 426 height 469
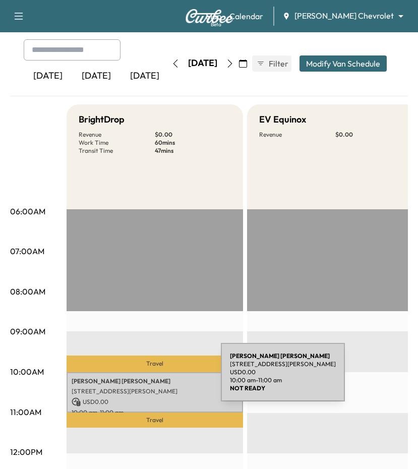
click at [145, 378] on p "NICHOLAS VILLARREAL" at bounding box center [155, 381] width 167 height 8
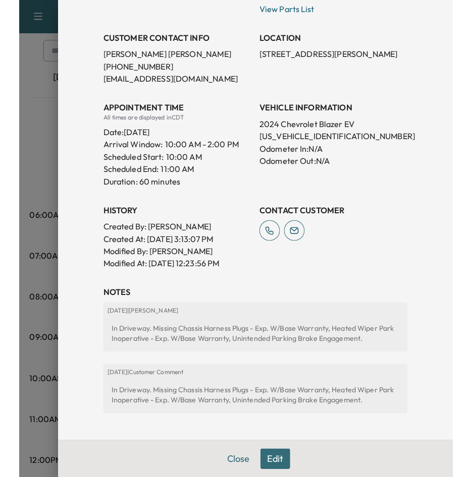
scroll to position [237, 0]
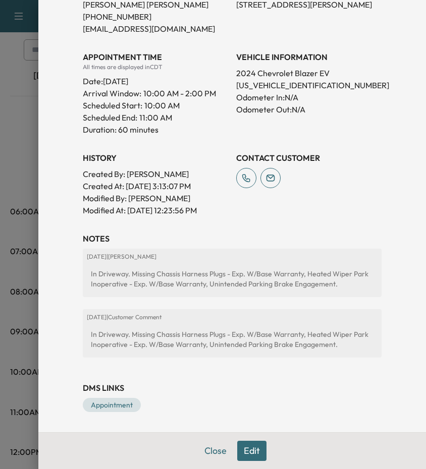
click at [17, 271] on div at bounding box center [213, 234] width 426 height 469
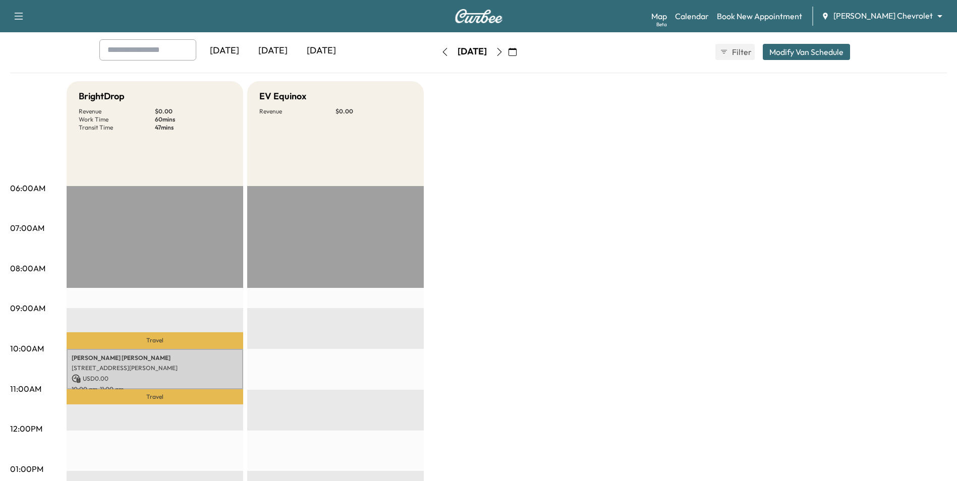
click at [482, 235] on div "BrightDrop Revenue $ 0.00 Work Time 60 mins Transit Time 47 mins Travel NICHOLA…" at bounding box center [507, 459] width 881 height 757
